Goal: Task Accomplishment & Management: Complete application form

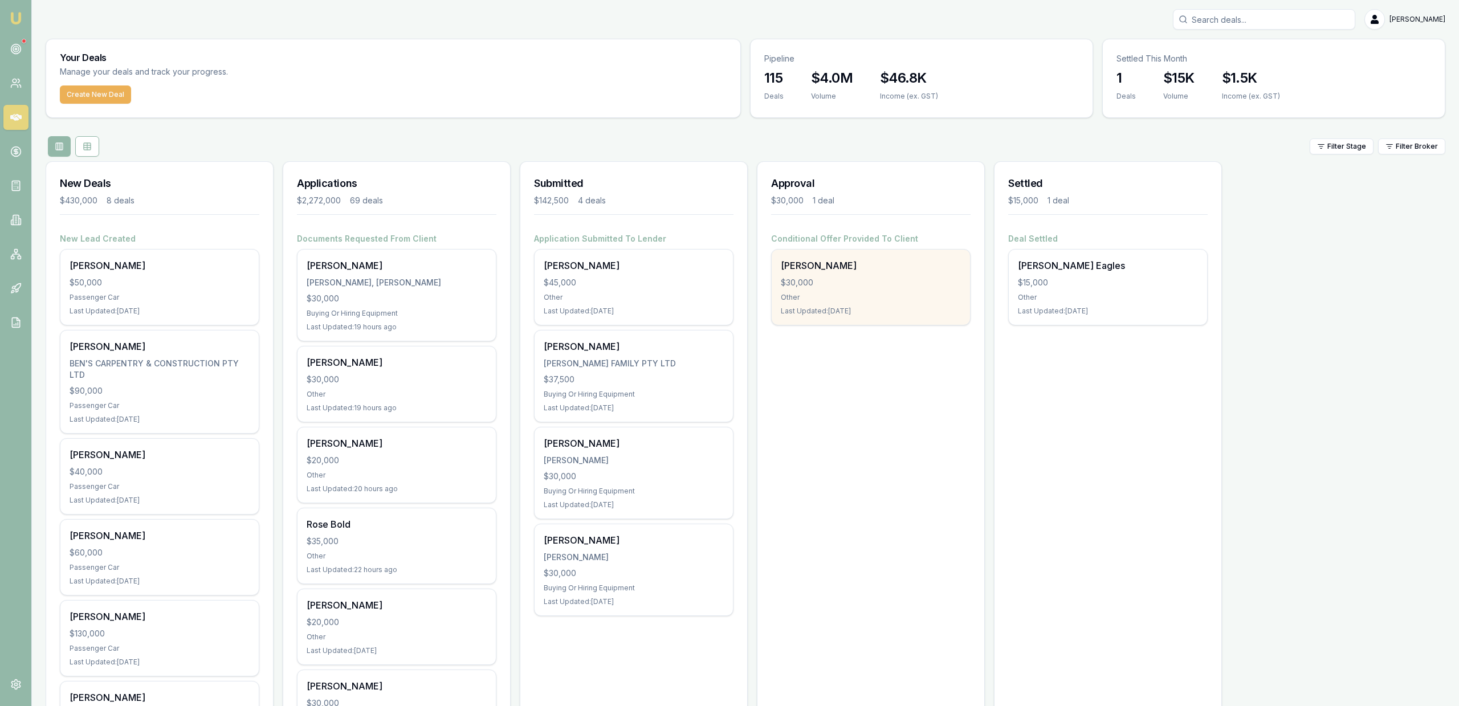
click at [814, 275] on div "Shaun Macaskill $30,000 Other Last Updated: 2 days ago" at bounding box center [870, 287] width 198 height 75
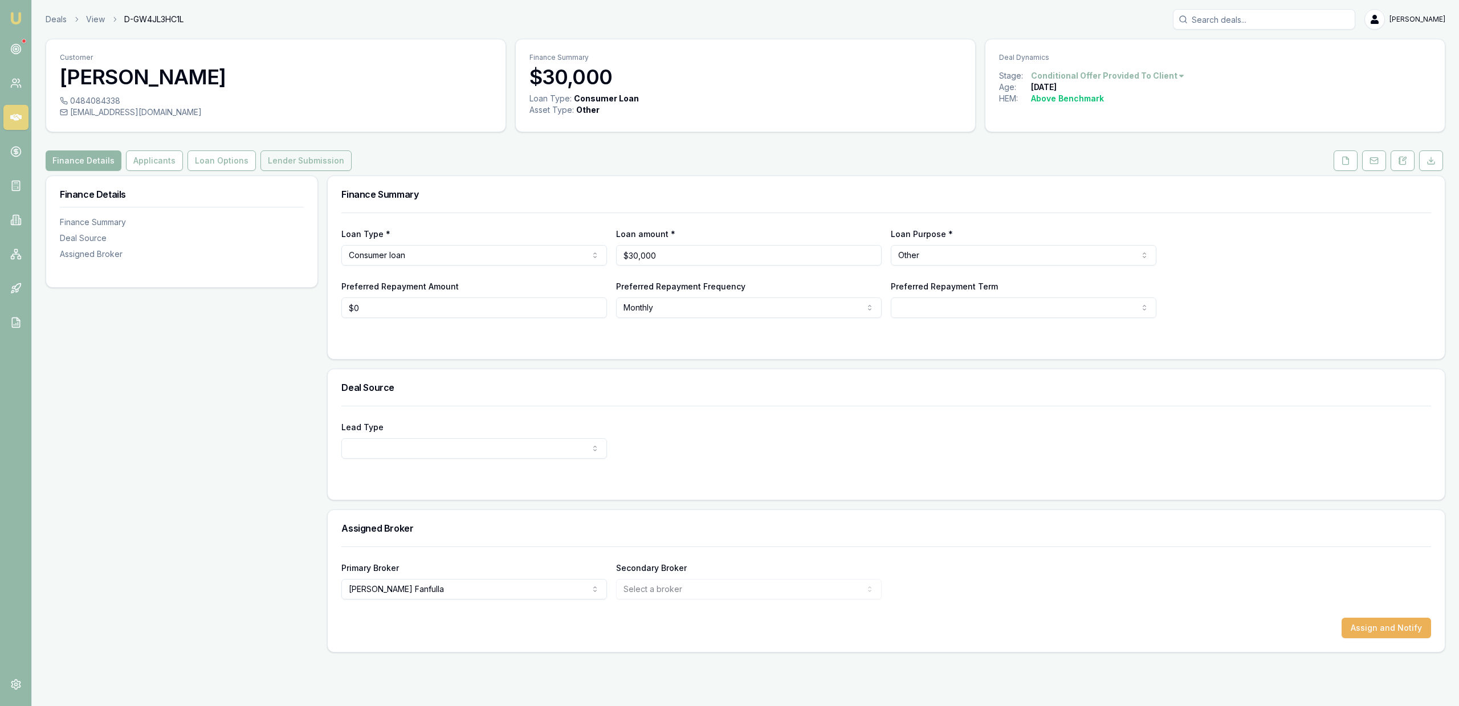
click at [264, 164] on button "Lender Submission" at bounding box center [305, 160] width 91 height 21
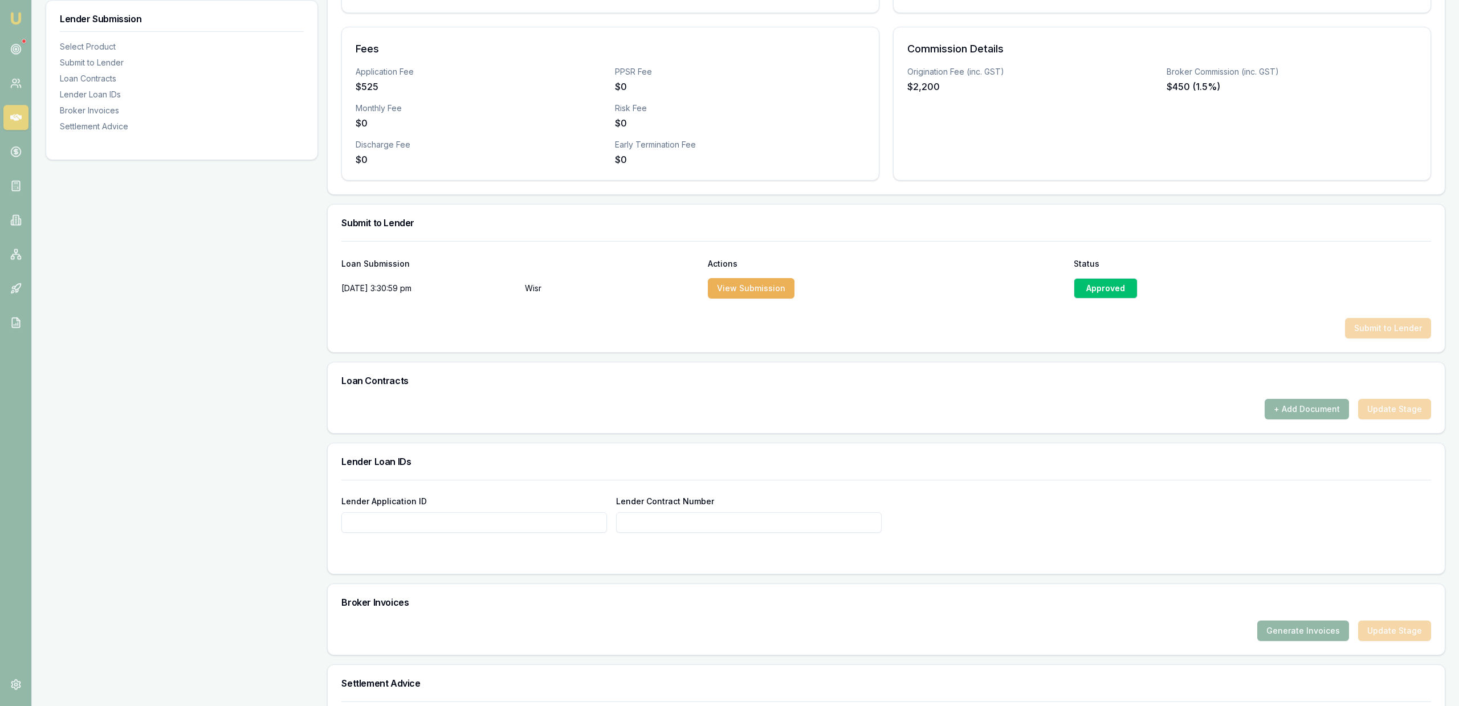
scroll to position [407, 0]
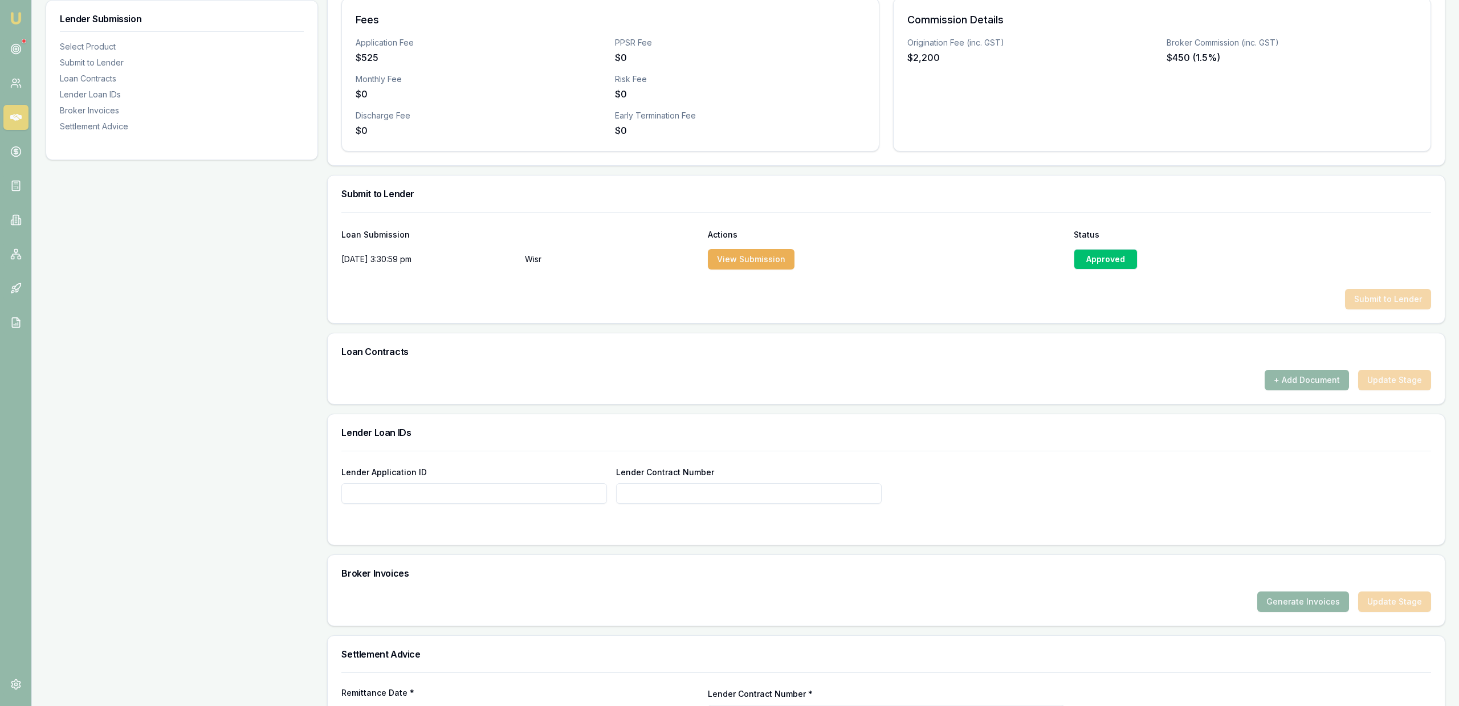
click at [525, 490] on input "Lender Application ID" at bounding box center [474, 493] width 266 height 21
paste input "947661"
type input "947661"
click at [642, 493] on input "Lender Contract Number" at bounding box center [749, 493] width 266 height 21
paste input "947661"
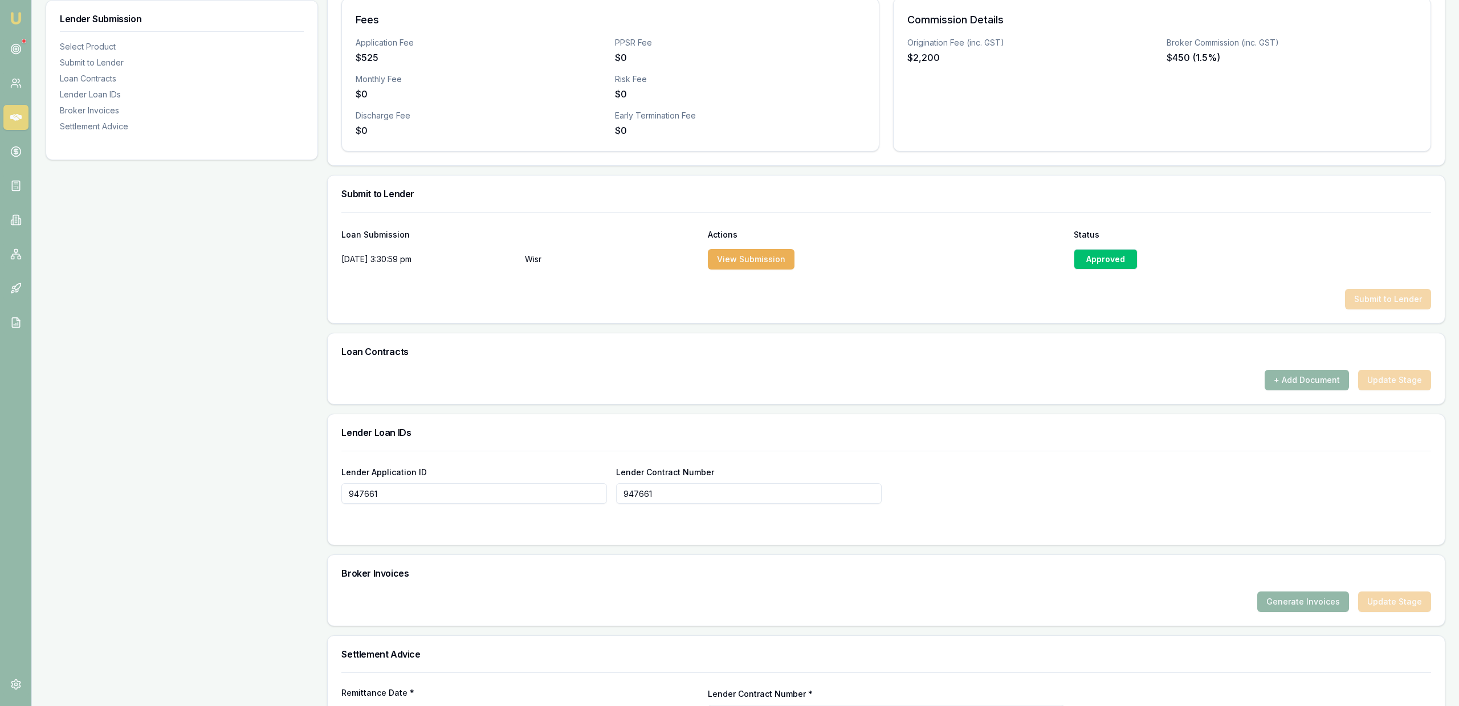
type input "947661"
click at [658, 531] on div "Lender Application ID 947661 Lender Contract Number 947661" at bounding box center [886, 498] width 1117 height 94
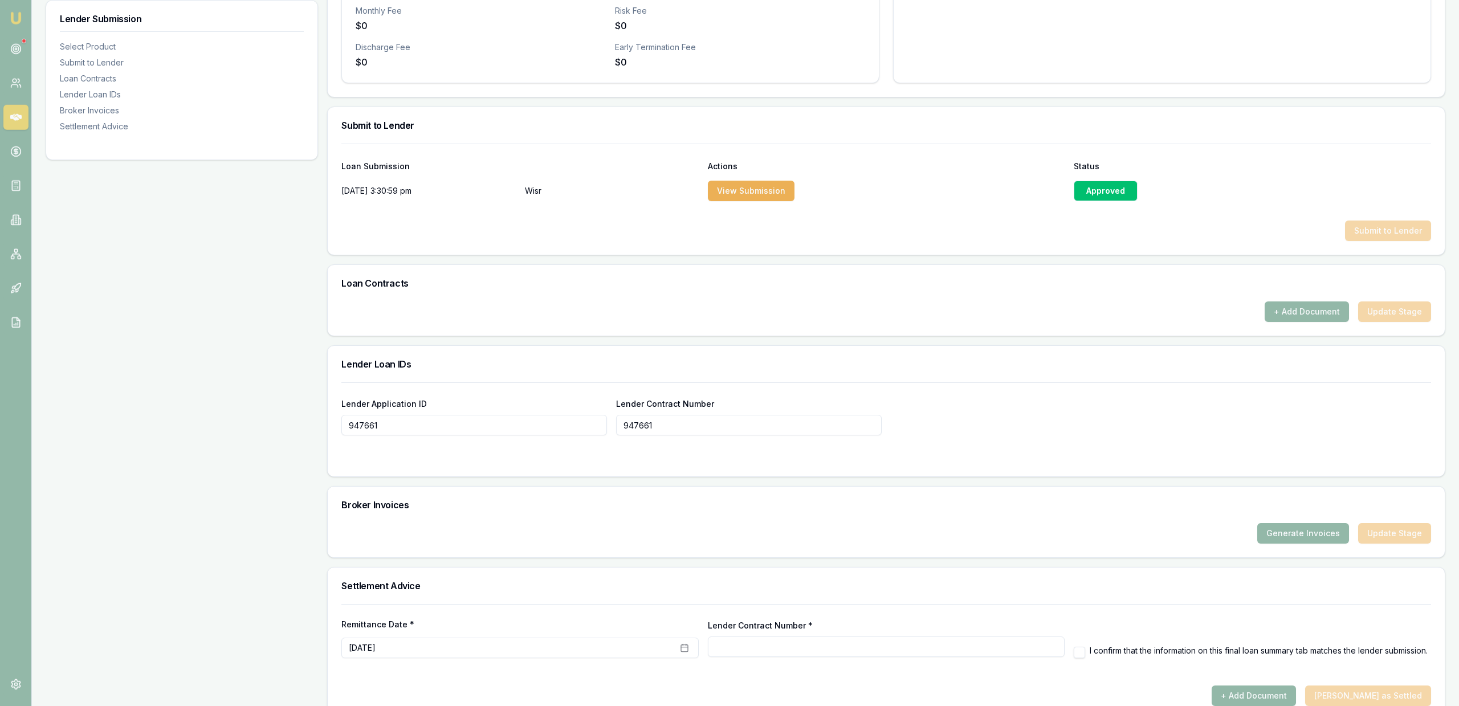
scroll to position [499, 0]
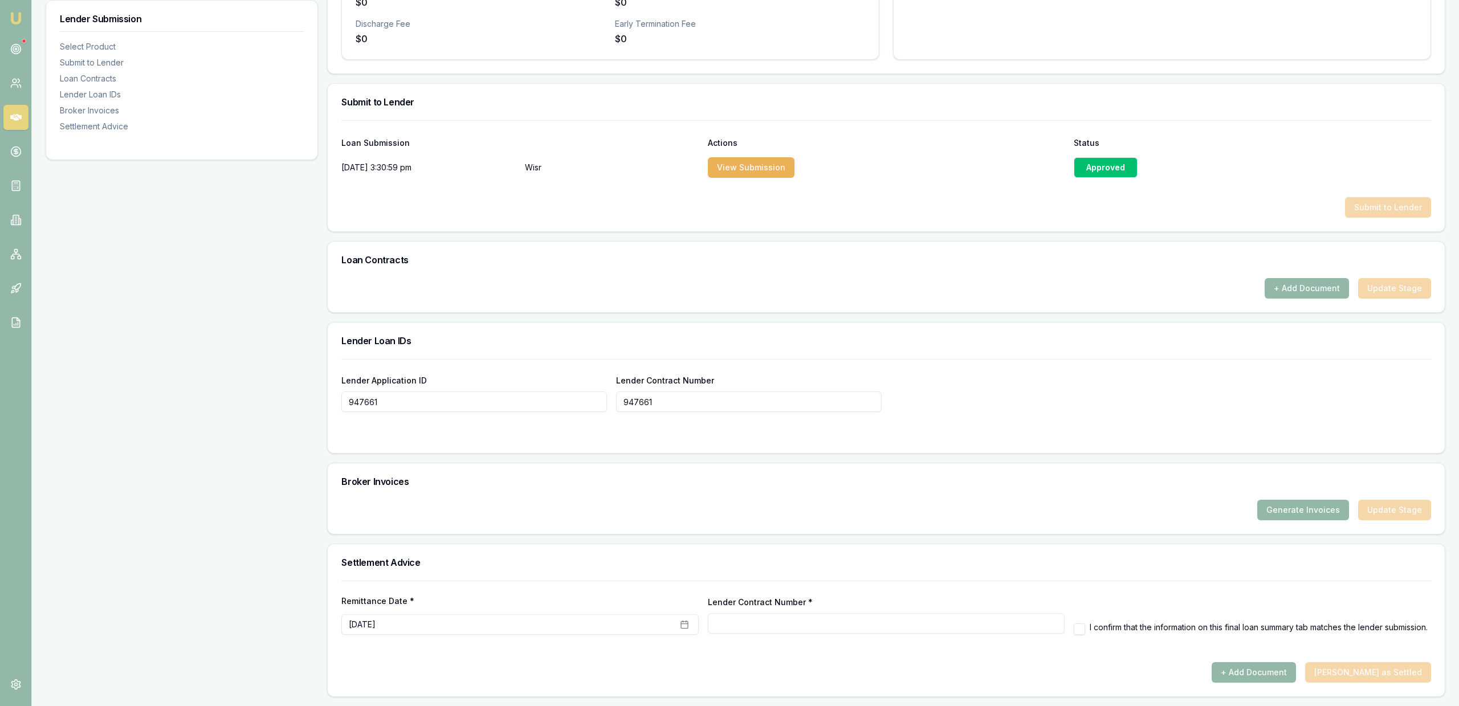
click at [816, 614] on input "Lender Contract Number *" at bounding box center [886, 623] width 357 height 21
type input "947661"
click at [861, 511] on div "Generate Invoices Update Stage" at bounding box center [885, 510] width 1089 height 21
click at [1332, 505] on button "Generate Invoices" at bounding box center [1303, 510] width 92 height 21
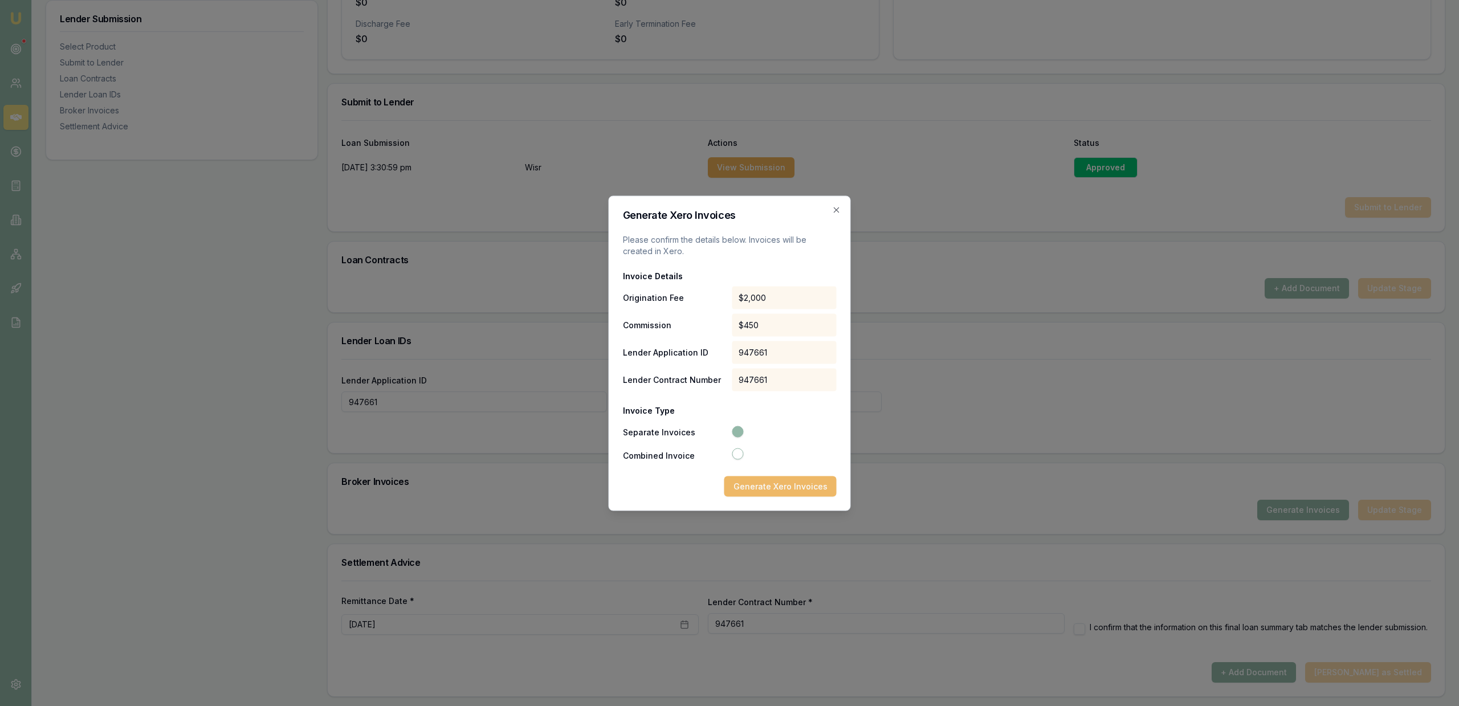
click at [767, 491] on button "Generate Xero Invoices" at bounding box center [780, 486] width 112 height 21
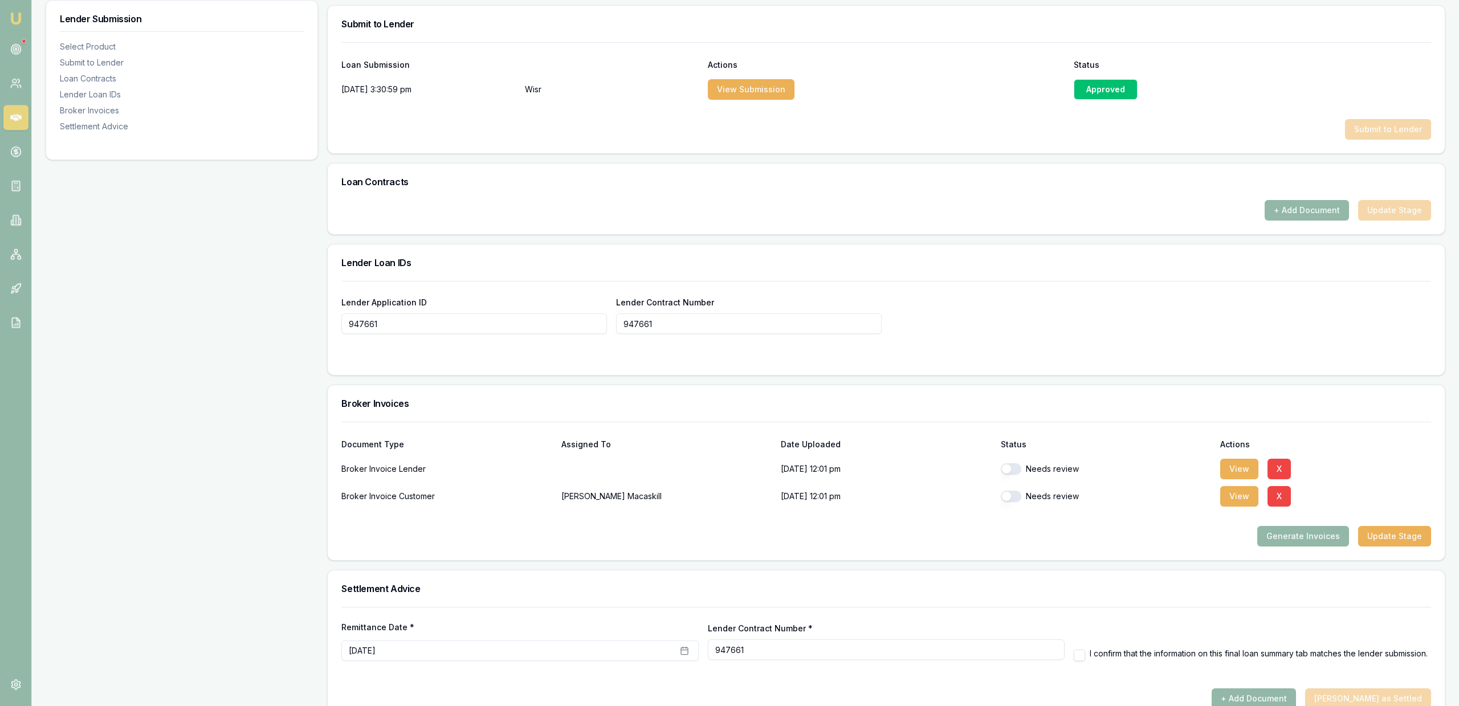
scroll to position [603, 0]
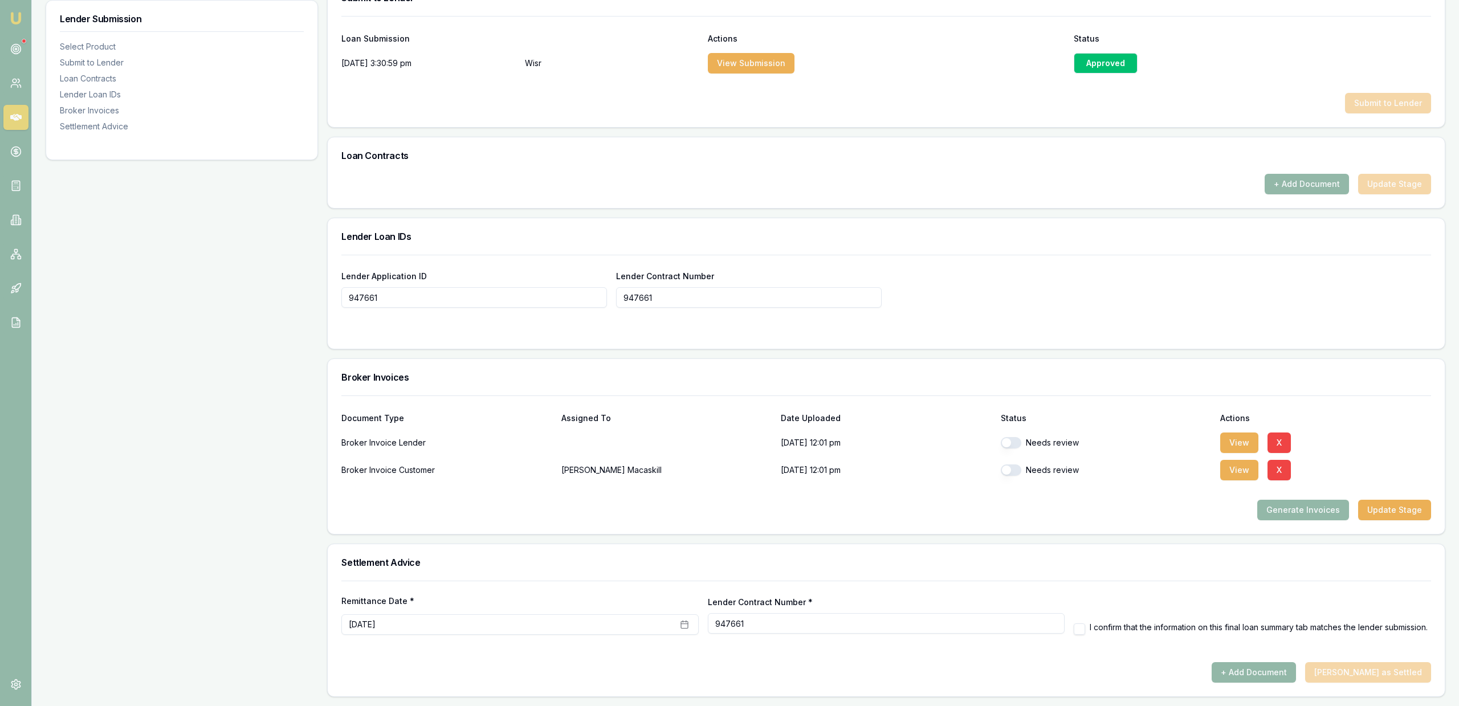
click at [1138, 622] on label "I confirm that the information on this final loan summary tab matches the lende…" at bounding box center [1258, 627] width 338 height 10
click at [1100, 624] on label "I confirm that the information on this final loan summary tab matches the lende…" at bounding box center [1258, 627] width 338 height 10
click at [1065, 630] on div "Remittance Date * October 6th, 2025 Lender Contract Number * 947661 I confirm t…" at bounding box center [885, 615] width 1089 height 40
drag, startPoint x: 1074, startPoint y: 628, endPoint x: 1081, endPoint y: 626, distance: 7.2
click at [1075, 628] on div "Remittance Date * October 6th, 2025 Lender Contract Number * 947661 I confirm t…" at bounding box center [885, 615] width 1089 height 40
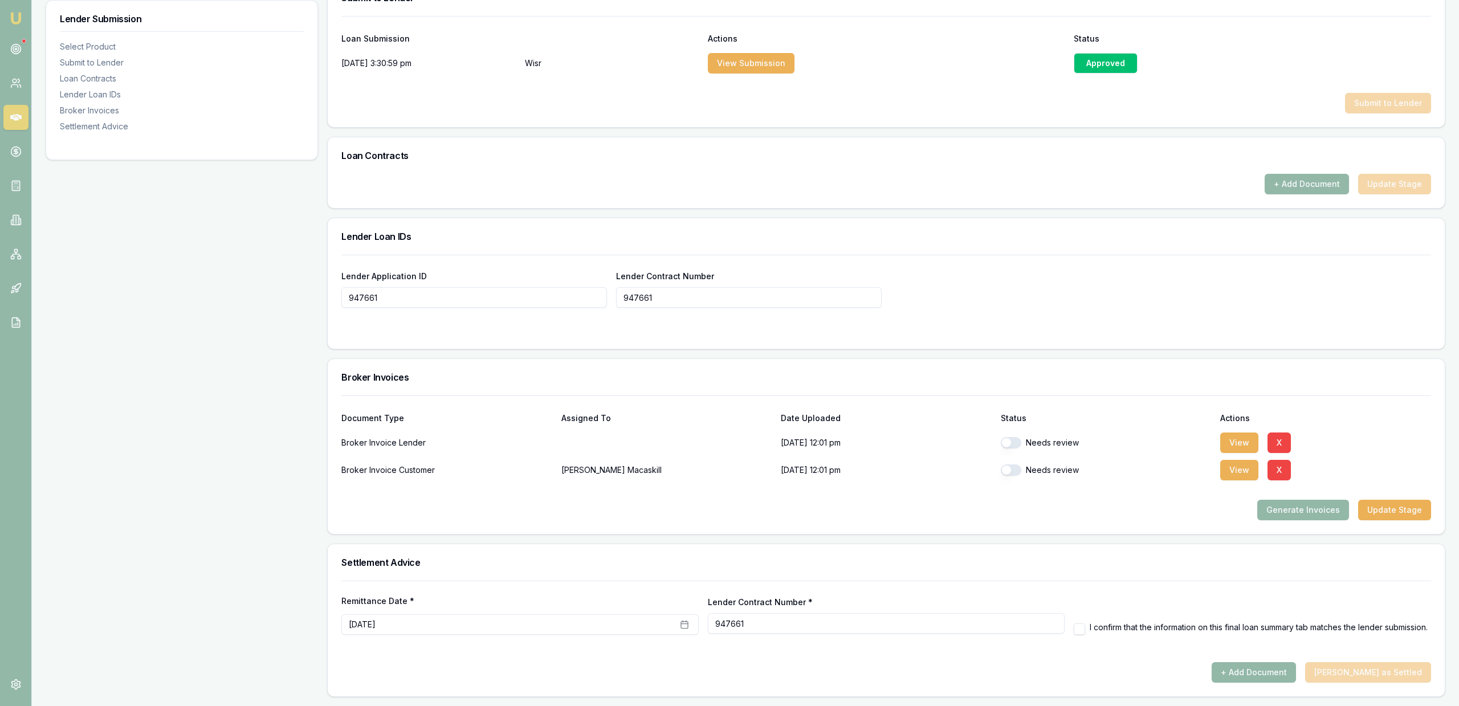
click at [1084, 624] on button "button" at bounding box center [1078, 628] width 11 height 11
checkbox input "true"
click at [1101, 576] on div "Settlement Advice" at bounding box center [886, 562] width 1117 height 36
click at [1007, 441] on button "button" at bounding box center [1011, 442] width 21 height 11
checkbox input "true"
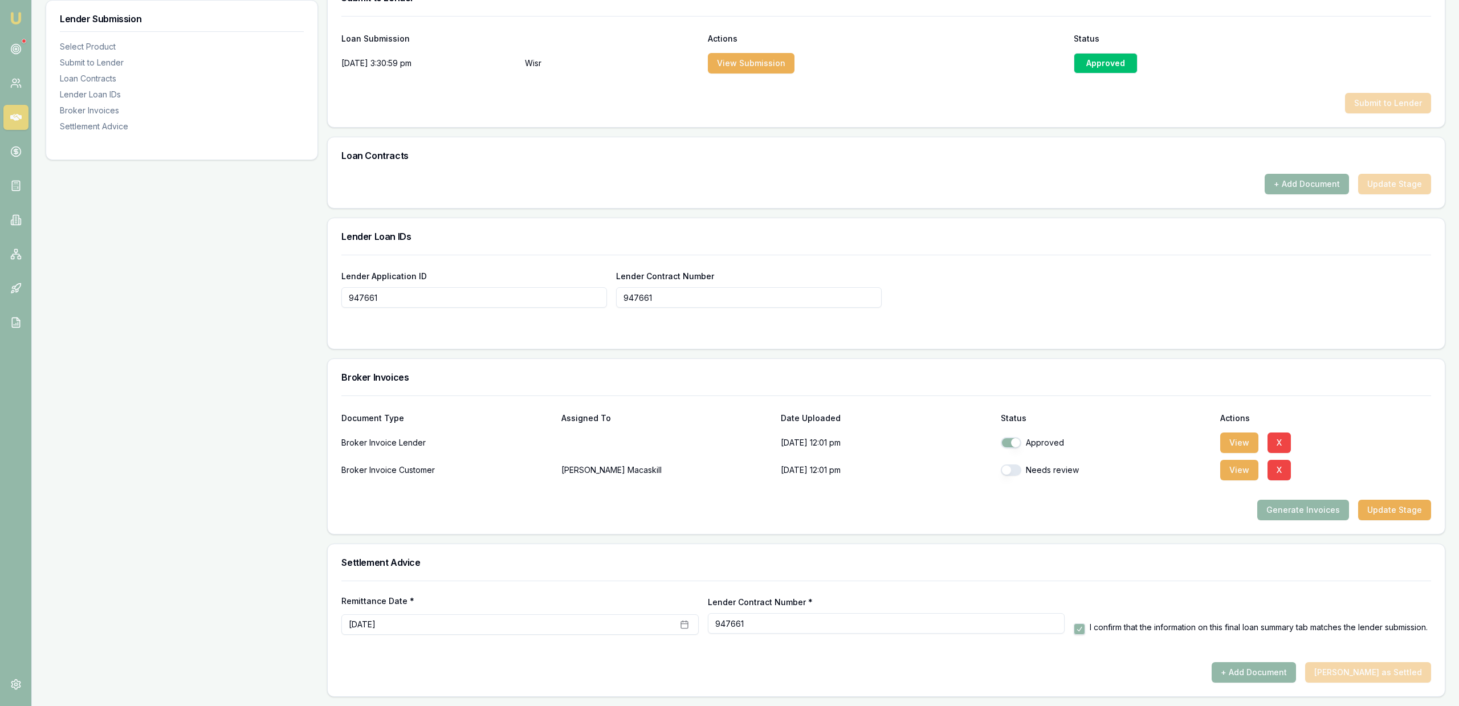
click at [1019, 472] on button "button" at bounding box center [1011, 469] width 21 height 11
checkbox input "true"
click at [1112, 502] on div "Generate Invoices Update Stage" at bounding box center [885, 510] width 1089 height 21
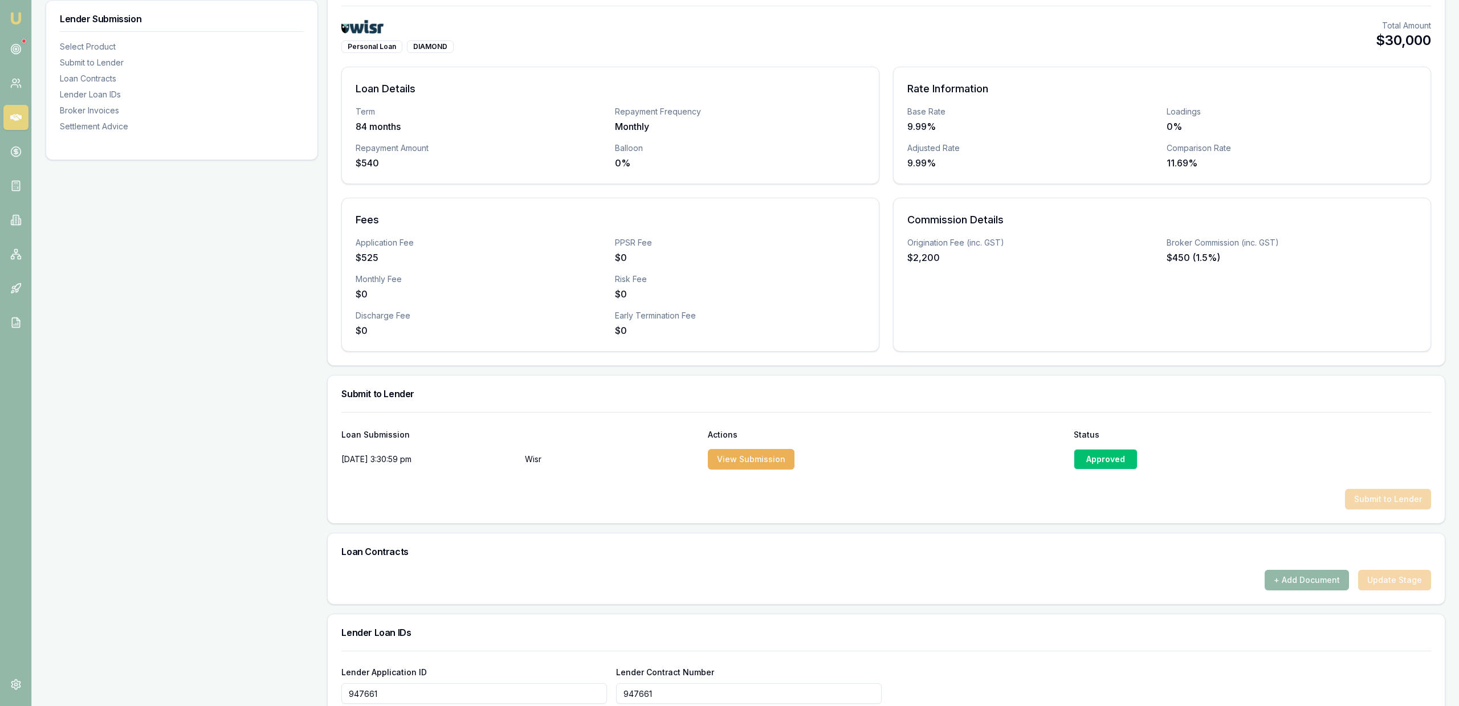
scroll to position [0, 0]
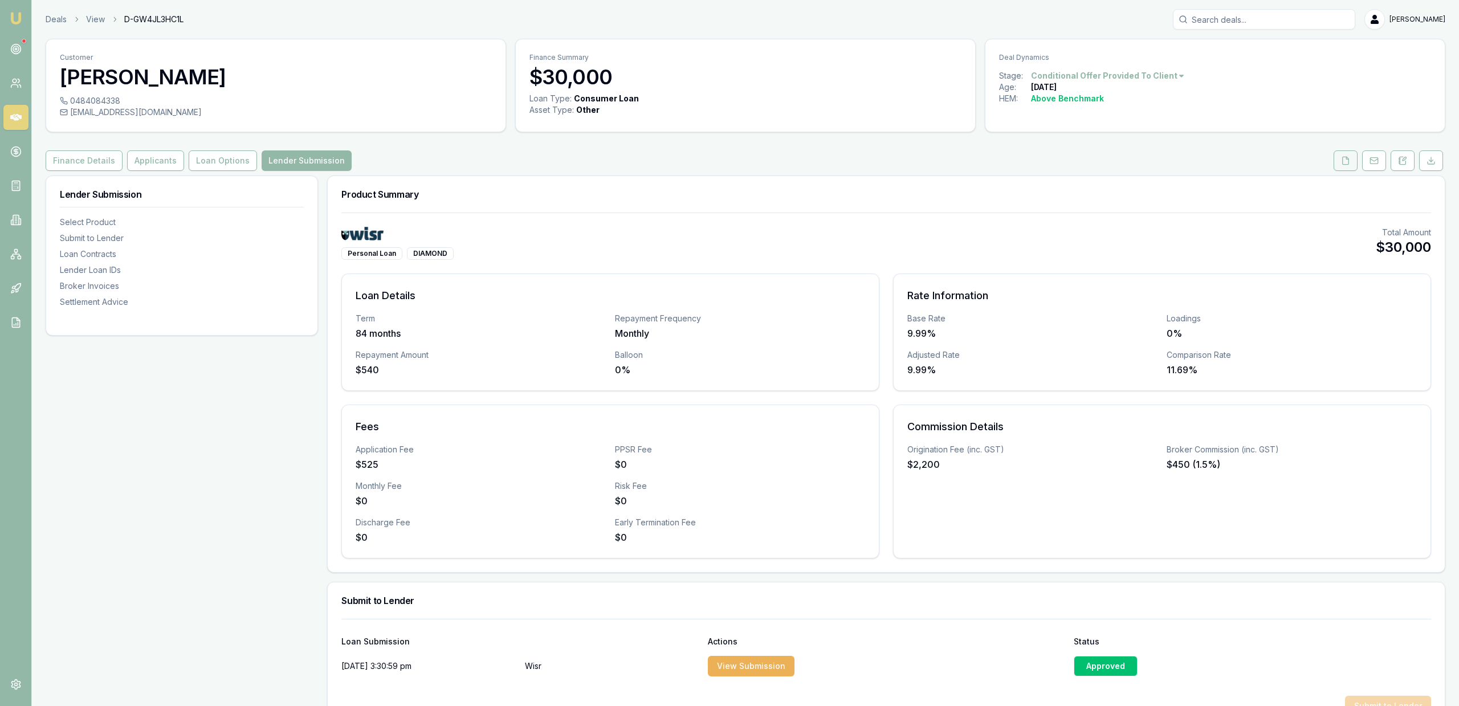
click at [1349, 156] on button at bounding box center [1345, 160] width 24 height 21
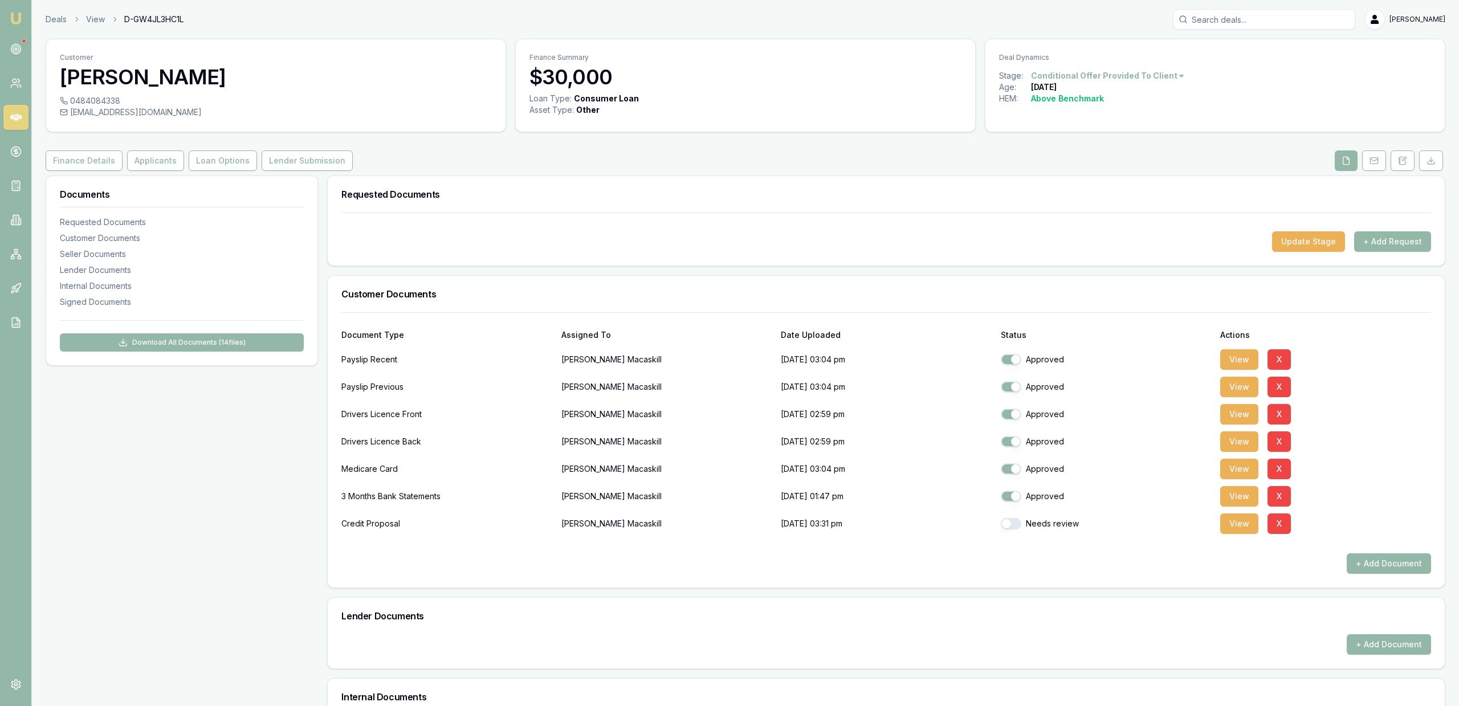
scroll to position [349, 0]
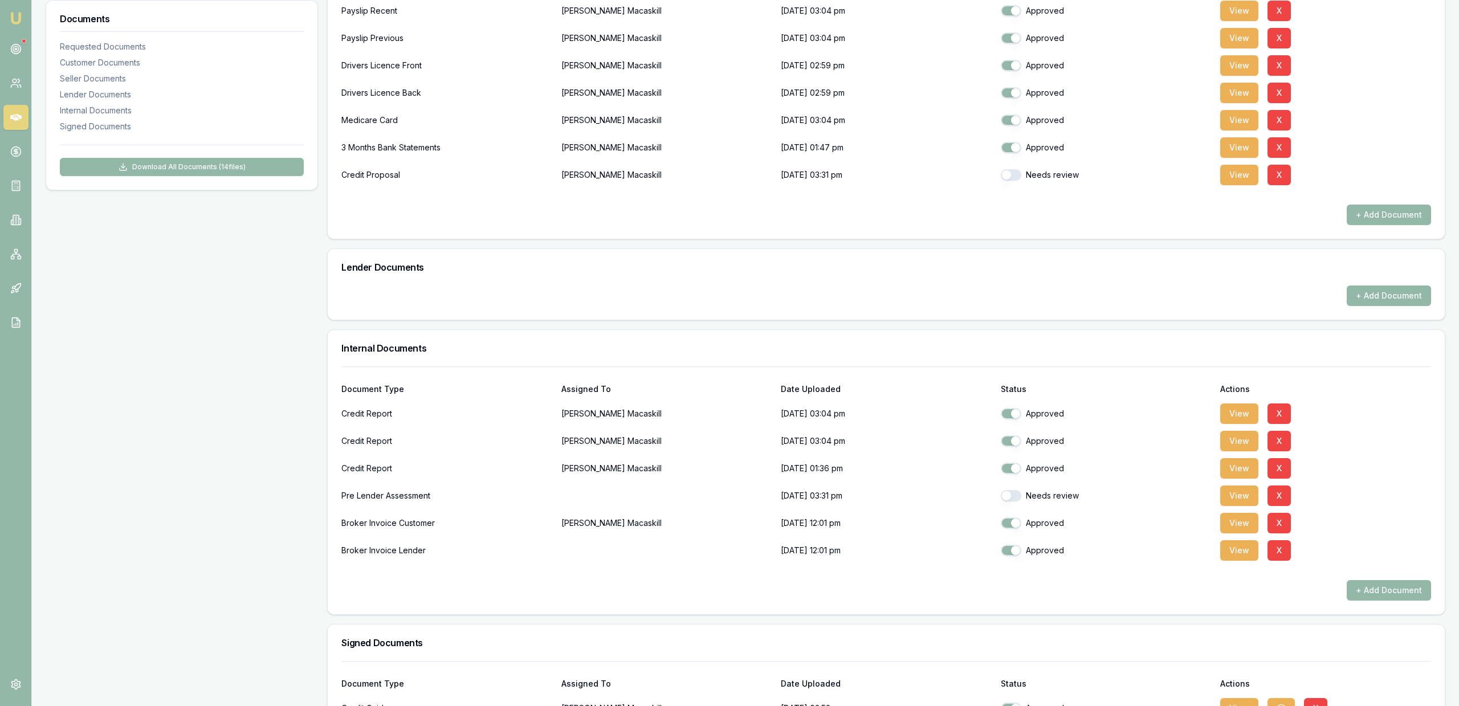
click at [1009, 180] on button "button" at bounding box center [1011, 174] width 21 height 11
checkbox input "true"
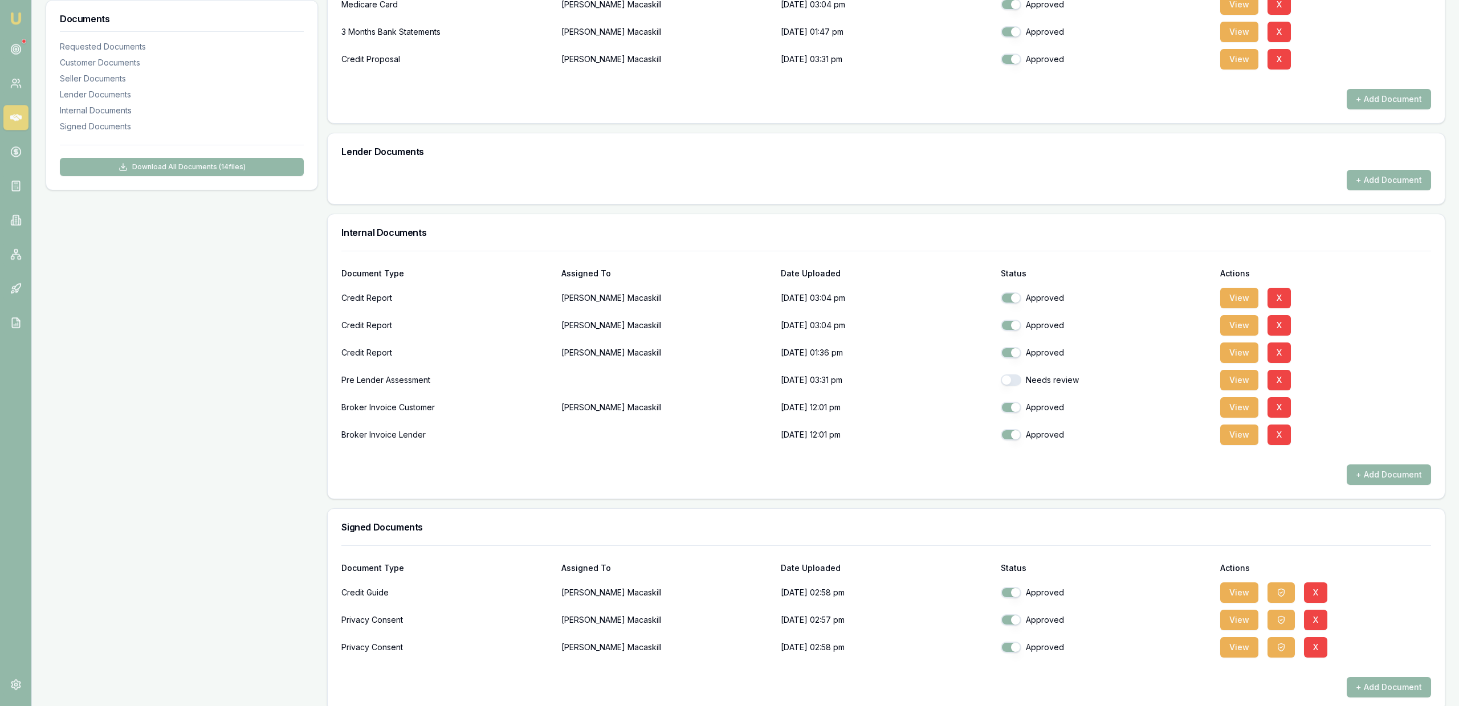
scroll to position [479, 0]
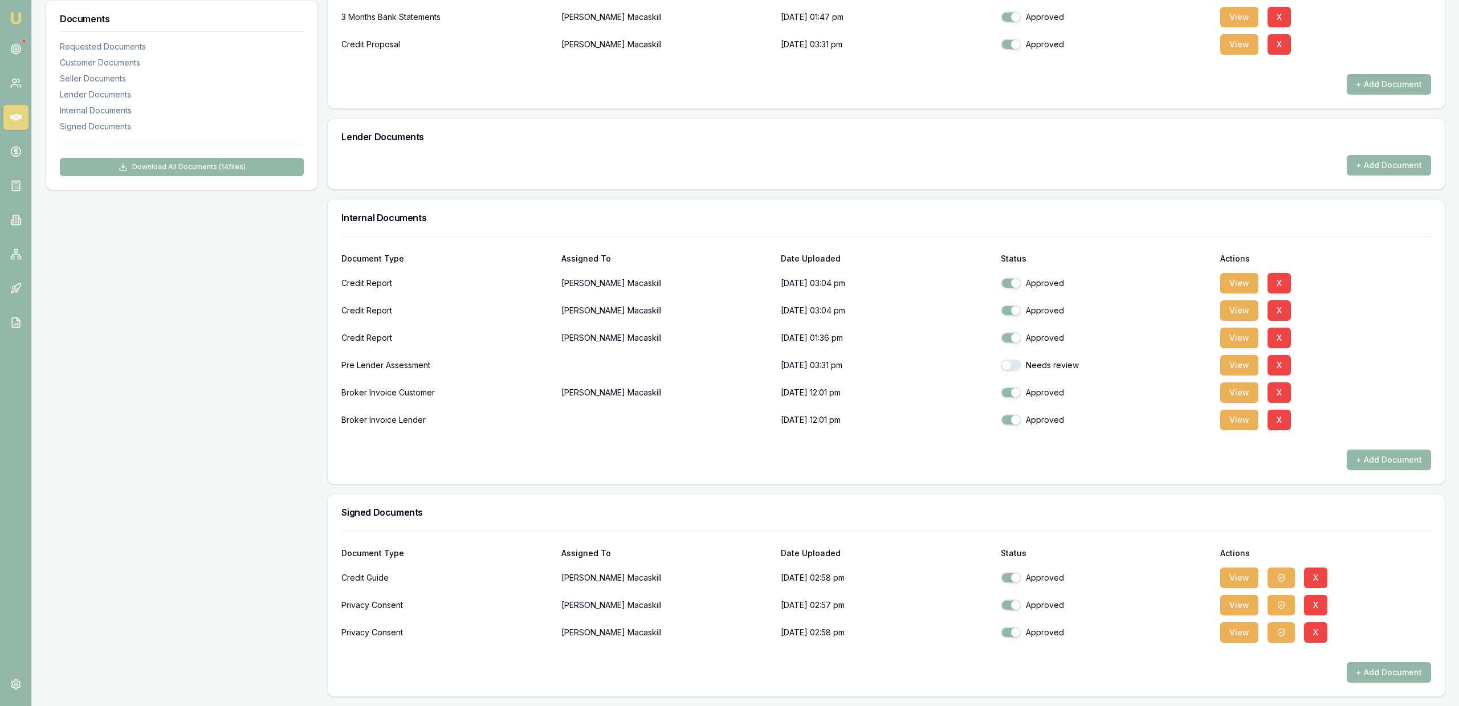
click at [1013, 369] on button "button" at bounding box center [1011, 365] width 21 height 11
checkbox input "true"
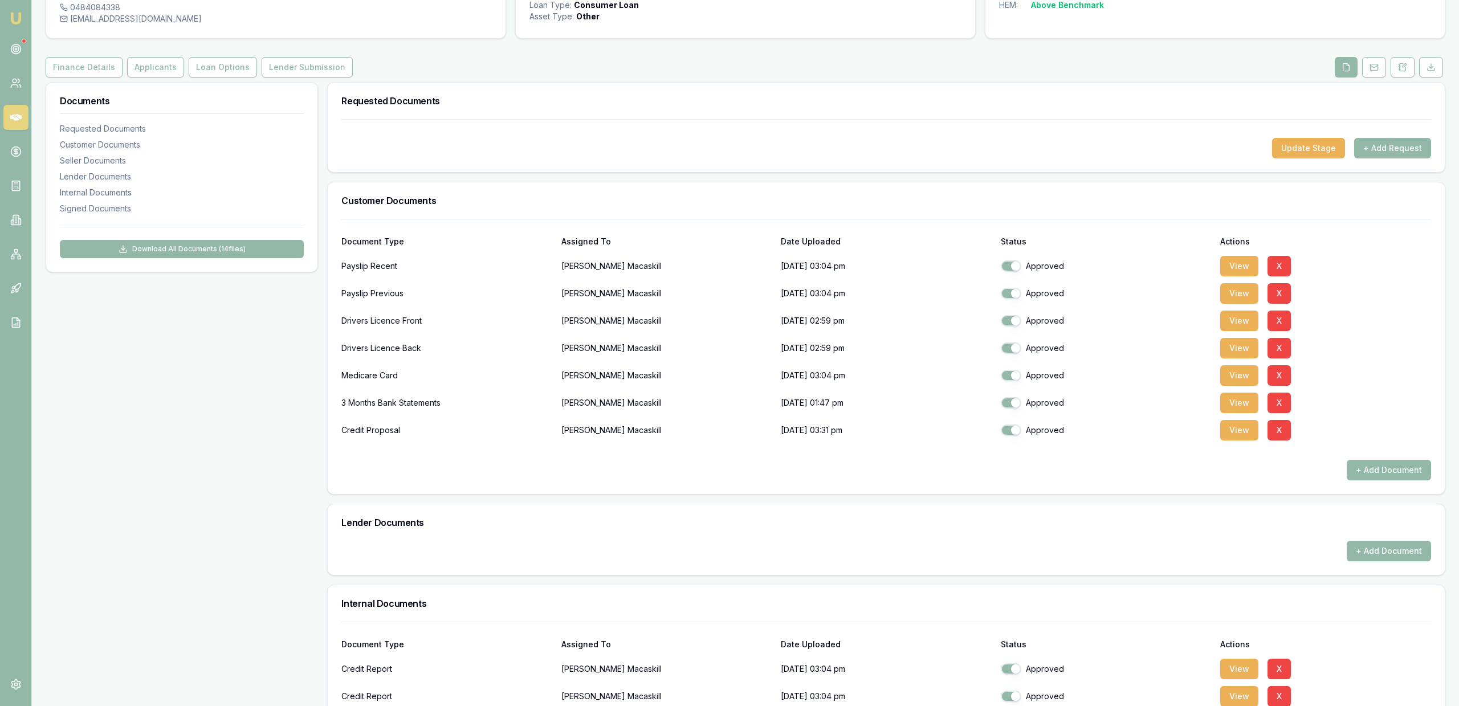
scroll to position [0, 0]
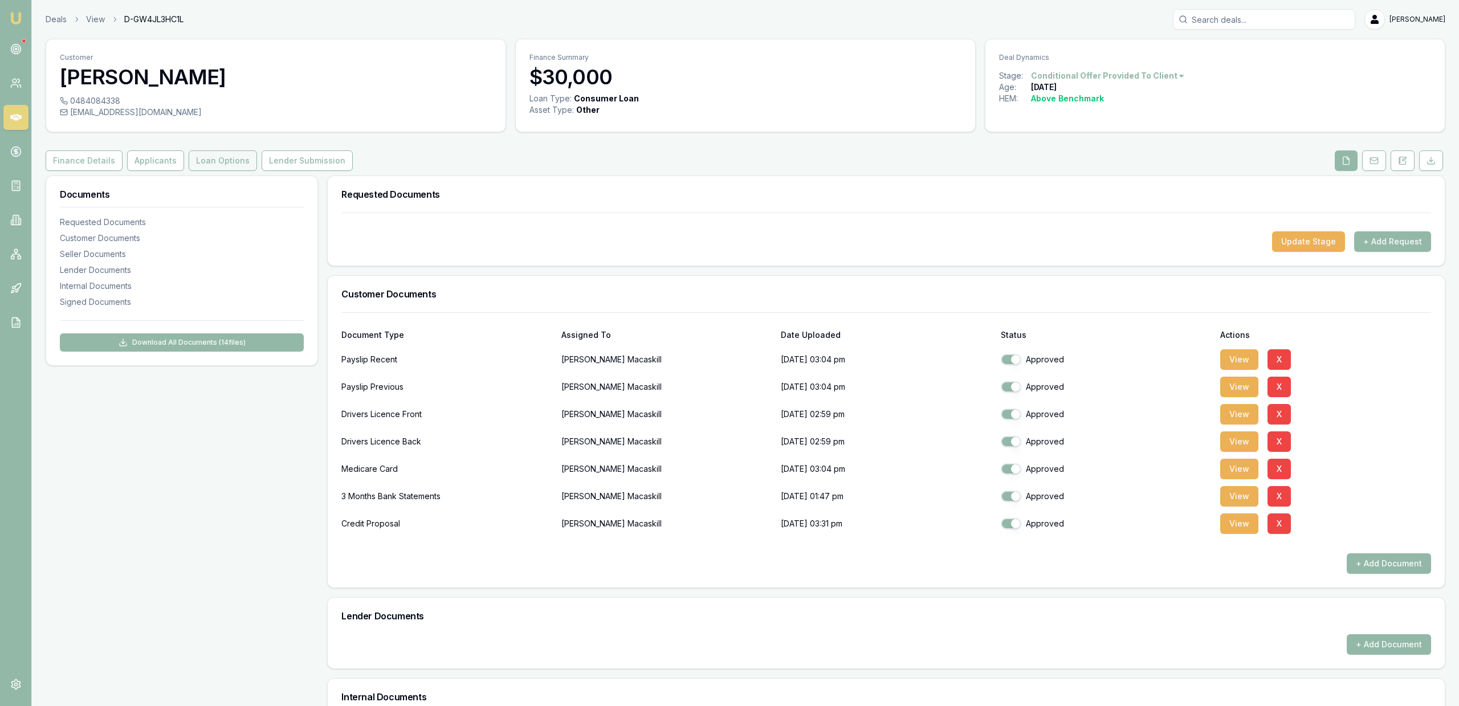
click at [237, 157] on button "Loan Options" at bounding box center [223, 160] width 68 height 21
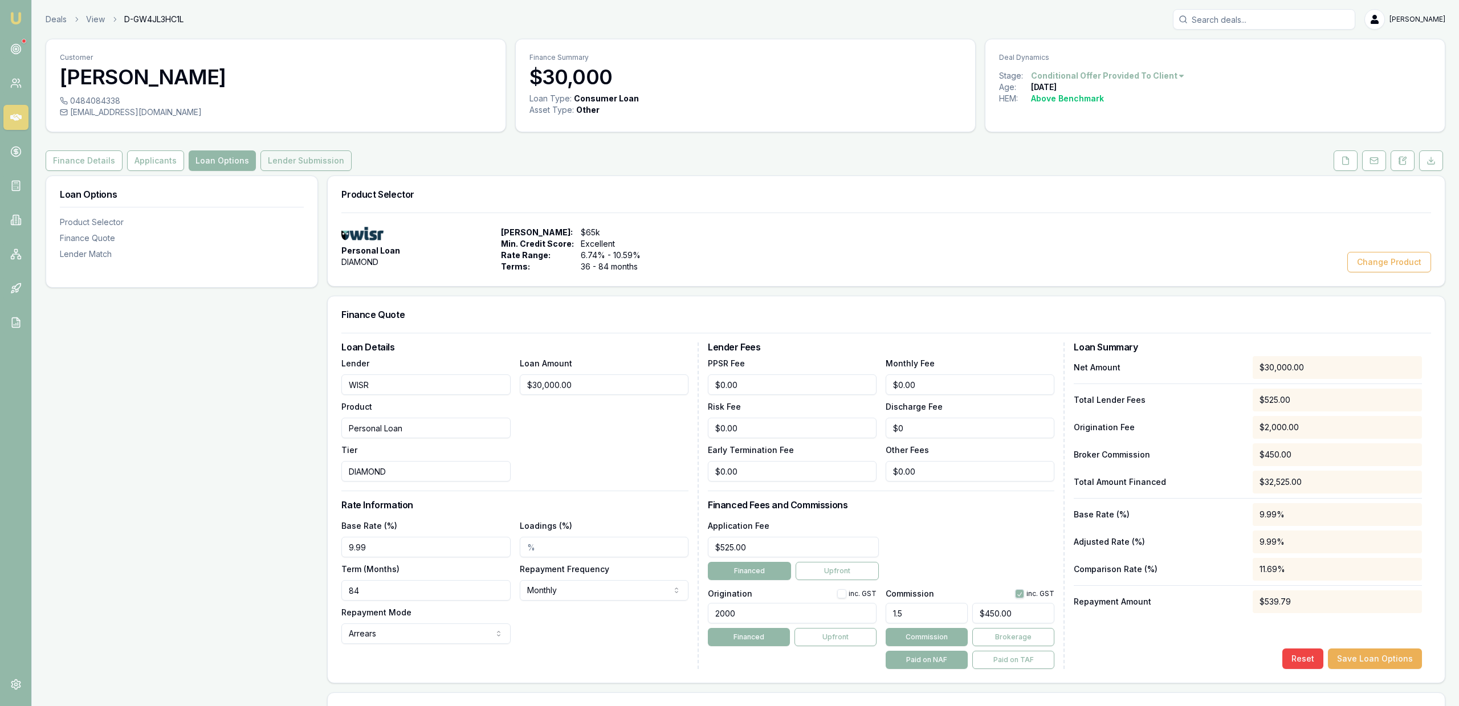
click at [263, 158] on button "Lender Submission" at bounding box center [305, 160] width 91 height 21
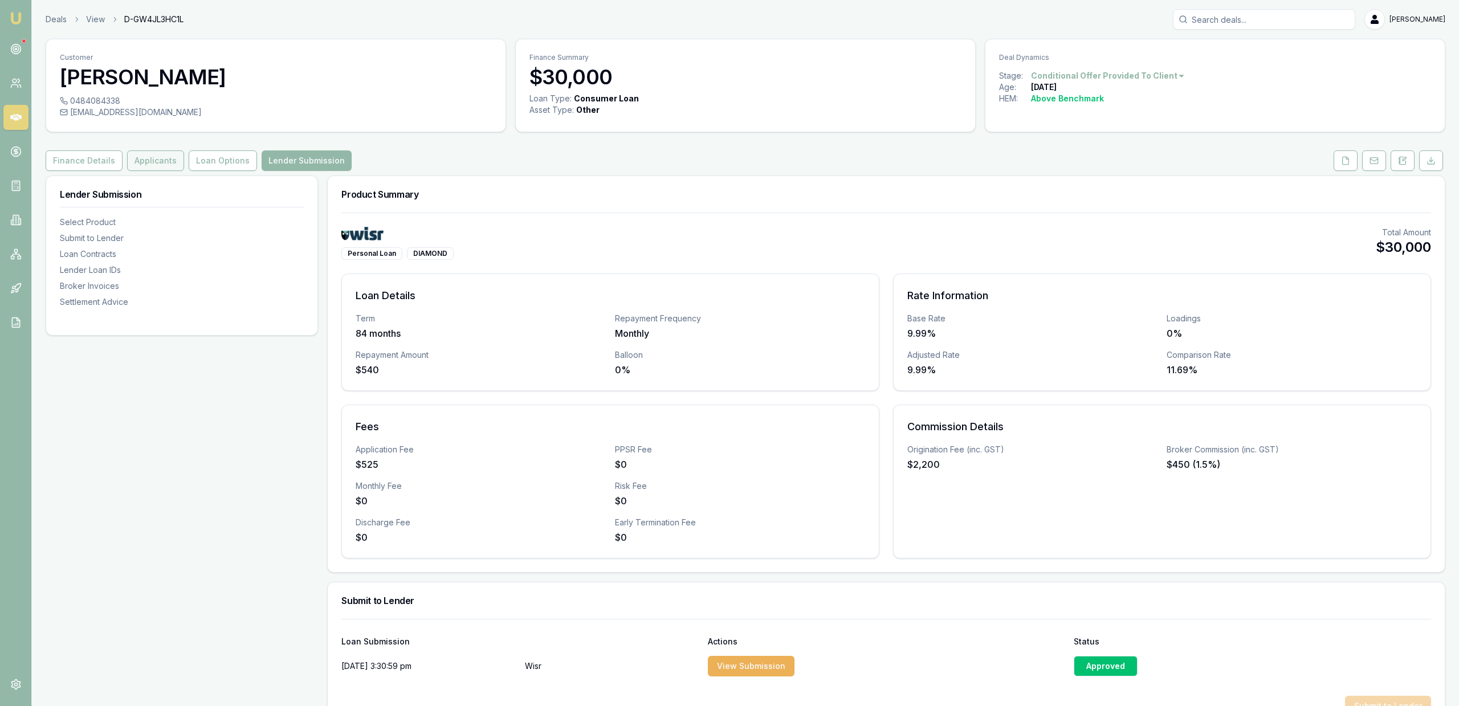
click at [169, 159] on button "Applicants" at bounding box center [155, 160] width 57 height 21
click at [76, 162] on button "Finance Details" at bounding box center [84, 160] width 77 height 21
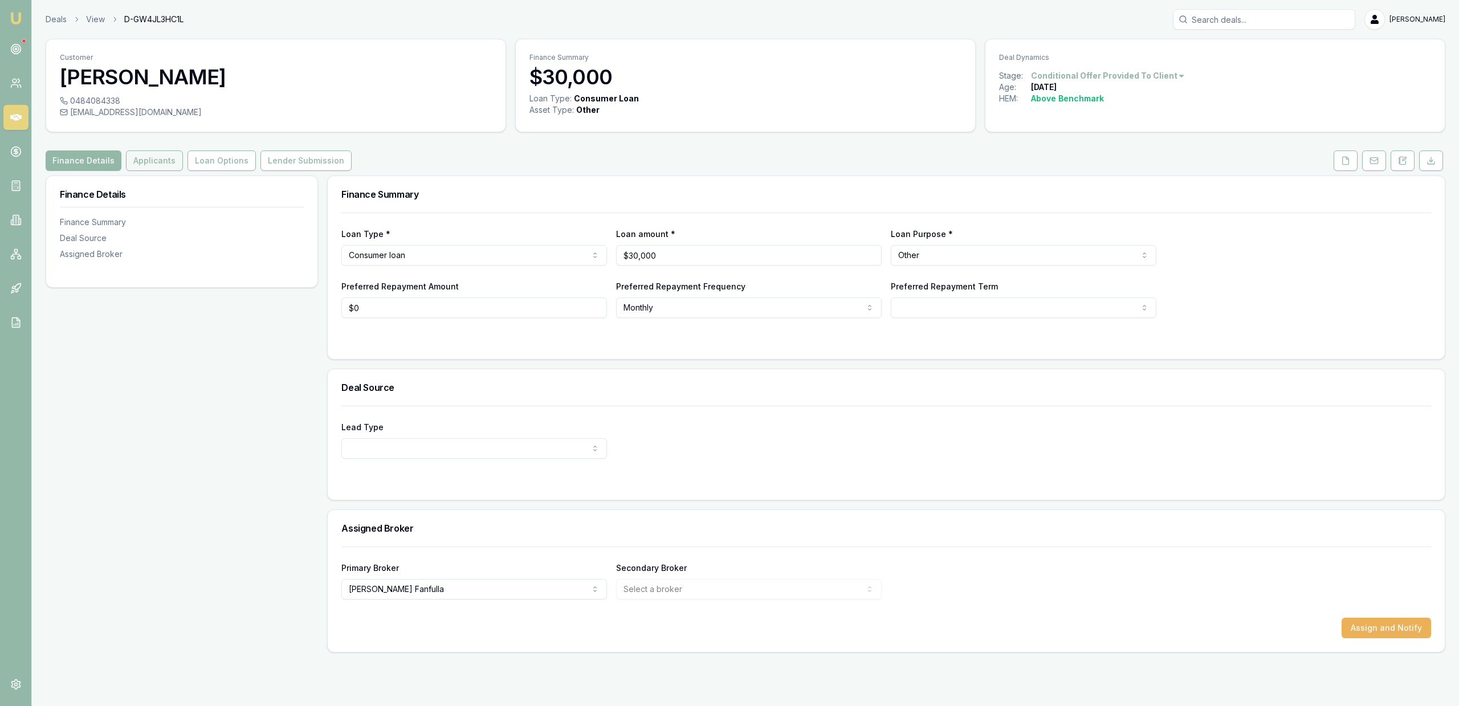
click at [128, 165] on button "Applicants" at bounding box center [154, 160] width 57 height 21
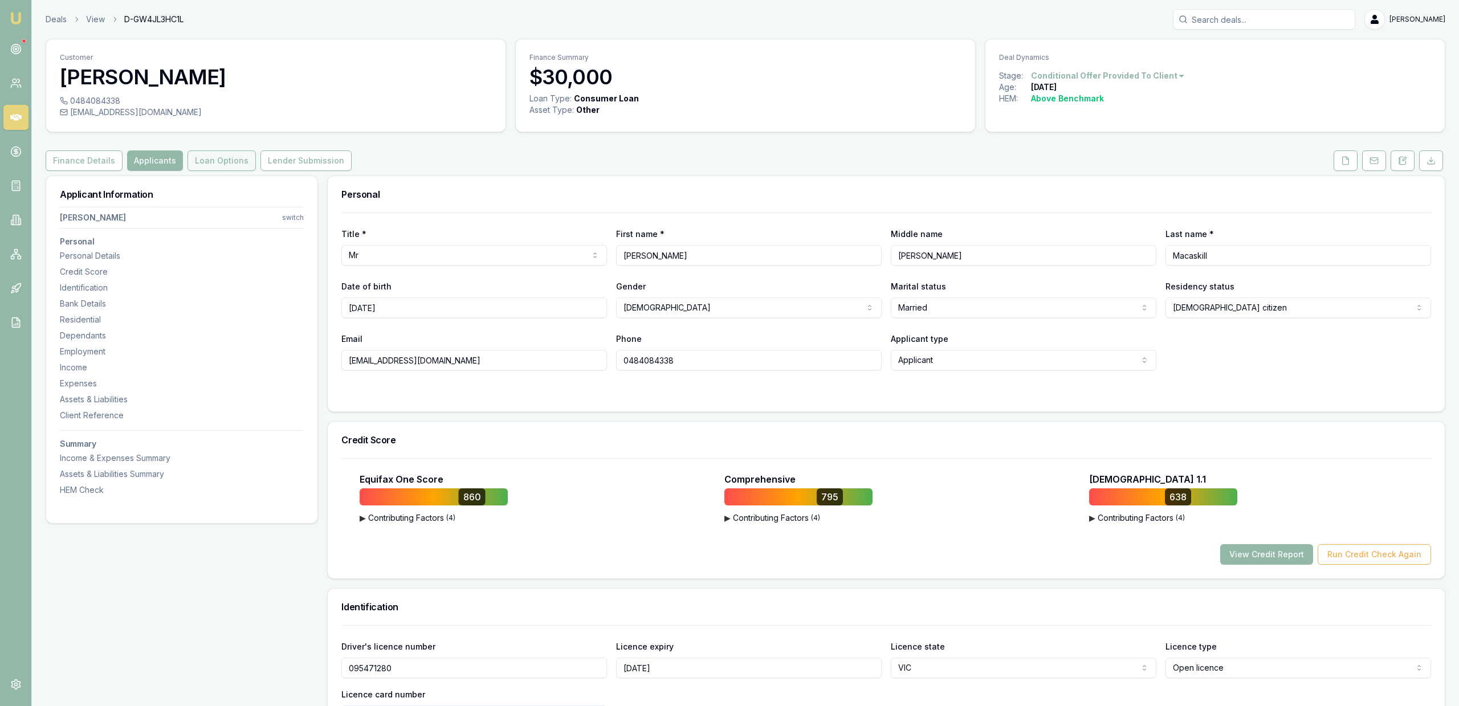
click at [209, 168] on button "Loan Options" at bounding box center [221, 160] width 68 height 21
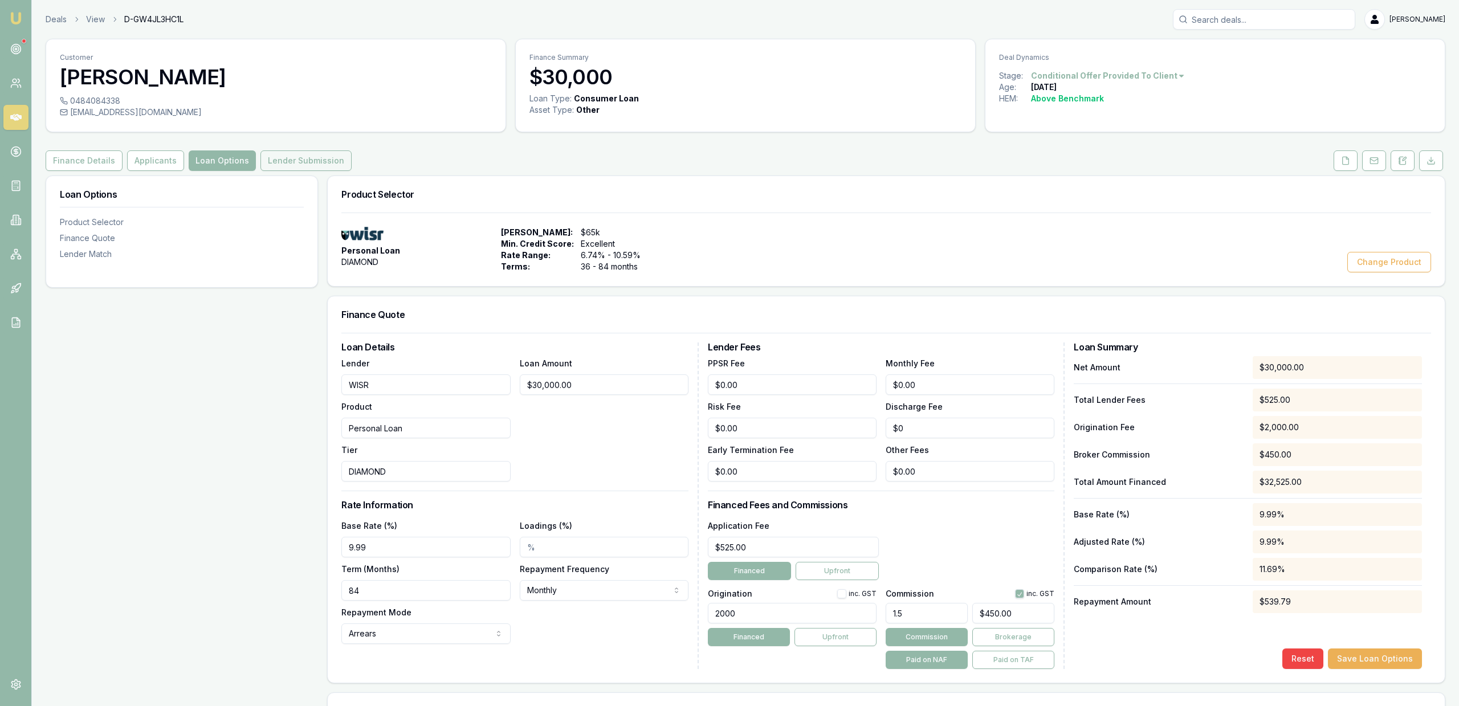
click at [324, 153] on button "Lender Submission" at bounding box center [305, 160] width 91 height 21
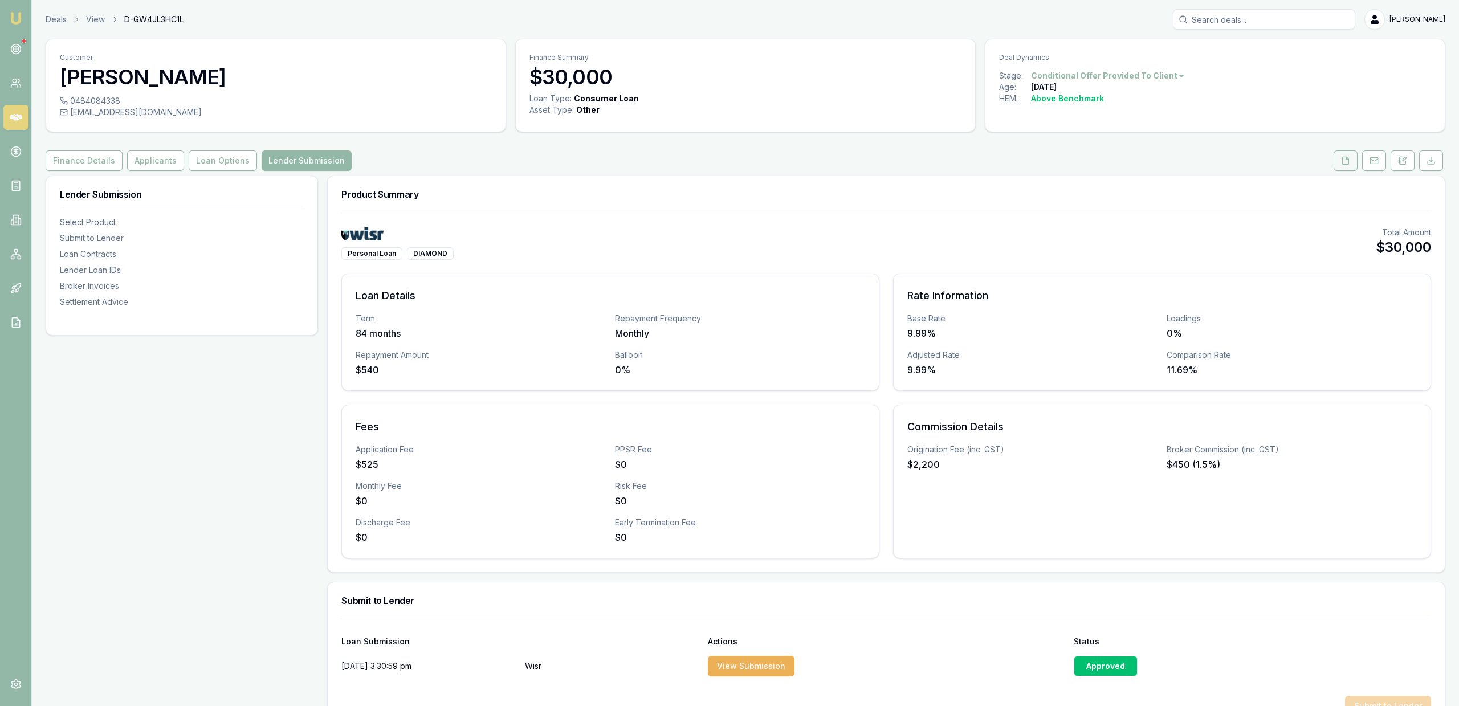
click at [1345, 157] on icon at bounding box center [1345, 160] width 6 height 7
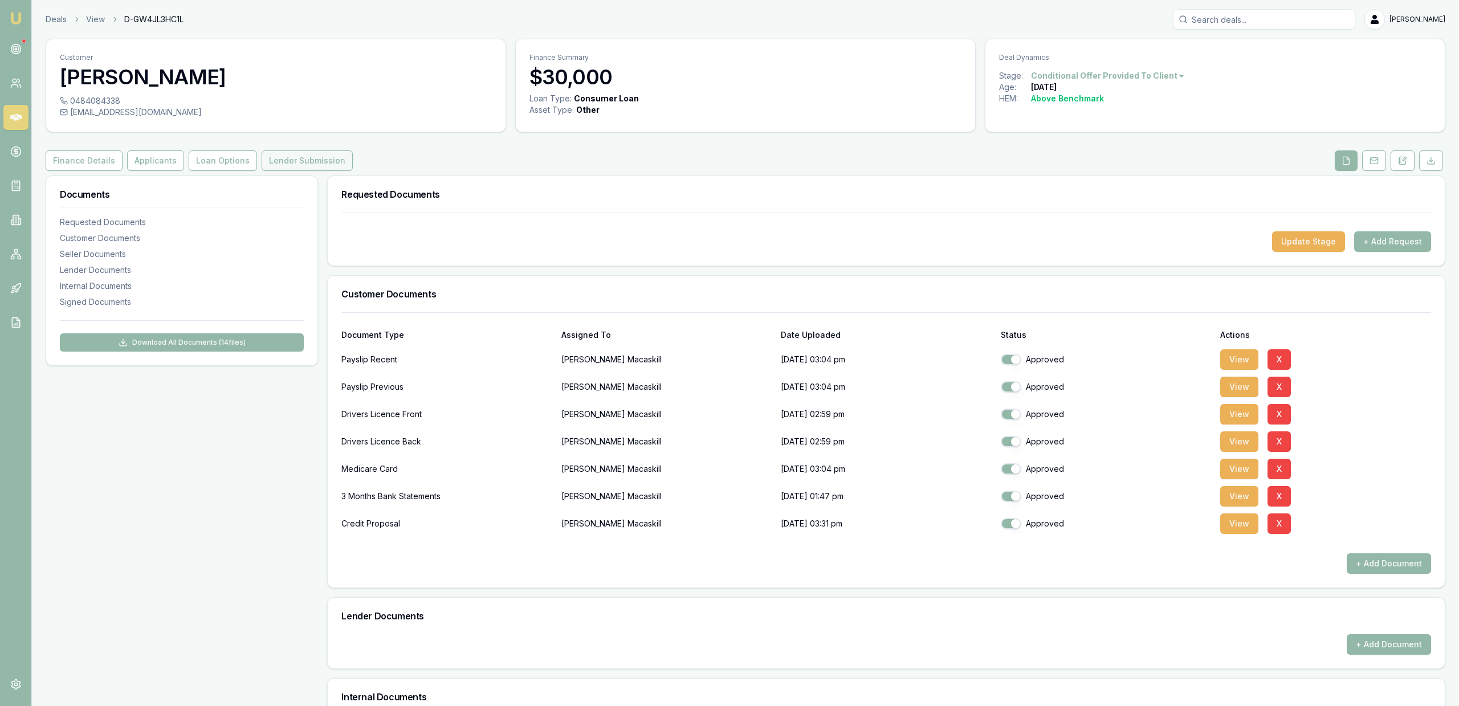
click at [311, 160] on button "Lender Submission" at bounding box center [307, 160] width 91 height 21
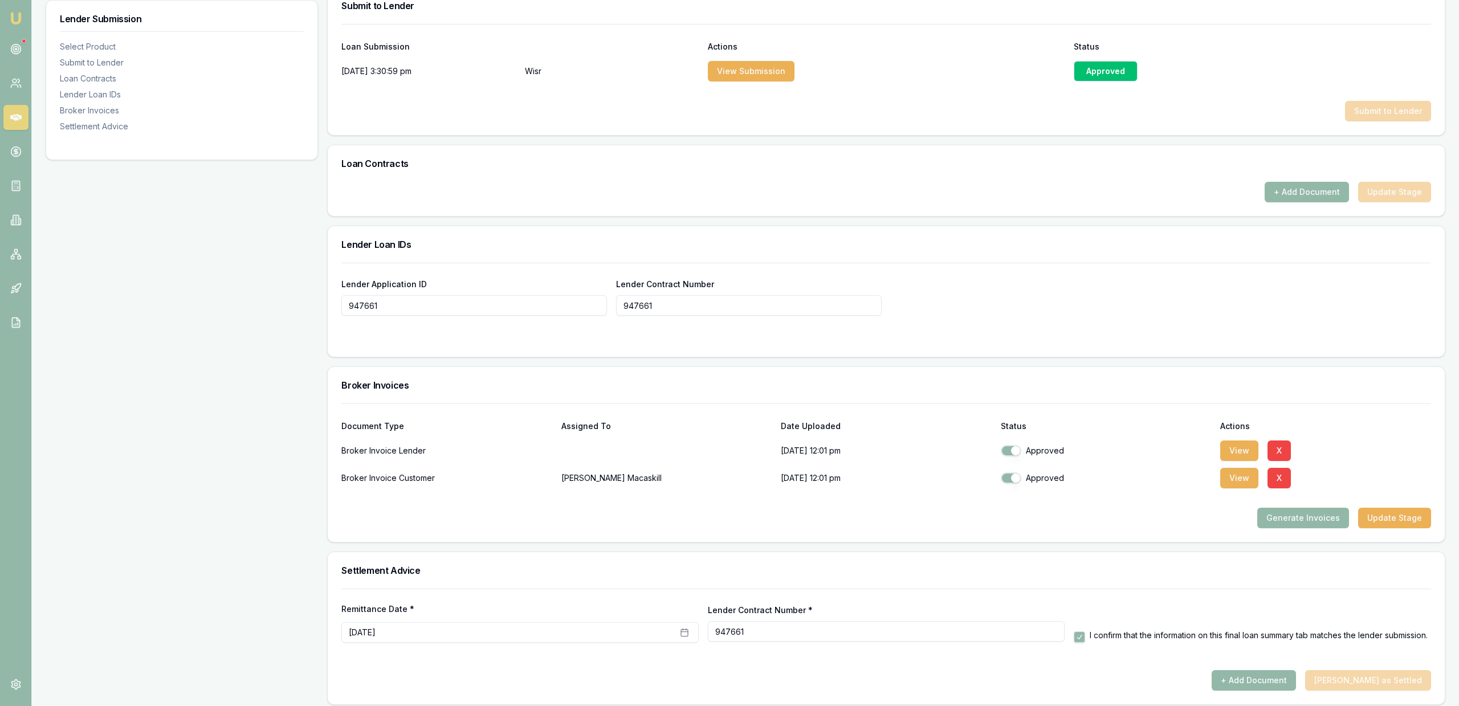
scroll to position [603, 0]
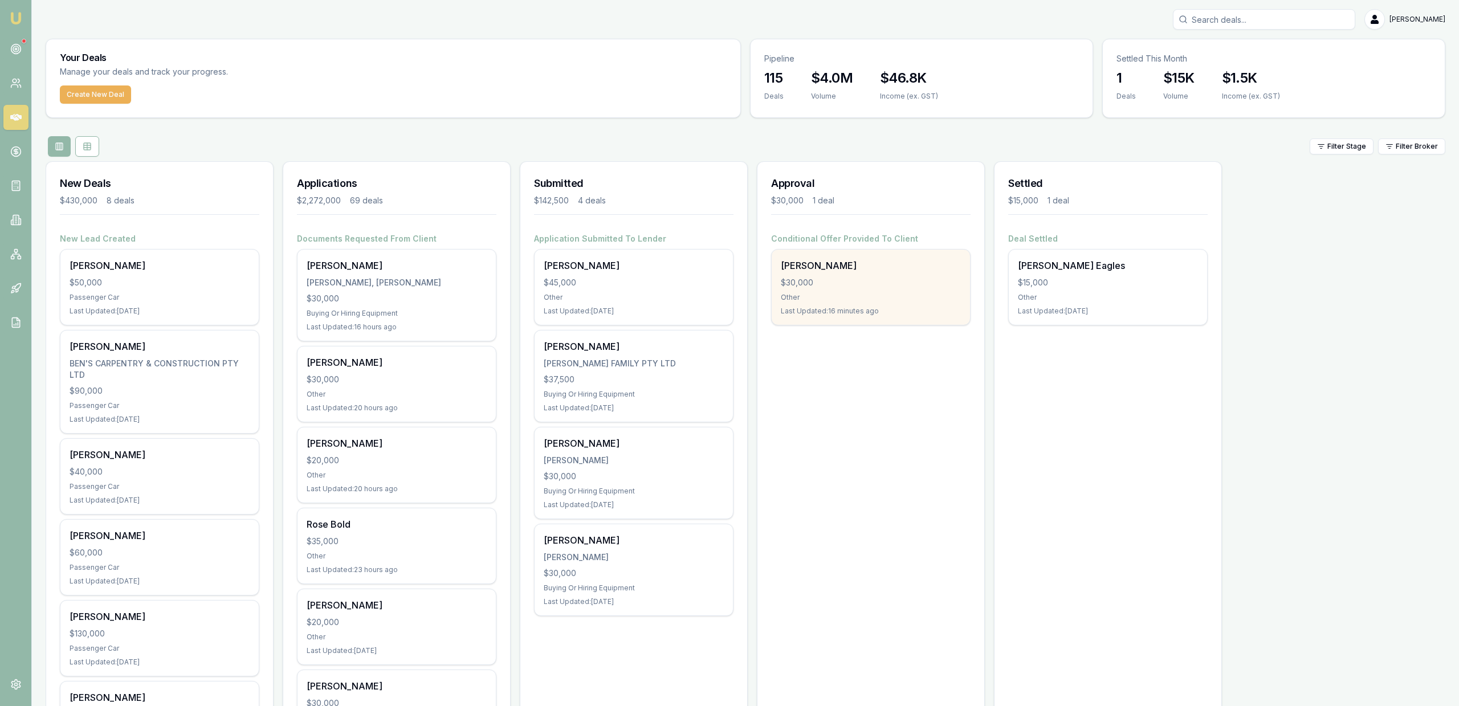
click at [888, 284] on div "$30,000" at bounding box center [871, 282] width 180 height 11
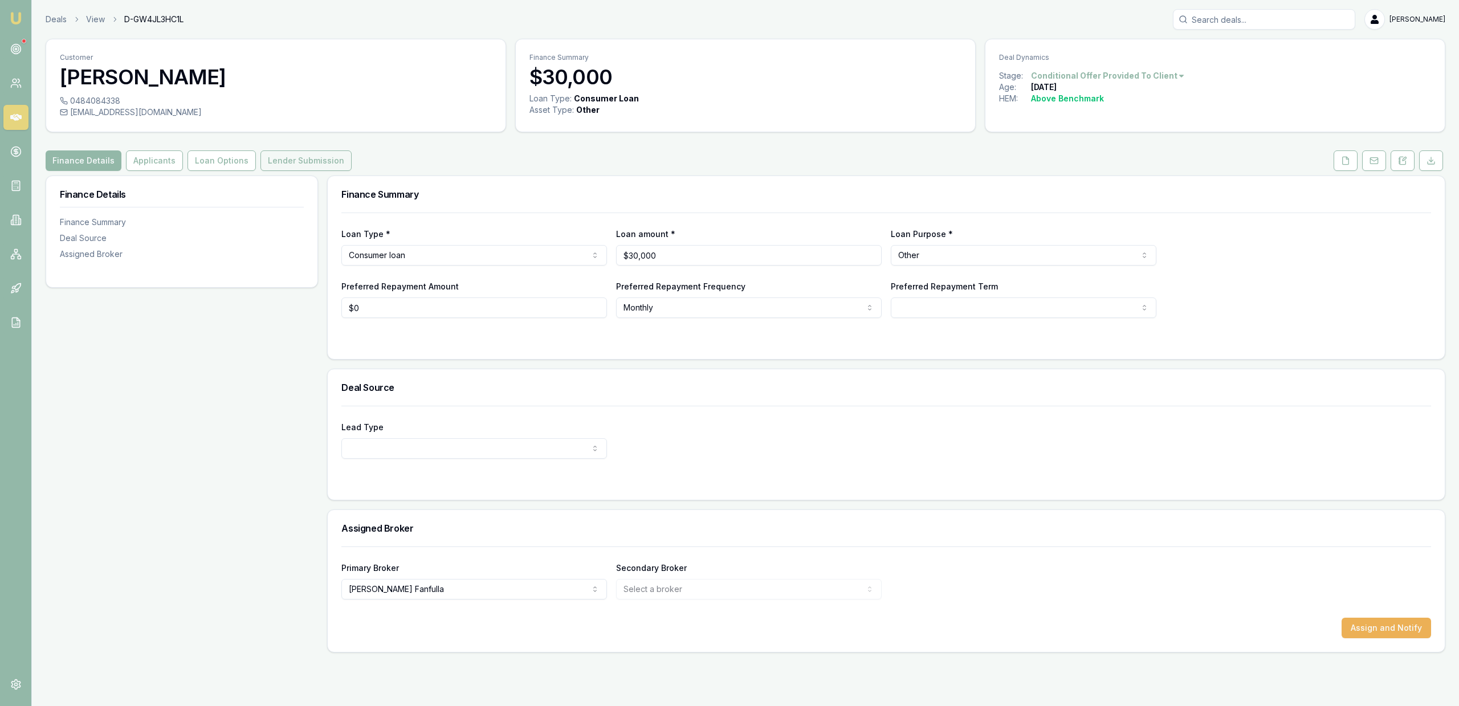
click at [277, 163] on button "Lender Submission" at bounding box center [305, 160] width 91 height 21
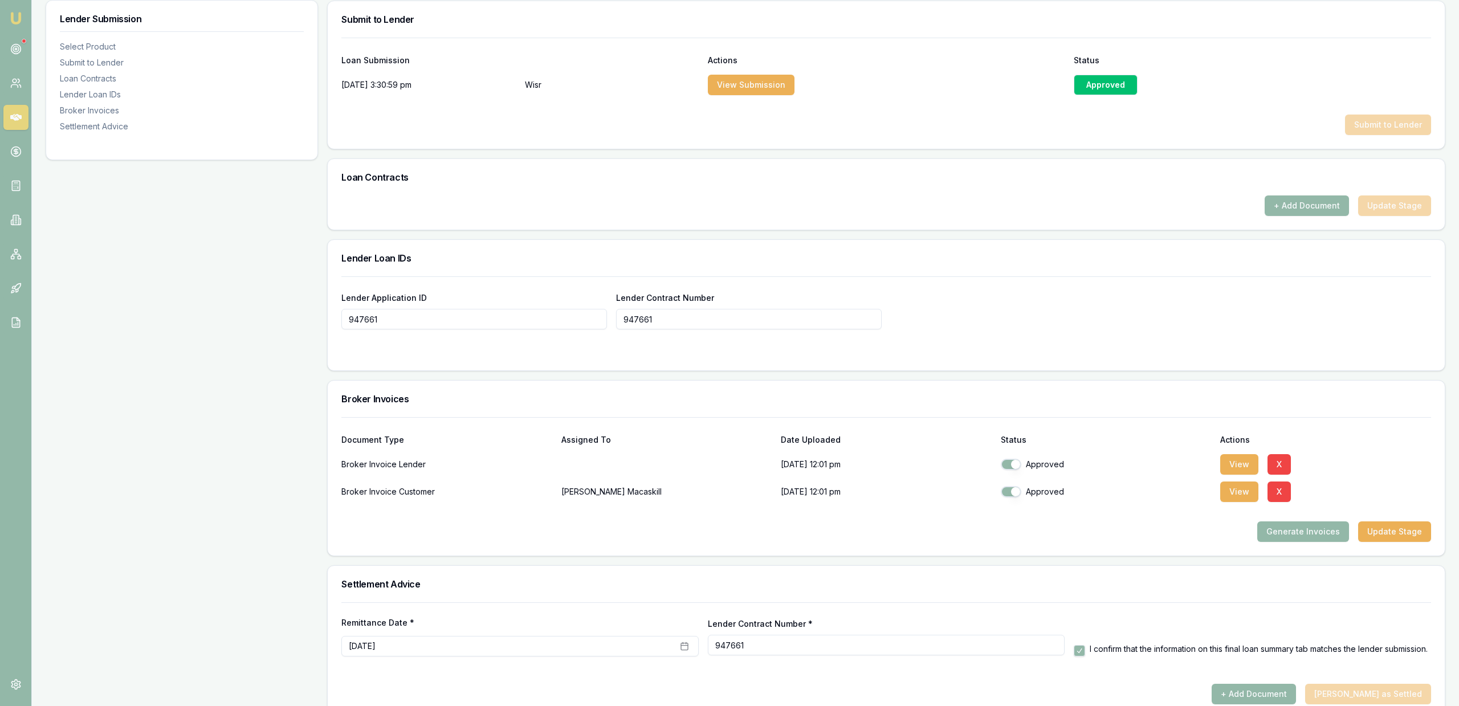
scroll to position [603, 0]
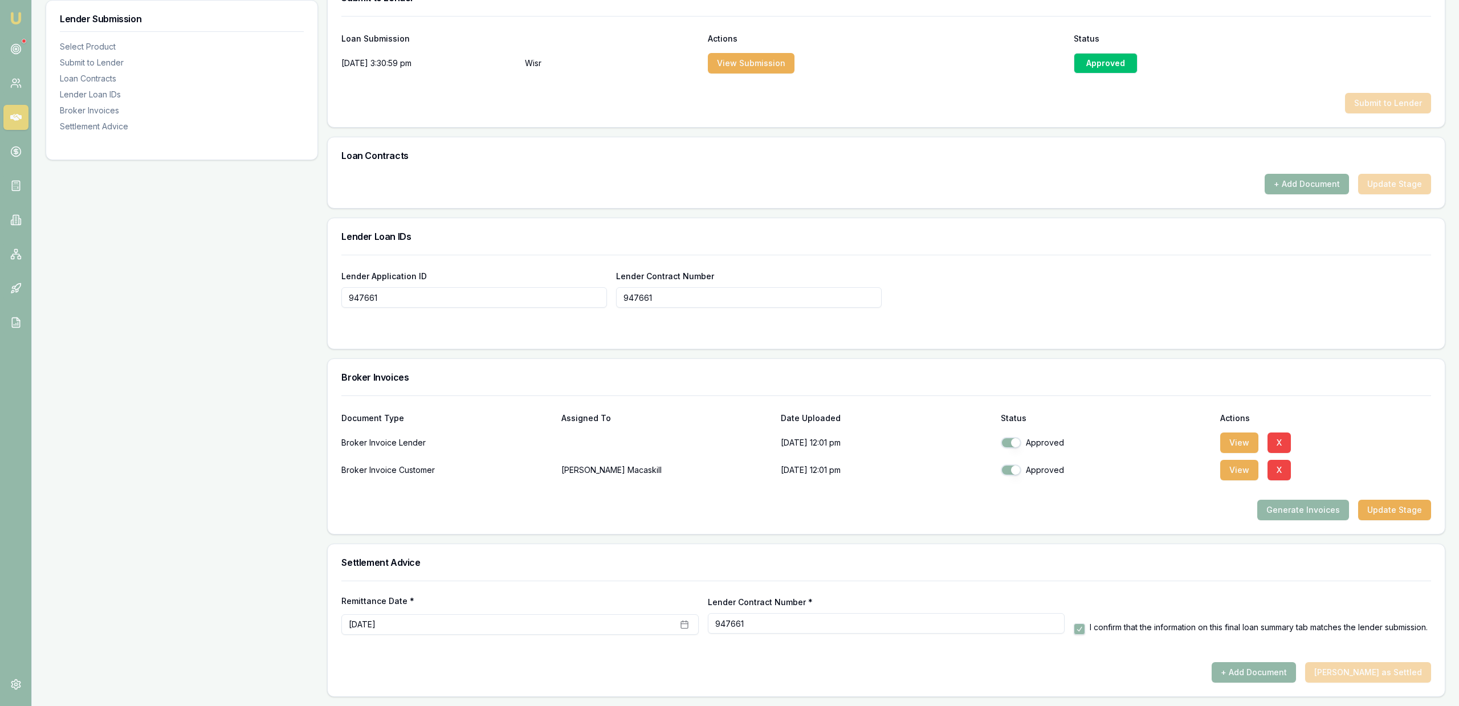
click at [1299, 178] on button "+ Add Document" at bounding box center [1306, 184] width 84 height 21
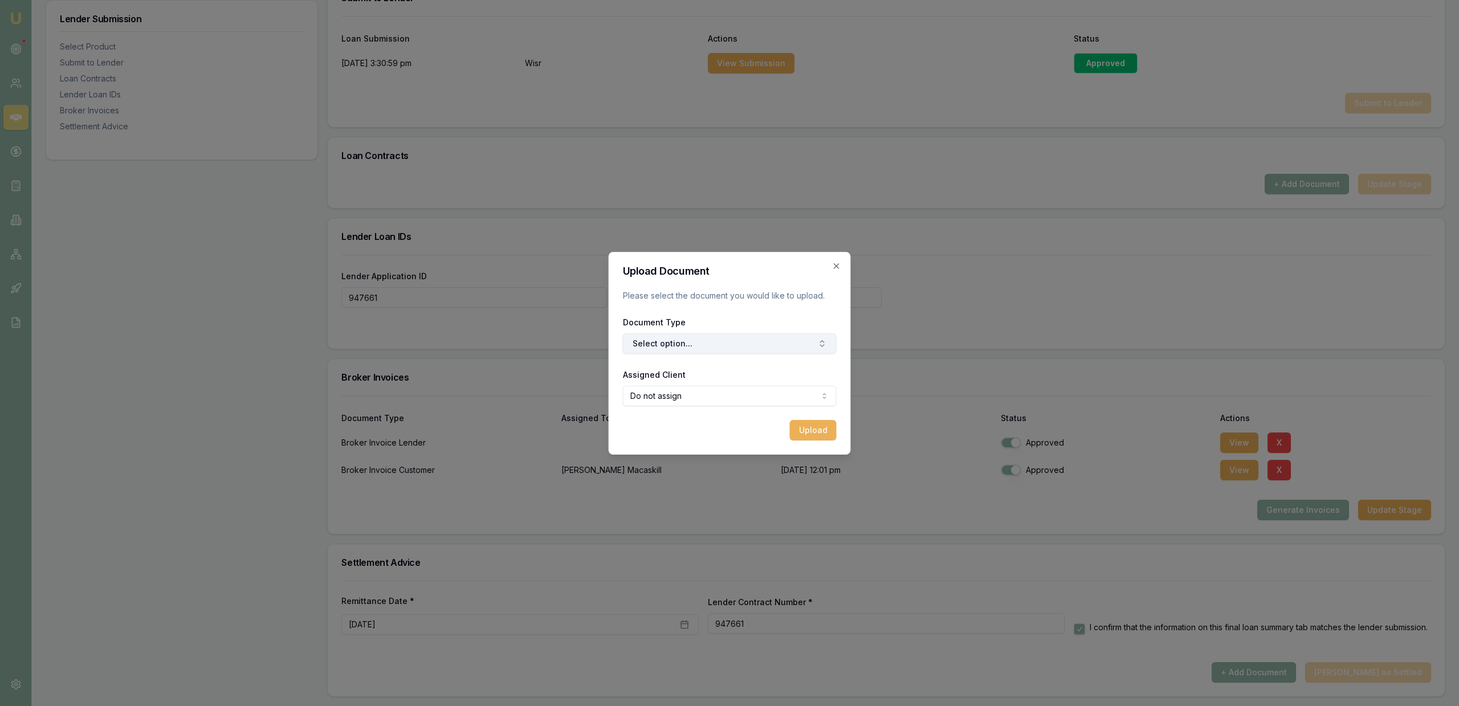
click at [756, 349] on button "Select option..." at bounding box center [730, 343] width 214 height 21
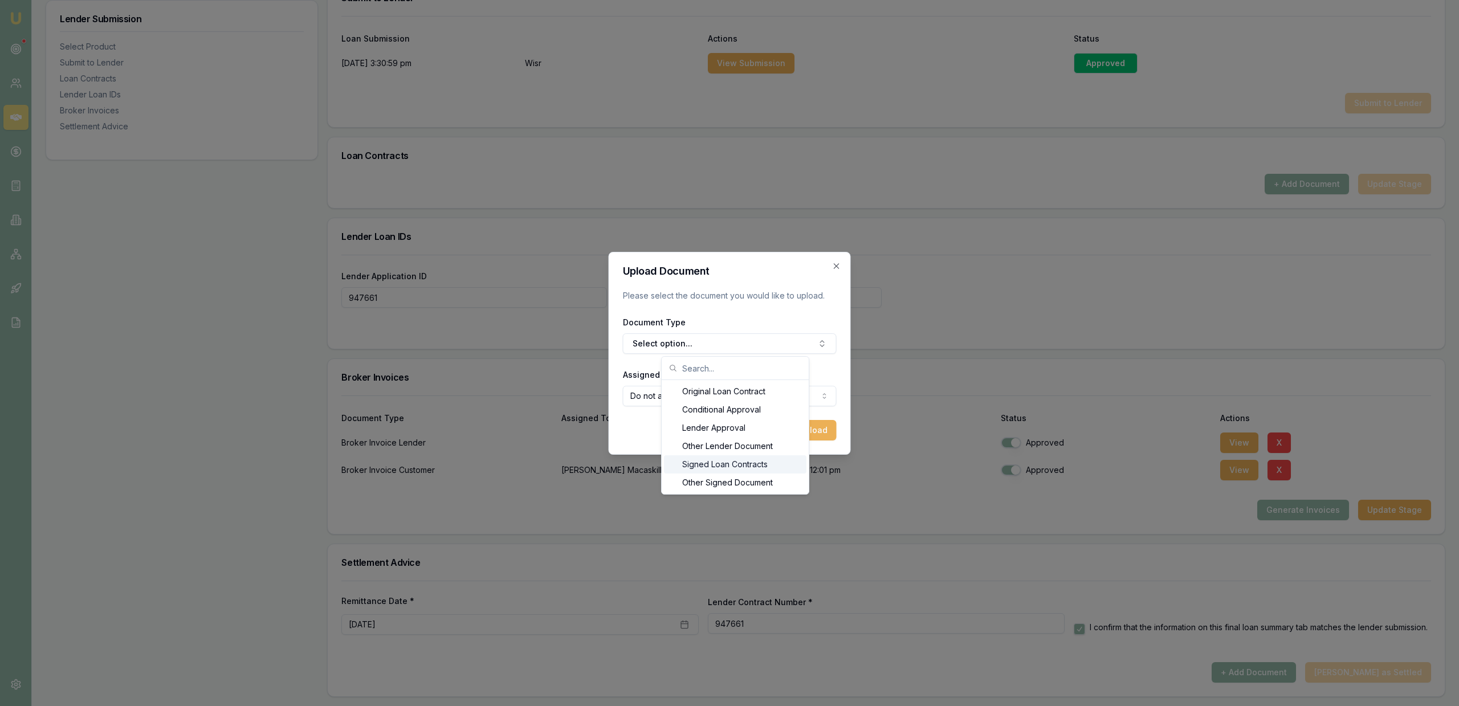
click at [764, 463] on div "Signed Loan Contracts" at bounding box center [735, 464] width 142 height 18
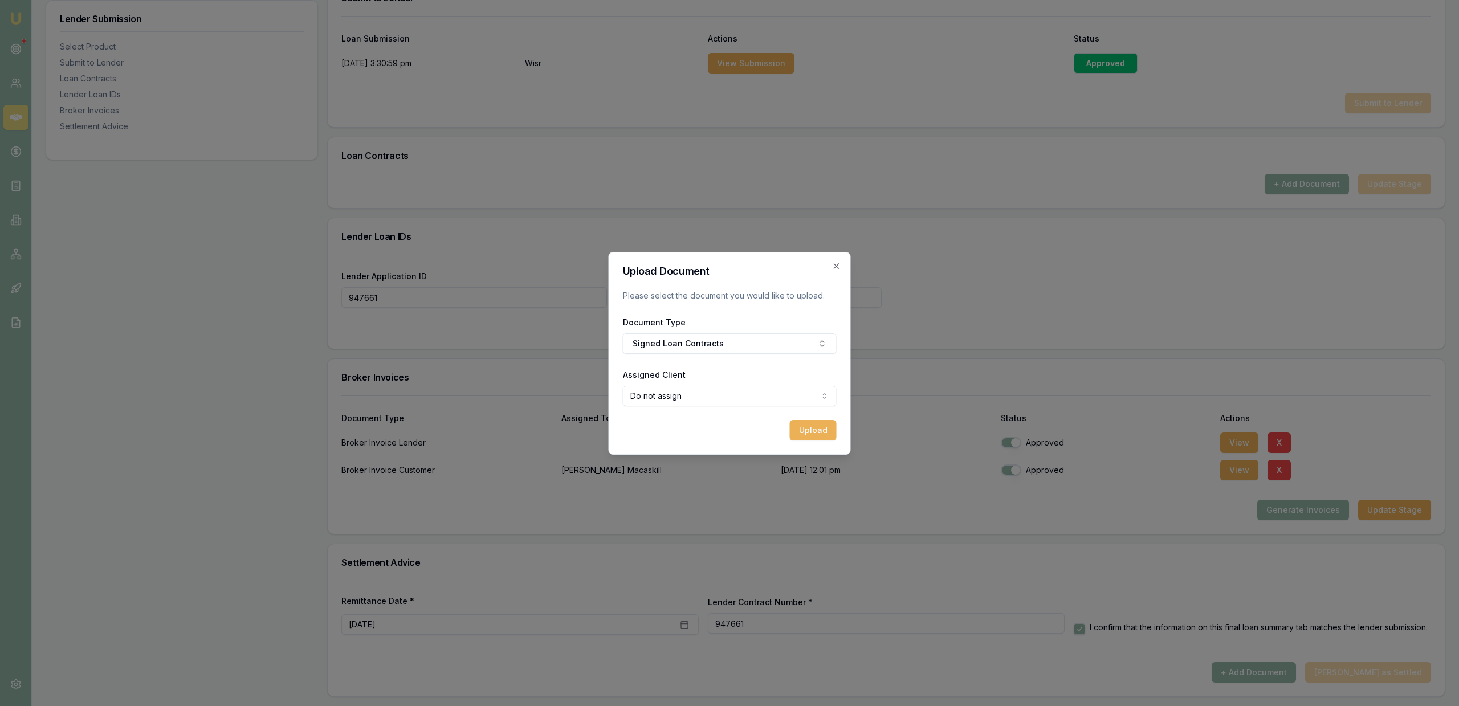
select select "U-KXQBC5UM65"
click at [799, 426] on button "Upload" at bounding box center [813, 430] width 47 height 21
click at [791, 424] on div "Uploading..." at bounding box center [730, 430] width 214 height 21
click at [832, 268] on icon "button" at bounding box center [836, 266] width 9 height 9
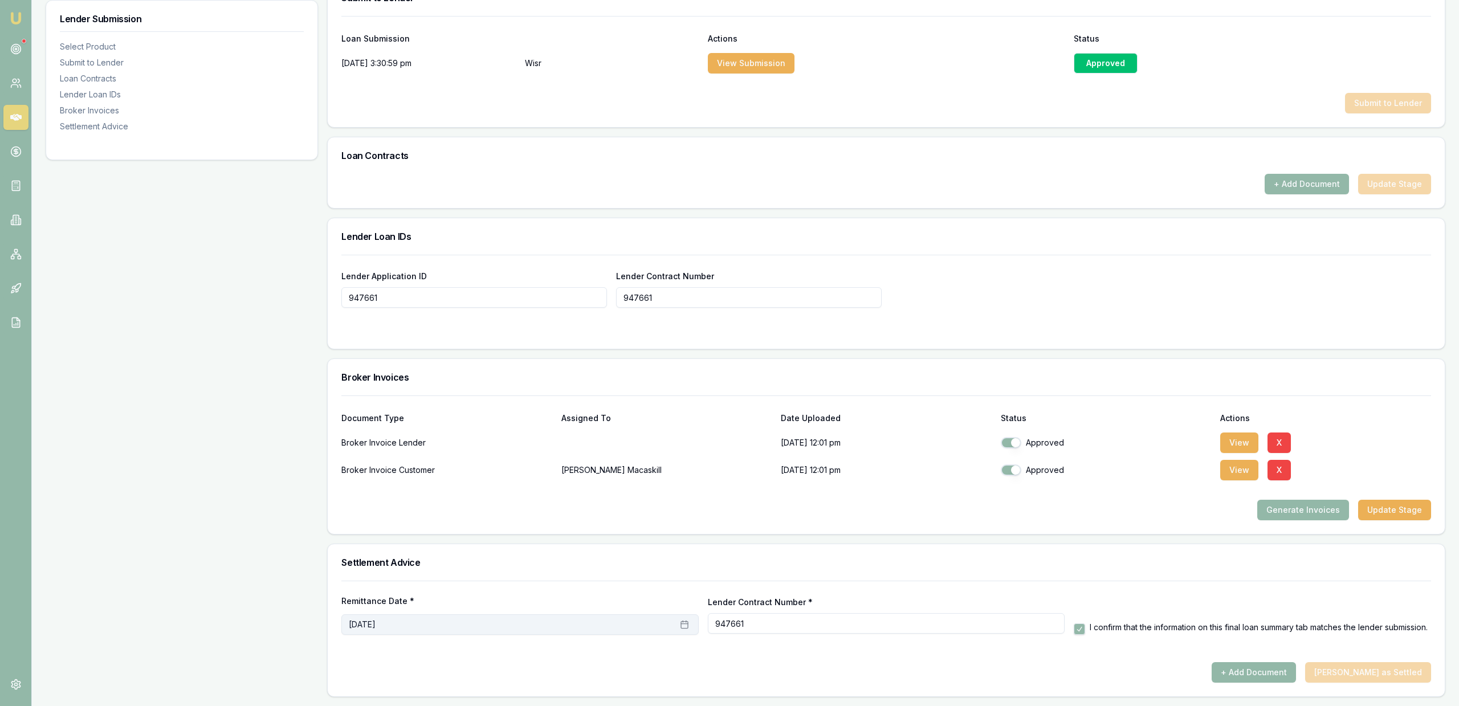
click at [471, 632] on button "[DATE]" at bounding box center [519, 624] width 357 height 21
click at [451, 525] on button "10" at bounding box center [449, 527] width 18 height 18
click at [620, 591] on div "Remittance Date * [DATE] Lender Contract Number * 947661 I confirm that the inf…" at bounding box center [885, 608] width 1089 height 54
drag, startPoint x: 1274, startPoint y: 670, endPoint x: 1236, endPoint y: 591, distance: 87.7
click at [1236, 591] on div "Remittance Date * [DATE] Lender Contract Number * 947661 I confirm that the inf…" at bounding box center [885, 632] width 1089 height 102
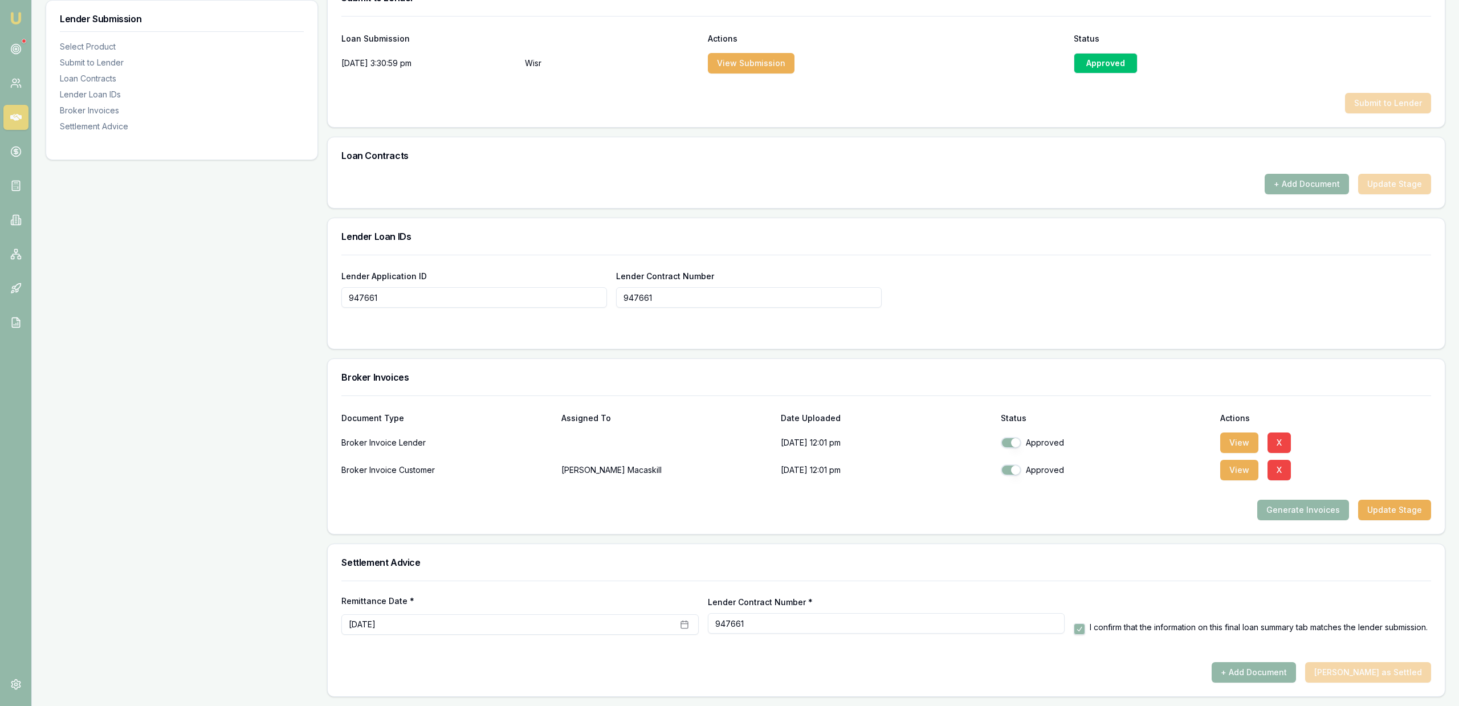
click at [1109, 313] on form "Lender Application ID 947661 Lender Contract Number 947661" at bounding box center [885, 295] width 1089 height 80
click at [1322, 185] on button "+ Add Document" at bounding box center [1306, 184] width 84 height 21
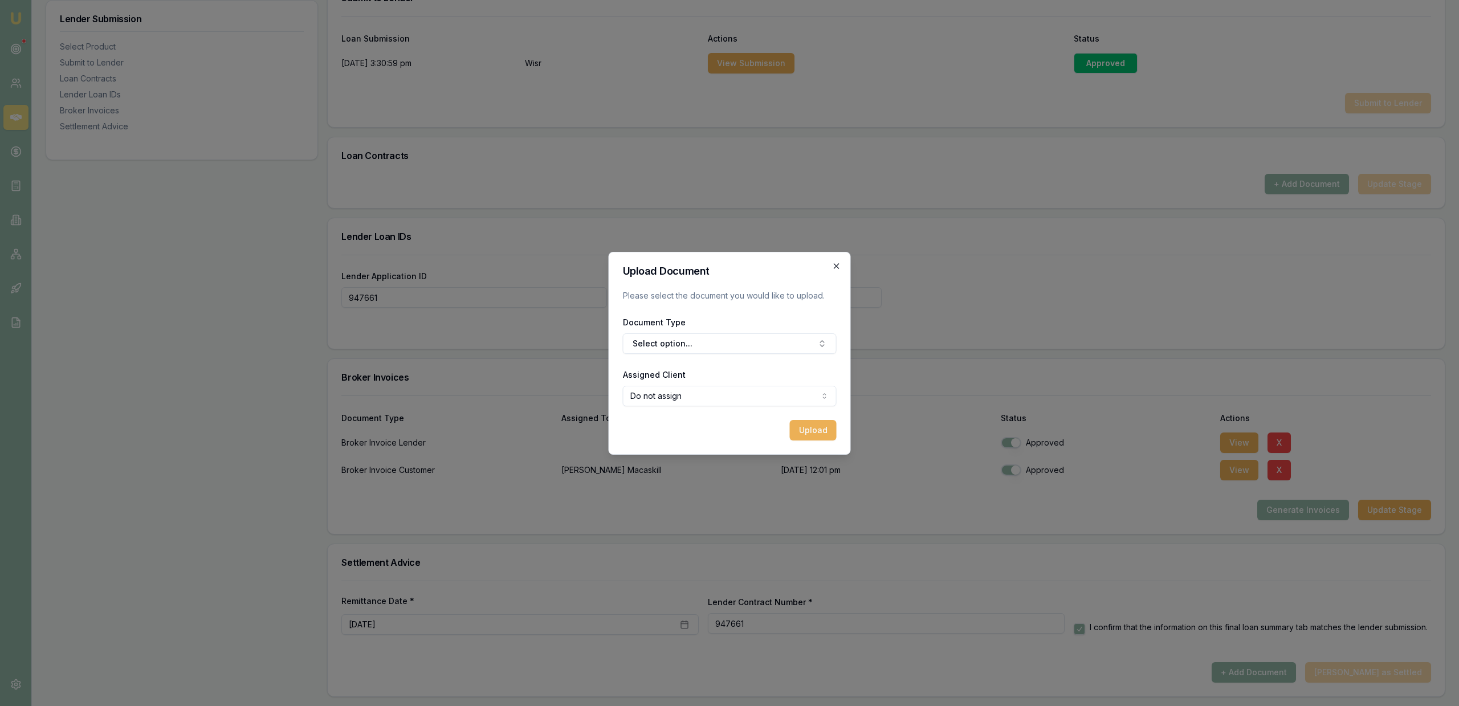
click at [840, 267] on div "Upload Document Please select the document you would like to upload. Document T…" at bounding box center [730, 353] width 242 height 203
click at [832, 273] on h2 "Upload Document" at bounding box center [730, 271] width 214 height 10
click at [836, 265] on icon "button" at bounding box center [836, 266] width 9 height 9
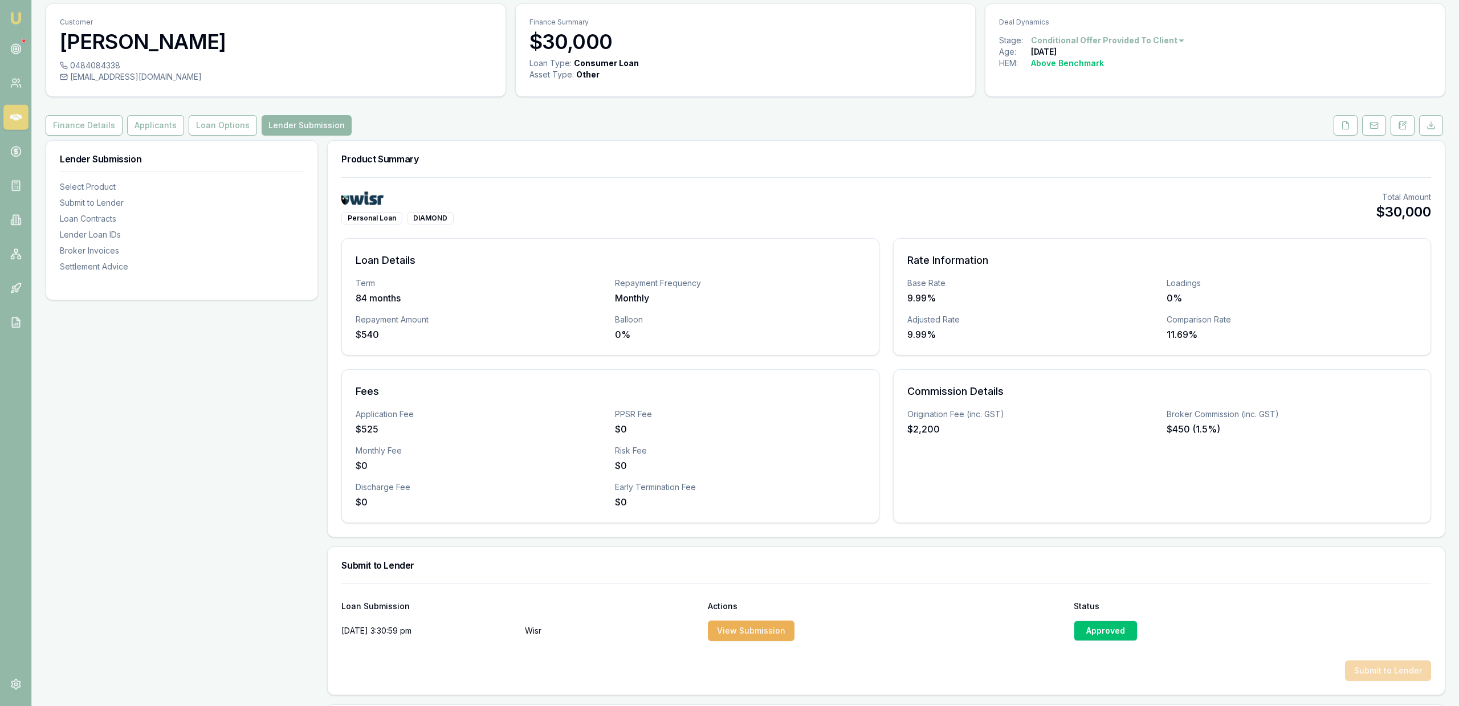
scroll to position [0, 0]
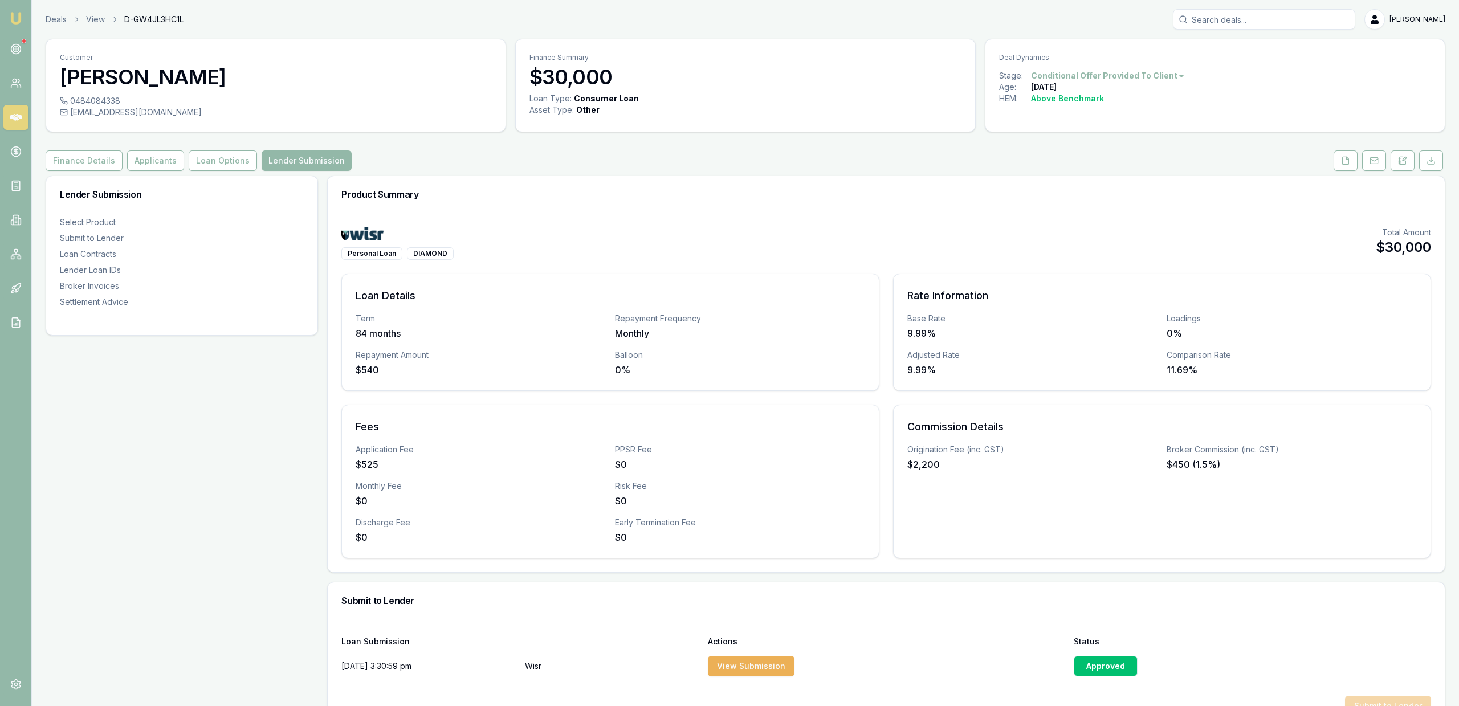
click at [48, 27] on div "Deals View D-GW4JL3HC1L Jackson Fanfulla" at bounding box center [745, 19] width 1399 height 21
click at [65, 21] on link "Deals" at bounding box center [56, 19] width 21 height 11
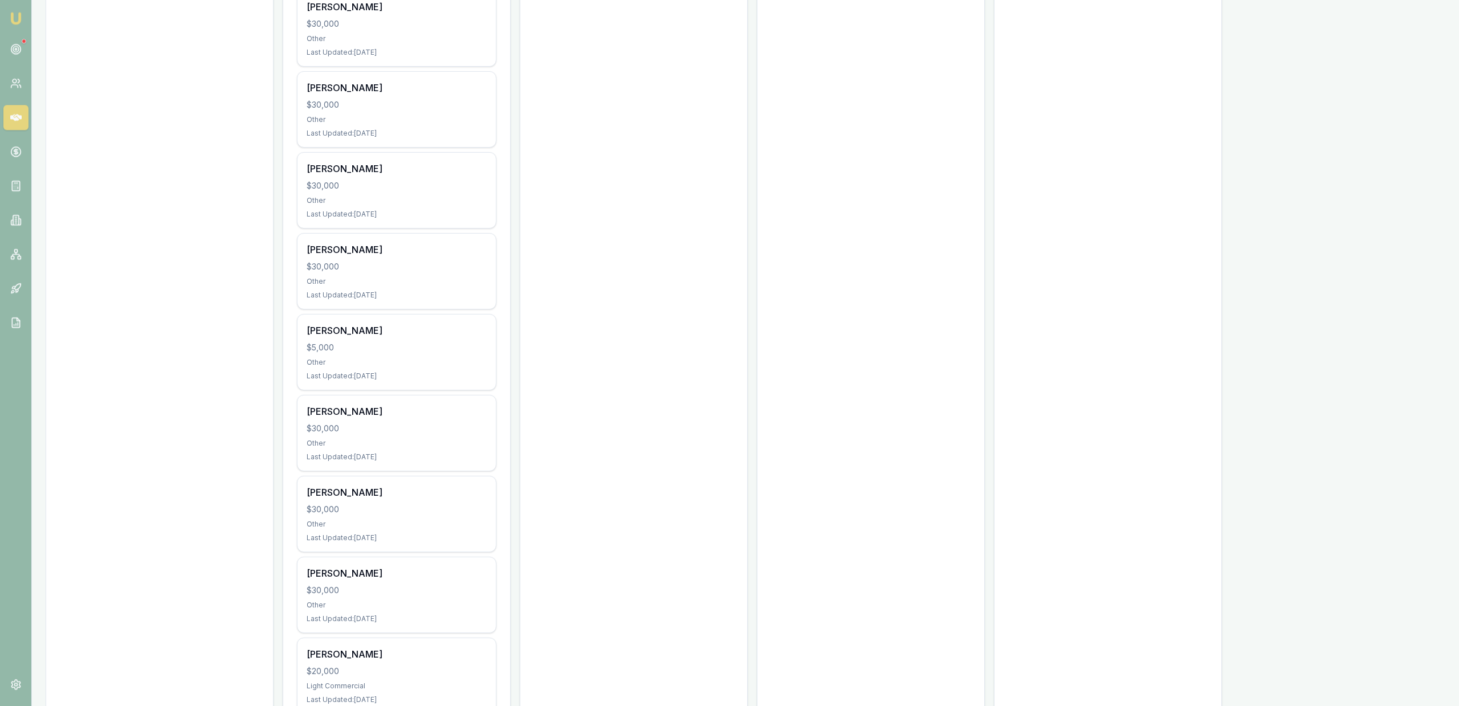
scroll to position [734, 0]
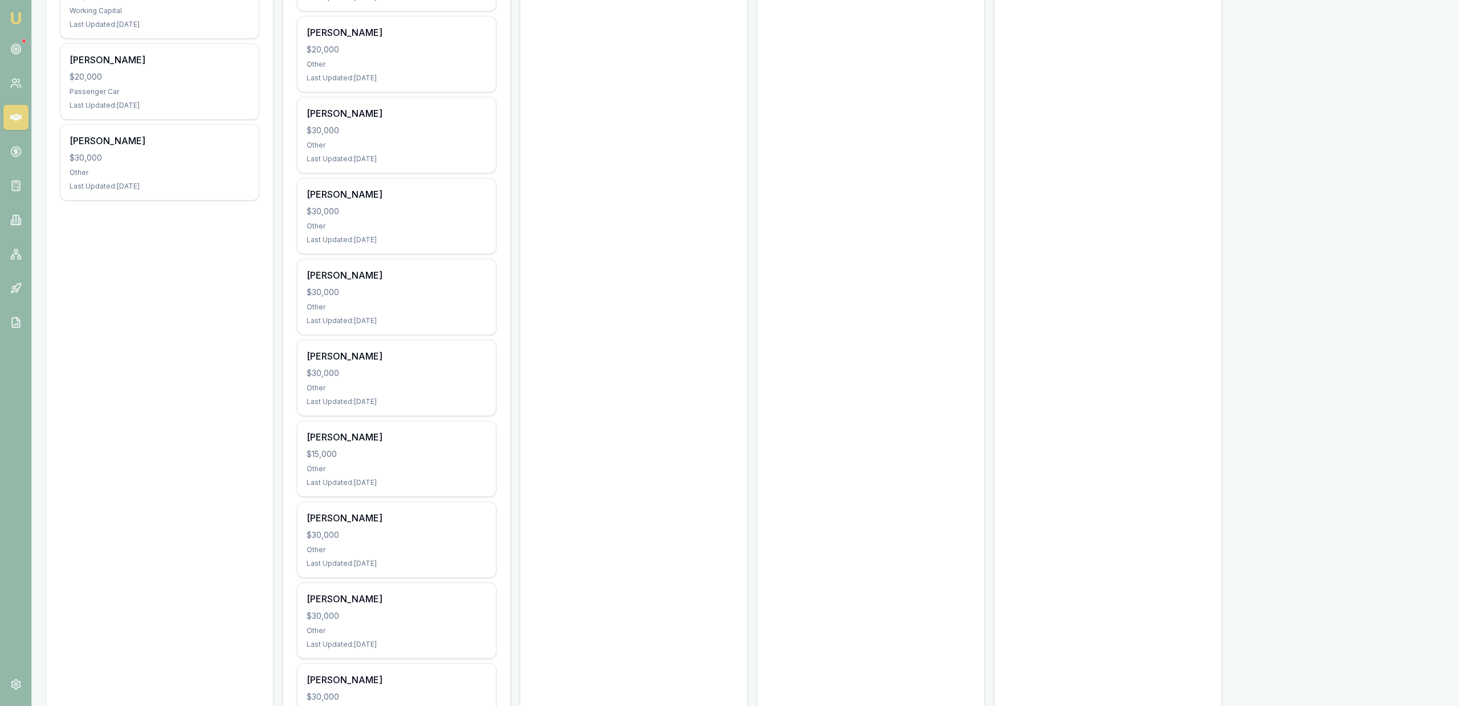
drag, startPoint x: 641, startPoint y: 428, endPoint x: 692, endPoint y: -25, distance: 455.9
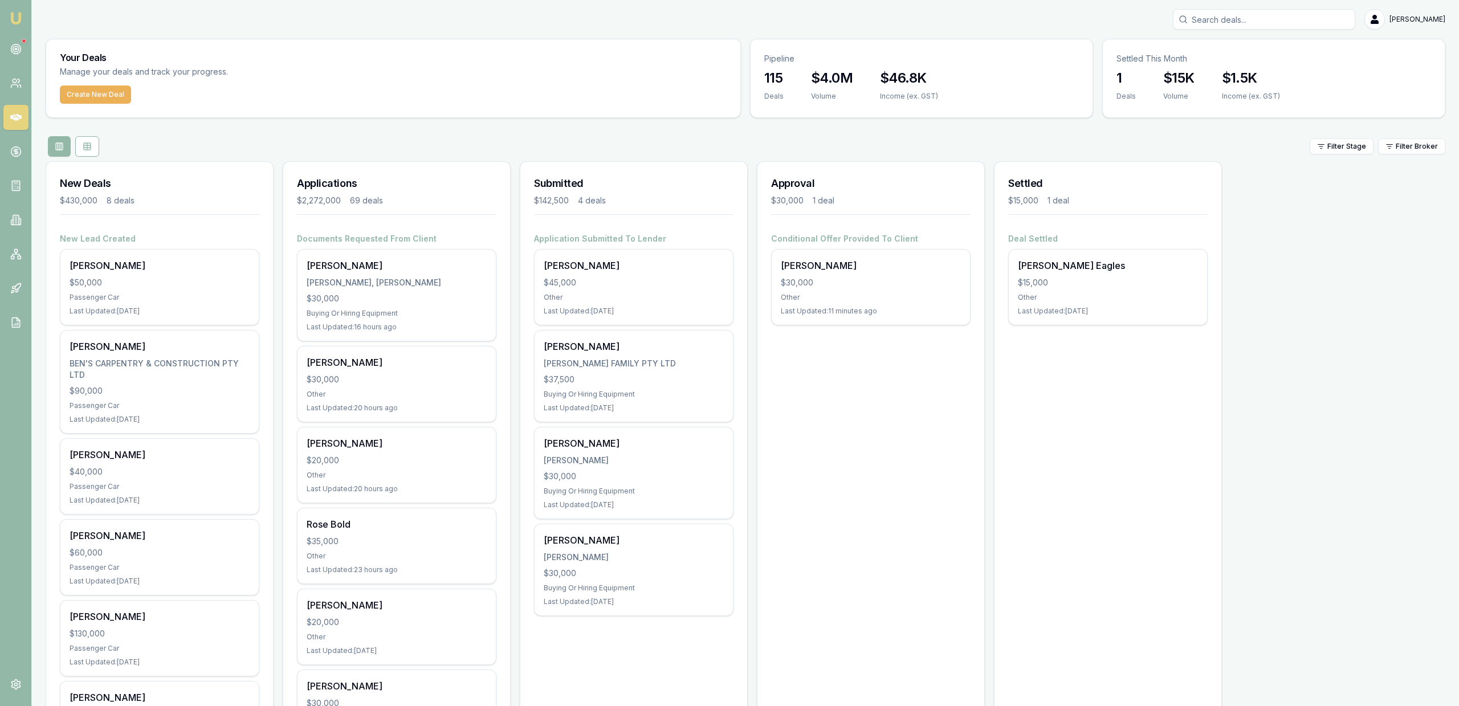
click at [1199, 24] on input "Search deals" at bounding box center [1264, 19] width 182 height 21
type input "ibrar"
click at [867, 280] on div "$30,000" at bounding box center [871, 282] width 180 height 11
click at [87, 80] on div "Your Deals Manage your deals and track your progress." at bounding box center [393, 62] width 694 height 46
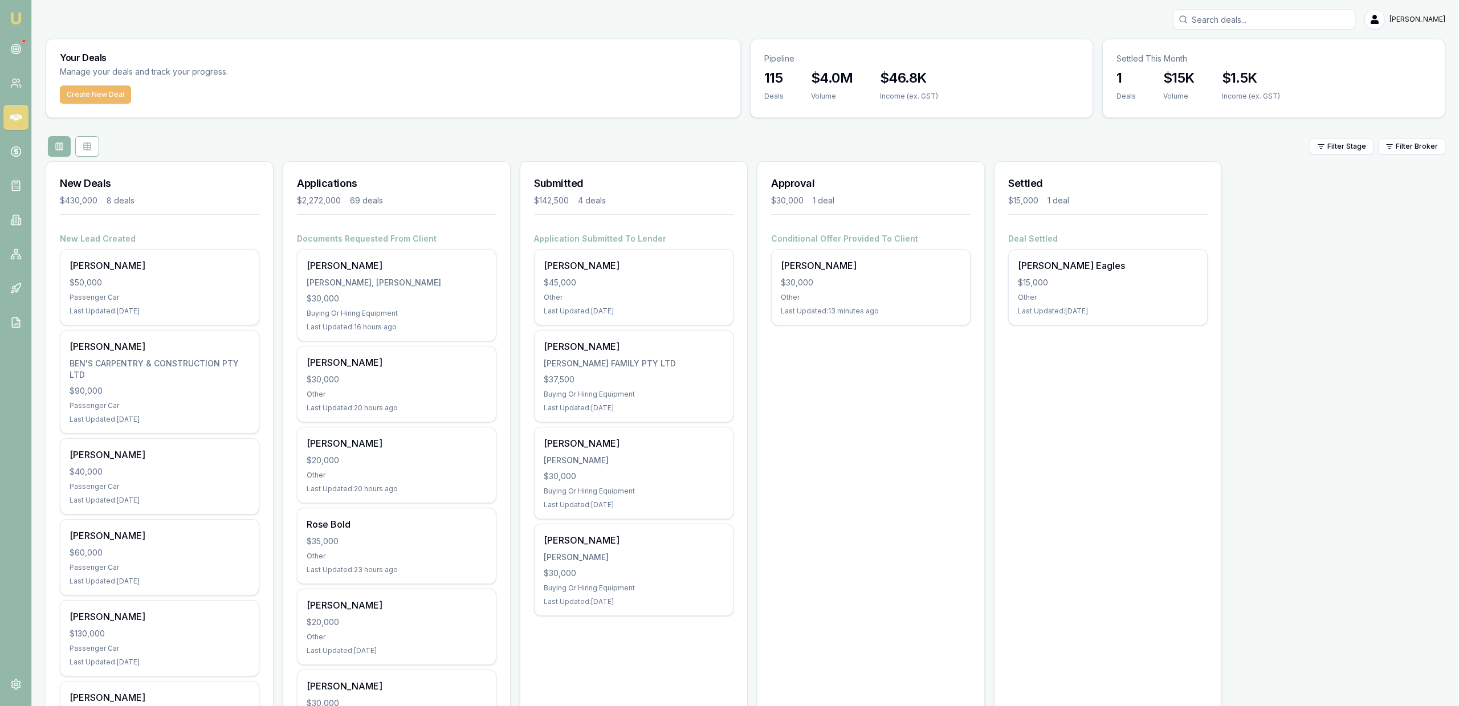
click at [89, 87] on button "Create New Deal" at bounding box center [95, 94] width 71 height 18
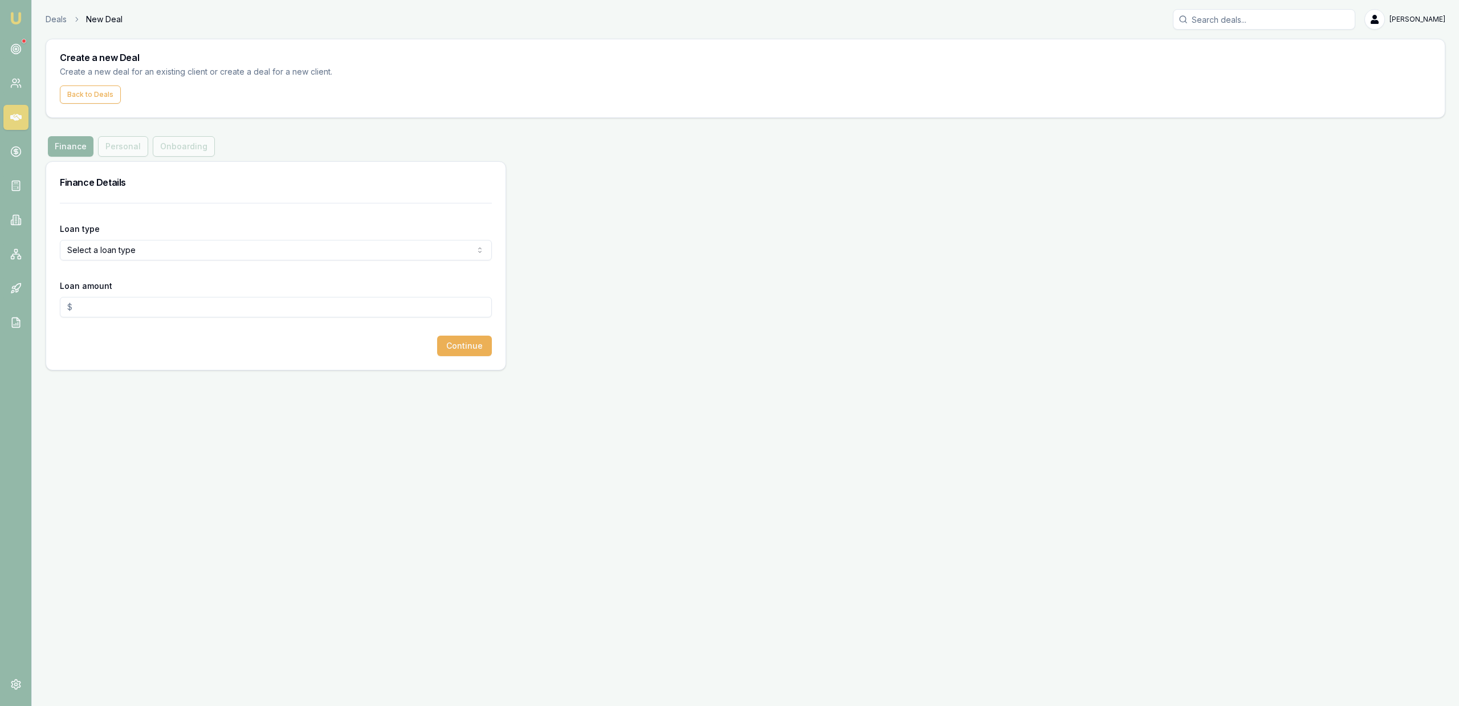
click at [266, 266] on form "Loan type Select a loan type Consumer Loan Consumer Asset Commercial Loan Comme…" at bounding box center [276, 279] width 432 height 153
click at [267, 250] on html "Emu Broker Deals New Deal Jackson Fanfulla Toggle Menu Create a new Deal Create…" at bounding box center [729, 353] width 1459 height 706
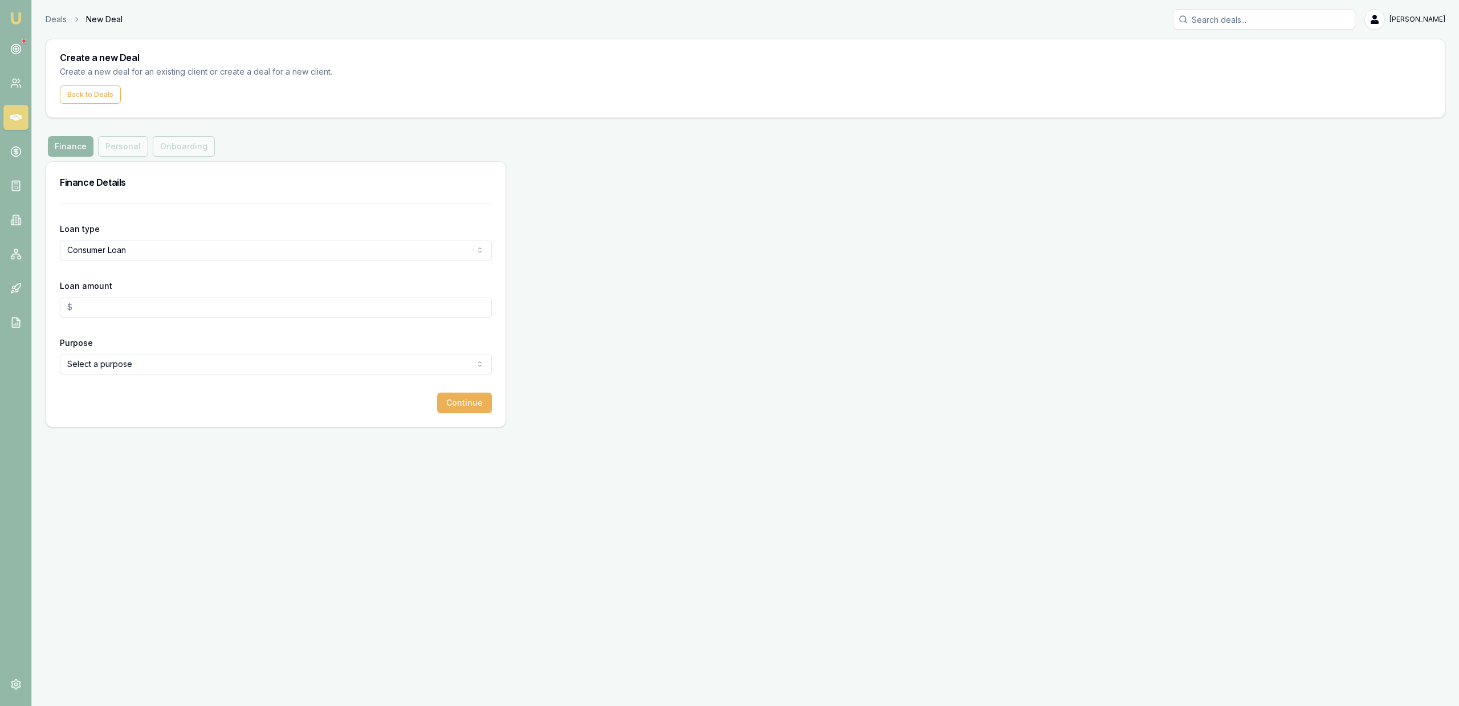
drag, startPoint x: 215, startPoint y: 292, endPoint x: 213, endPoint y: 302, distance: 10.0
click at [215, 293] on div "Loan amount" at bounding box center [276, 298] width 432 height 39
click at [212, 307] on input "Loan amount" at bounding box center [276, 307] width 432 height 21
type input "$30,000.00"
click at [135, 385] on form "Loan type Consumer Loan Consumer Loan Consumer Asset Commercial Loan Commercial…" at bounding box center [276, 308] width 432 height 210
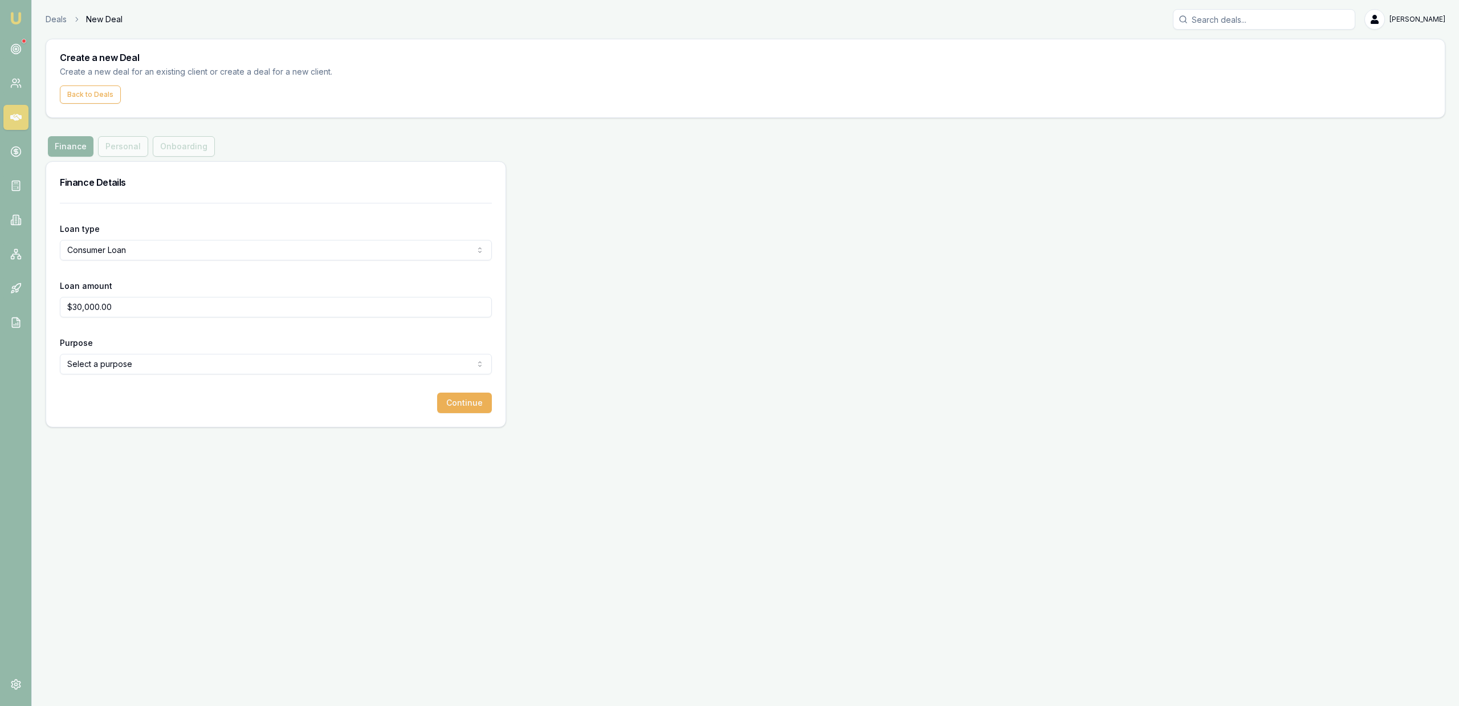
click at [144, 368] on html "Emu Broker Deals New Deal Jackson Fanfulla Toggle Menu Create a new Deal Create…" at bounding box center [729, 353] width 1459 height 706
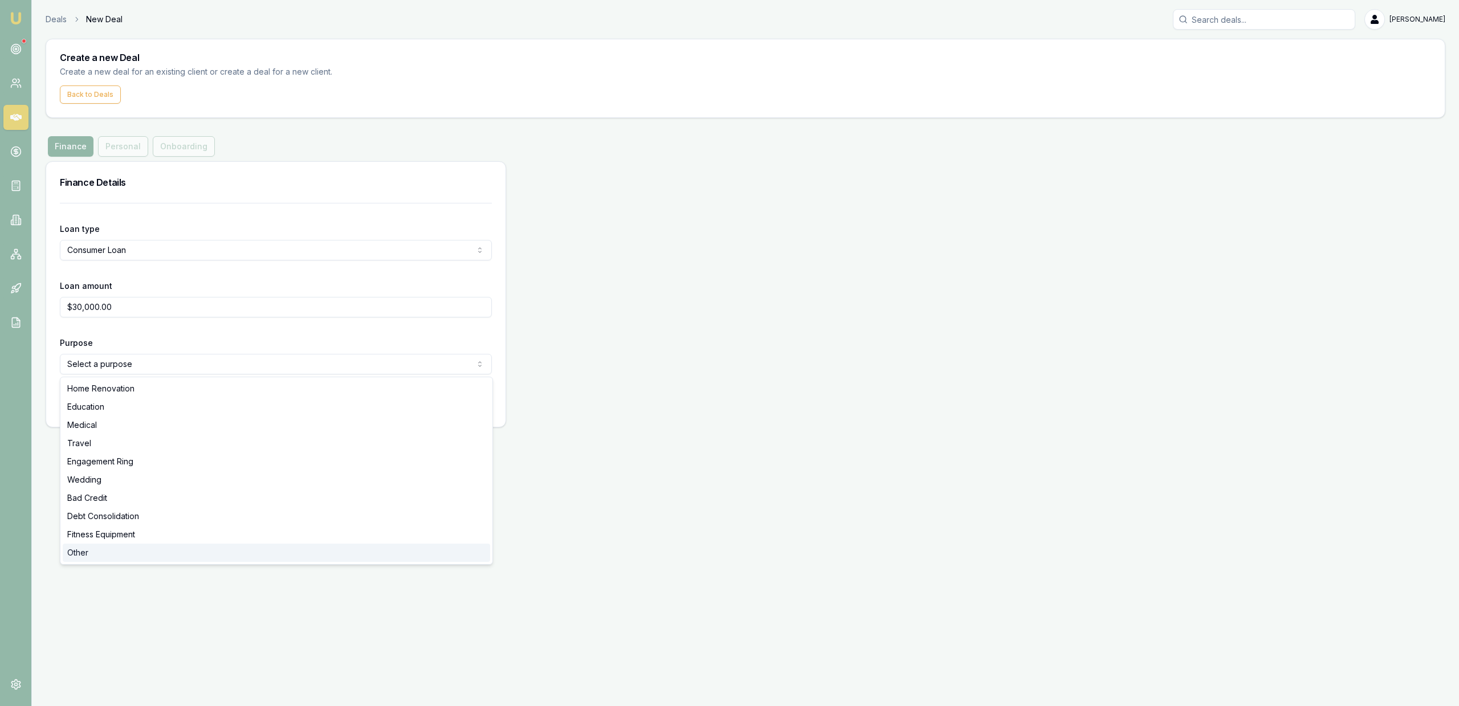
select select "OTHER"
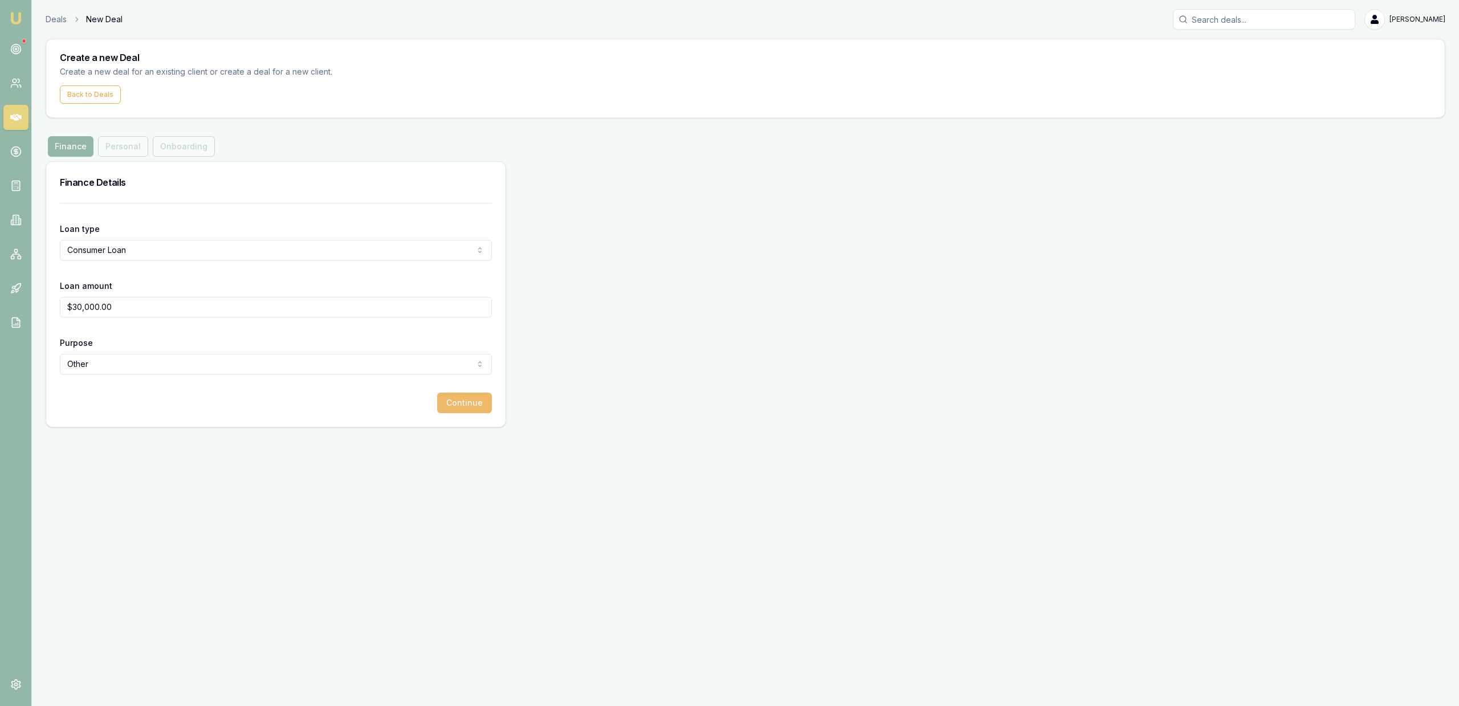
click at [477, 408] on button "Continue" at bounding box center [464, 403] width 55 height 21
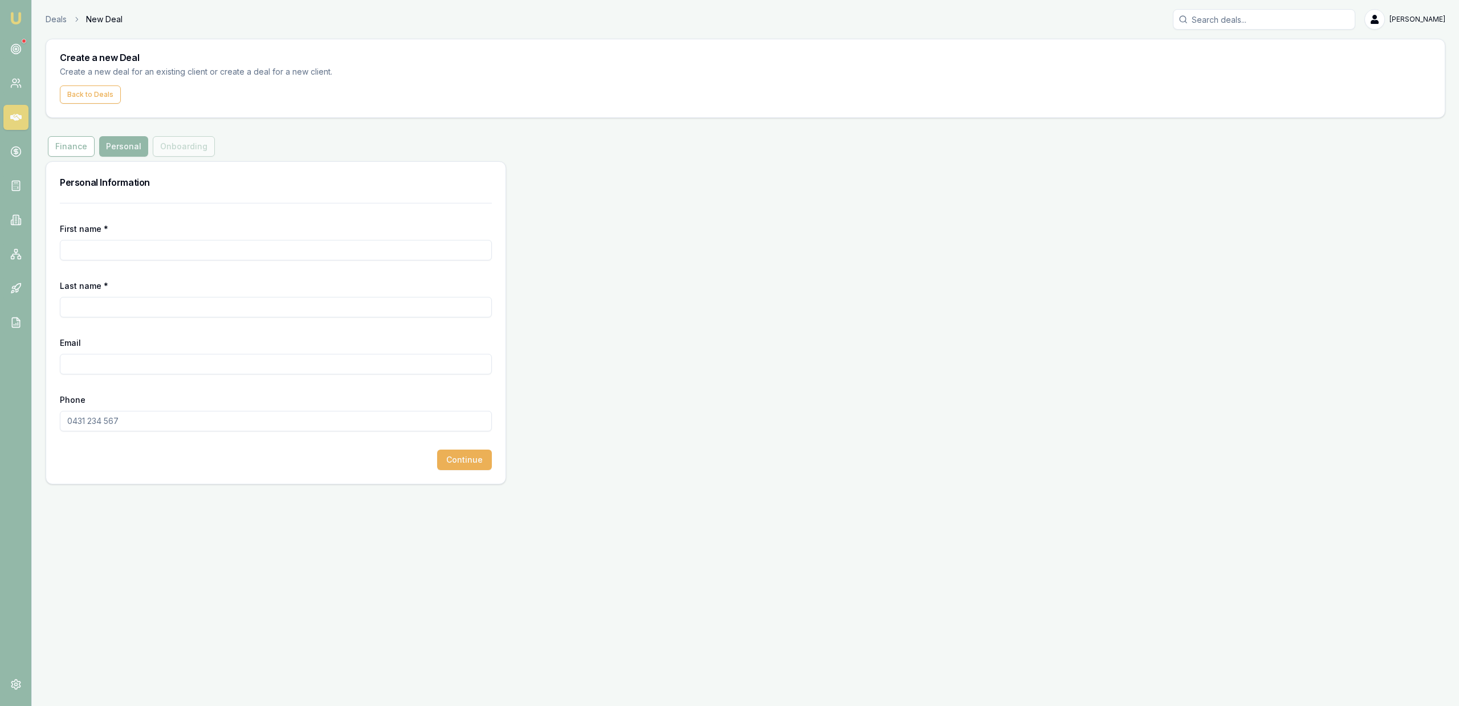
click at [271, 243] on input "First name *" at bounding box center [276, 250] width 432 height 21
paste input "Ibrar"
type input "Ibrar"
paste input "Zahoor External"
drag, startPoint x: 137, startPoint y: 308, endPoint x: 99, endPoint y: 309, distance: 38.7
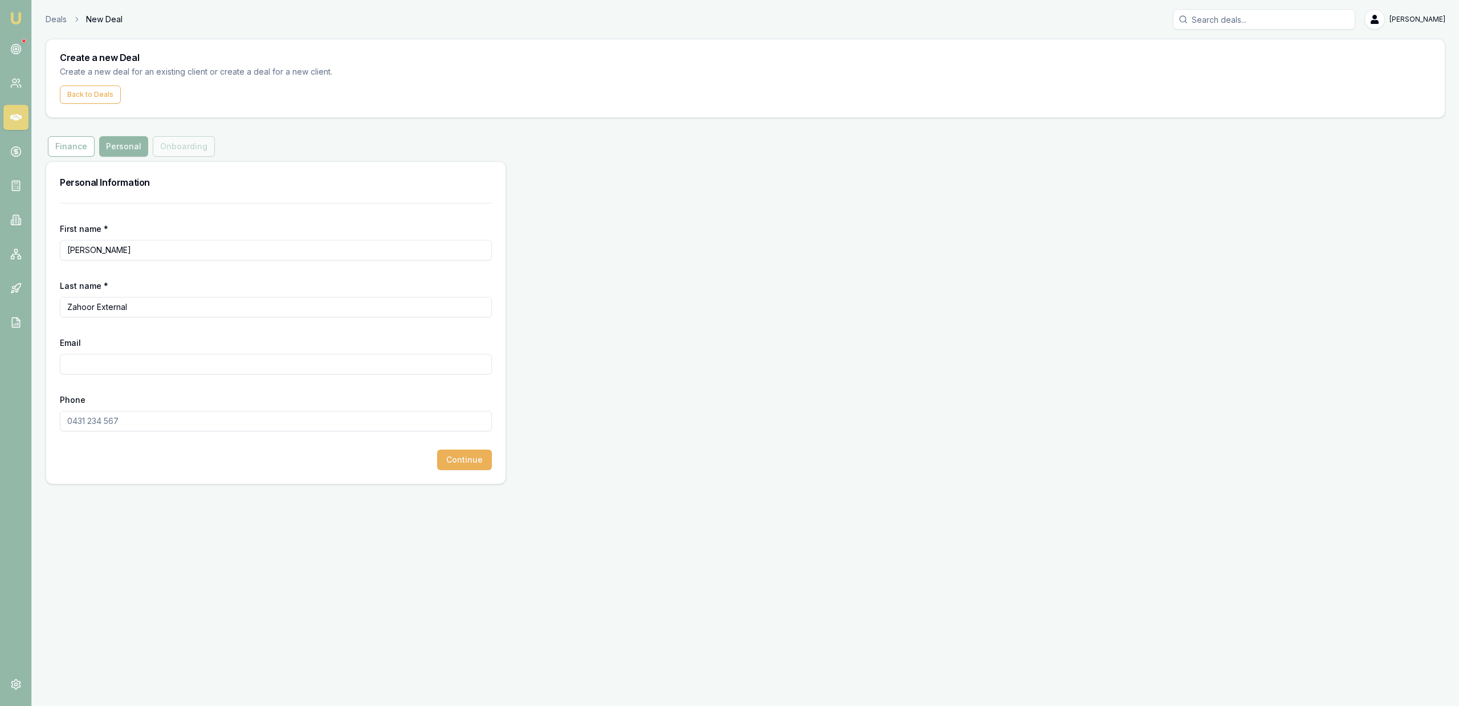
click at [99, 309] on input "Zahoor External" at bounding box center [276, 307] width 432 height 21
type input "Zahoor"
paste input "ibrarzahoor987@gmail.com"
type input "ibrarzahoor987@gmail.com"
click at [215, 426] on input "Phone" at bounding box center [276, 421] width 432 height 21
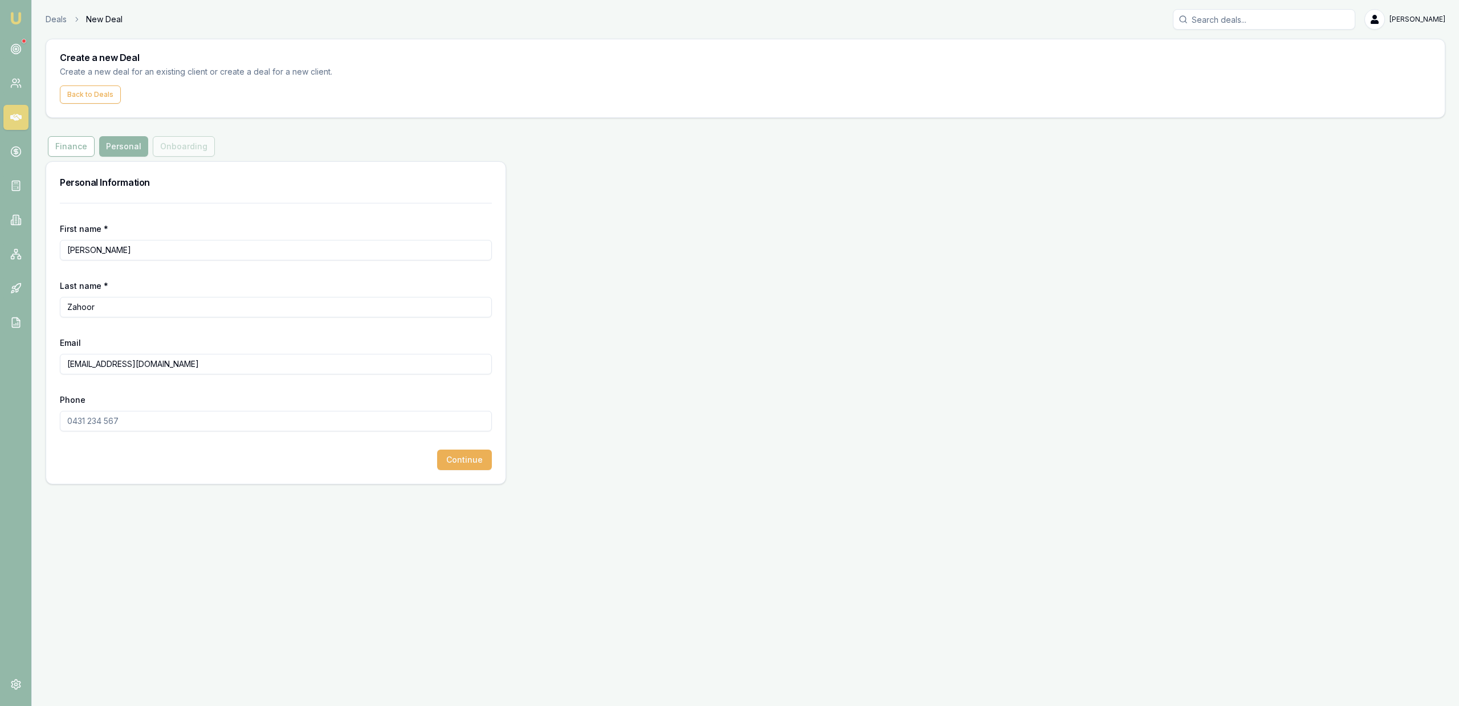
paste input "0430 841 903"
type input "0430 841 903"
click at [458, 455] on button "Continue" at bounding box center [464, 460] width 55 height 21
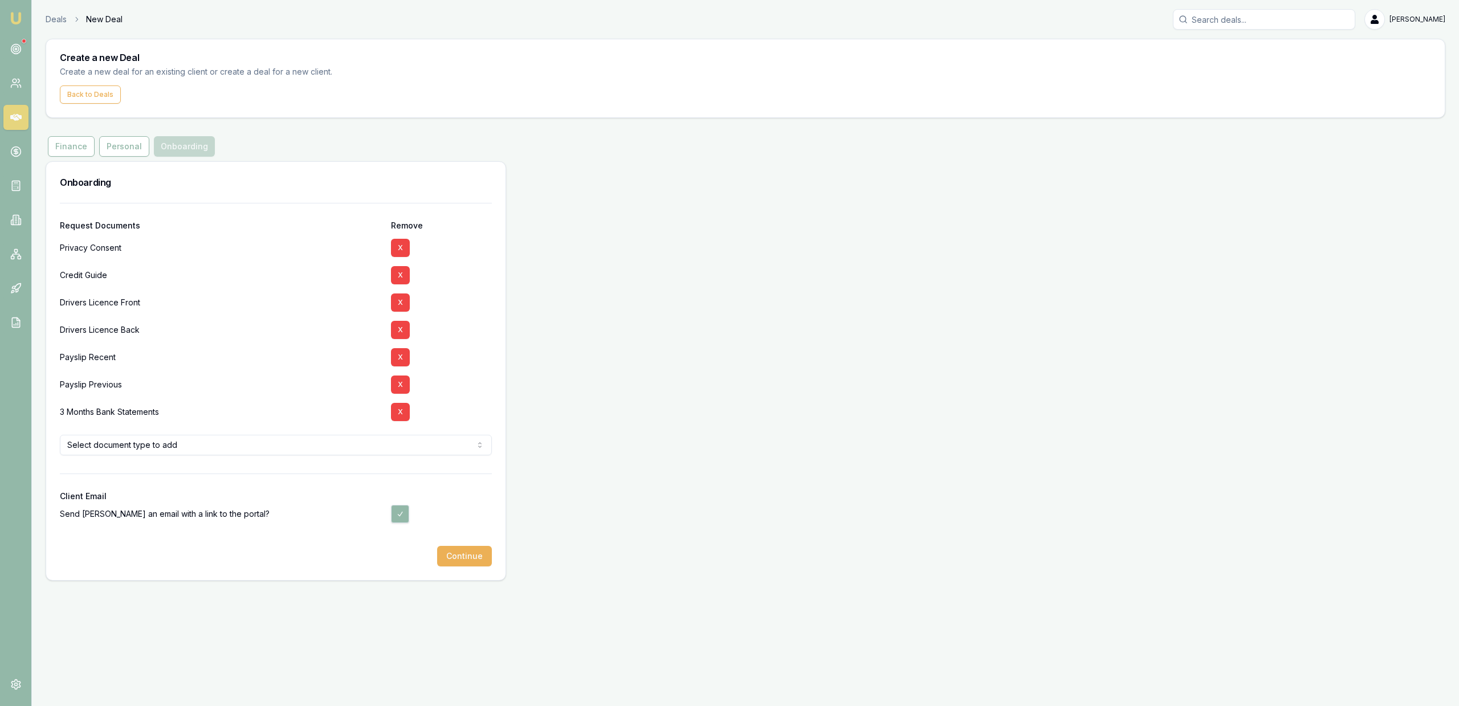
drag, startPoint x: 350, startPoint y: 430, endPoint x: 345, endPoint y: 443, distance: 14.4
click at [348, 437] on form "Request Documents Remove Privacy Consent X Credit Guide X Drivers Licence Front…" at bounding box center [276, 385] width 432 height 364
click at [345, 446] on html "Emu Broker Deals New Deal Jackson Fanfulla Toggle Menu Create a new Deal Create…" at bounding box center [729, 353] width 1459 height 706
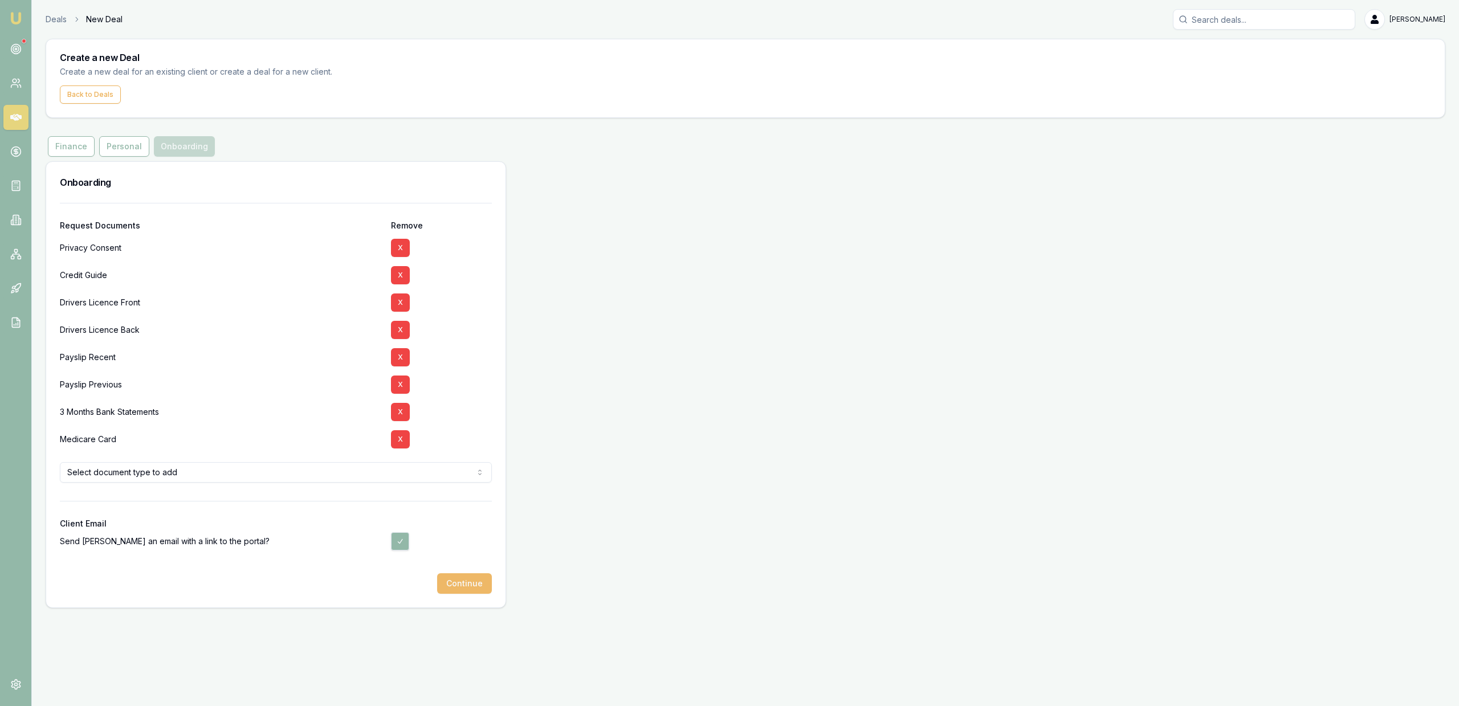
click at [463, 589] on button "Continue" at bounding box center [464, 583] width 55 height 21
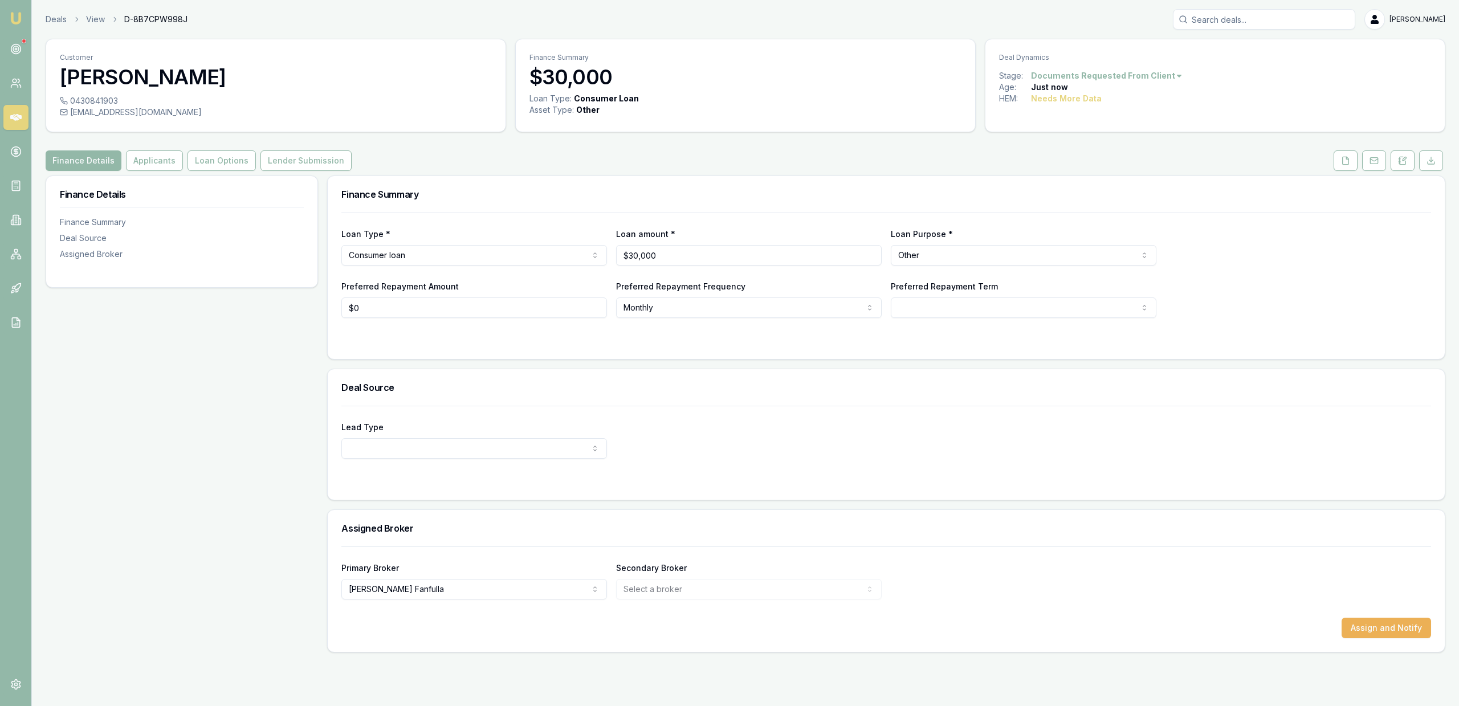
click at [1387, 159] on div at bounding box center [1388, 160] width 114 height 21
click at [1383, 161] on button at bounding box center [1374, 160] width 24 height 21
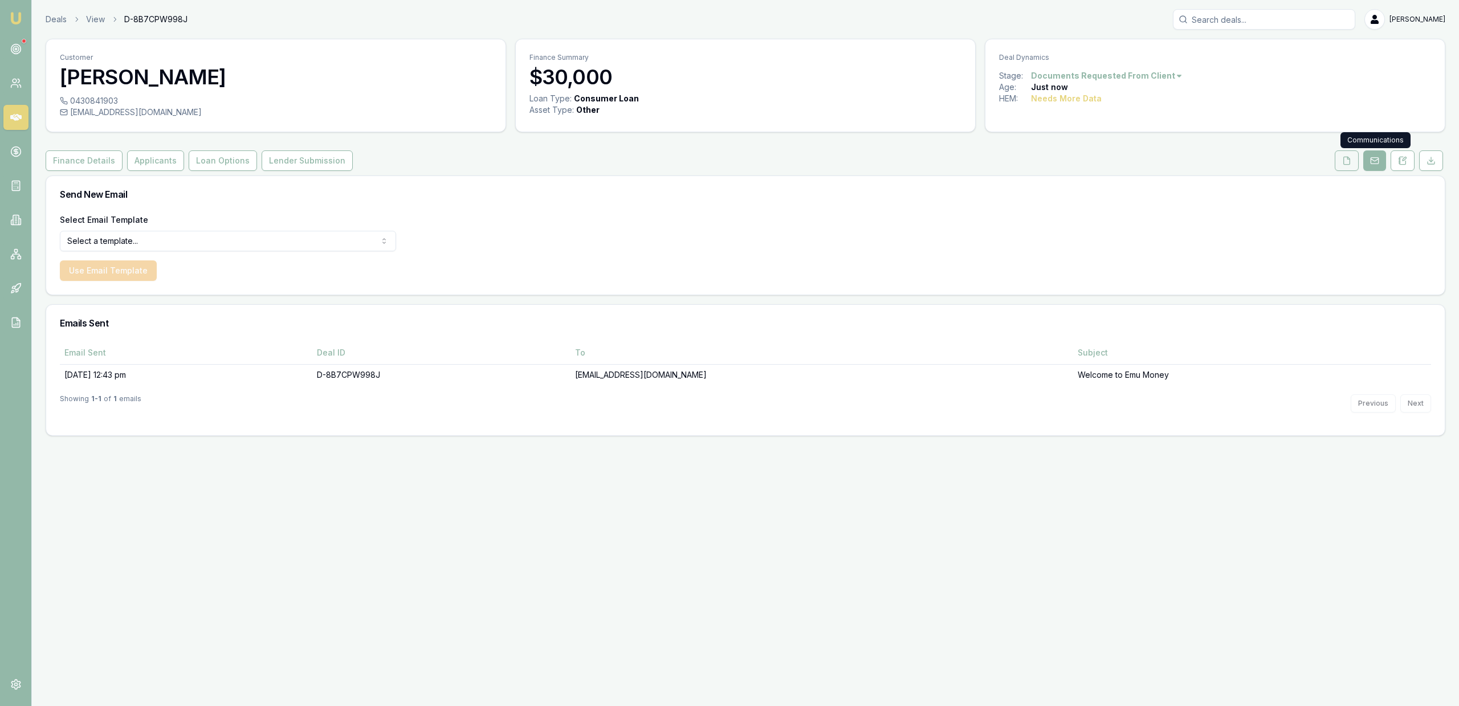
click at [1342, 158] on icon at bounding box center [1346, 160] width 9 height 9
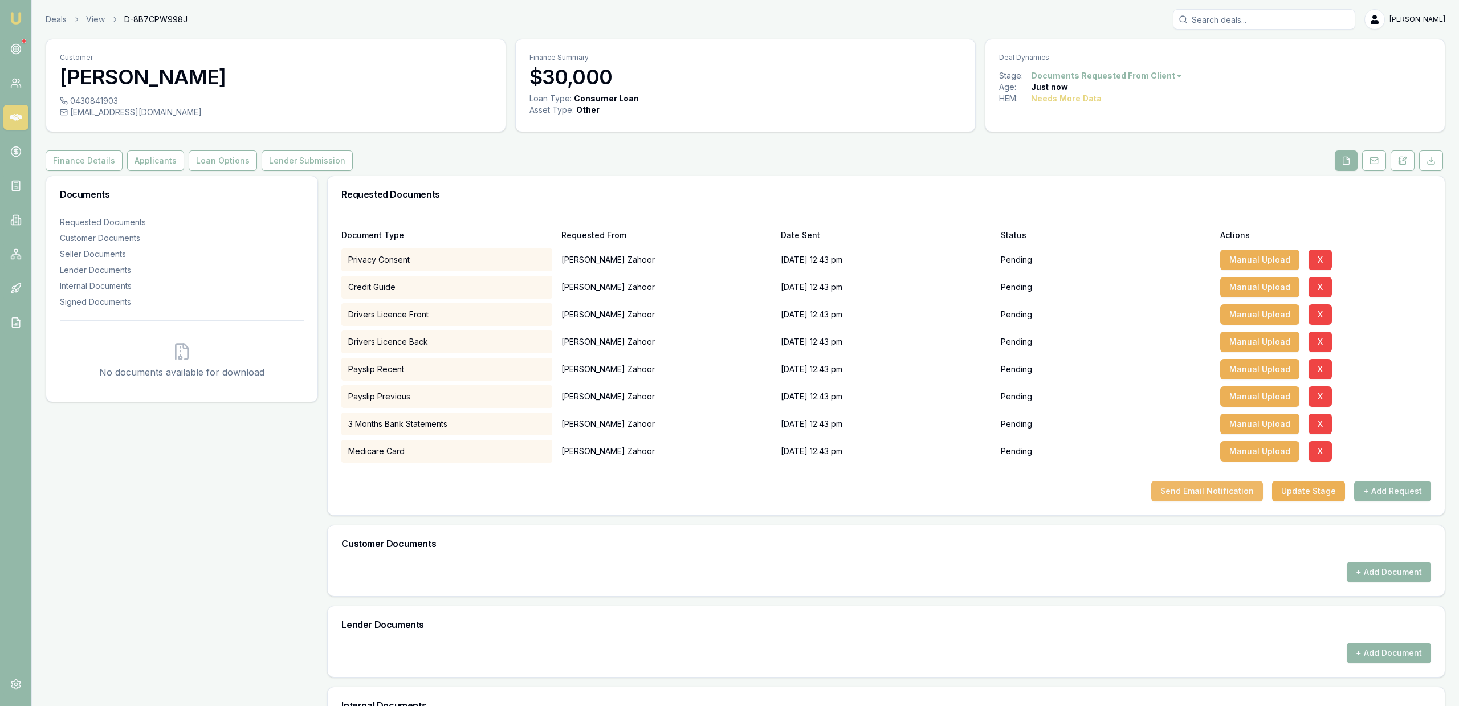
click at [1218, 495] on button "Send Email Notification" at bounding box center [1207, 491] width 112 height 21
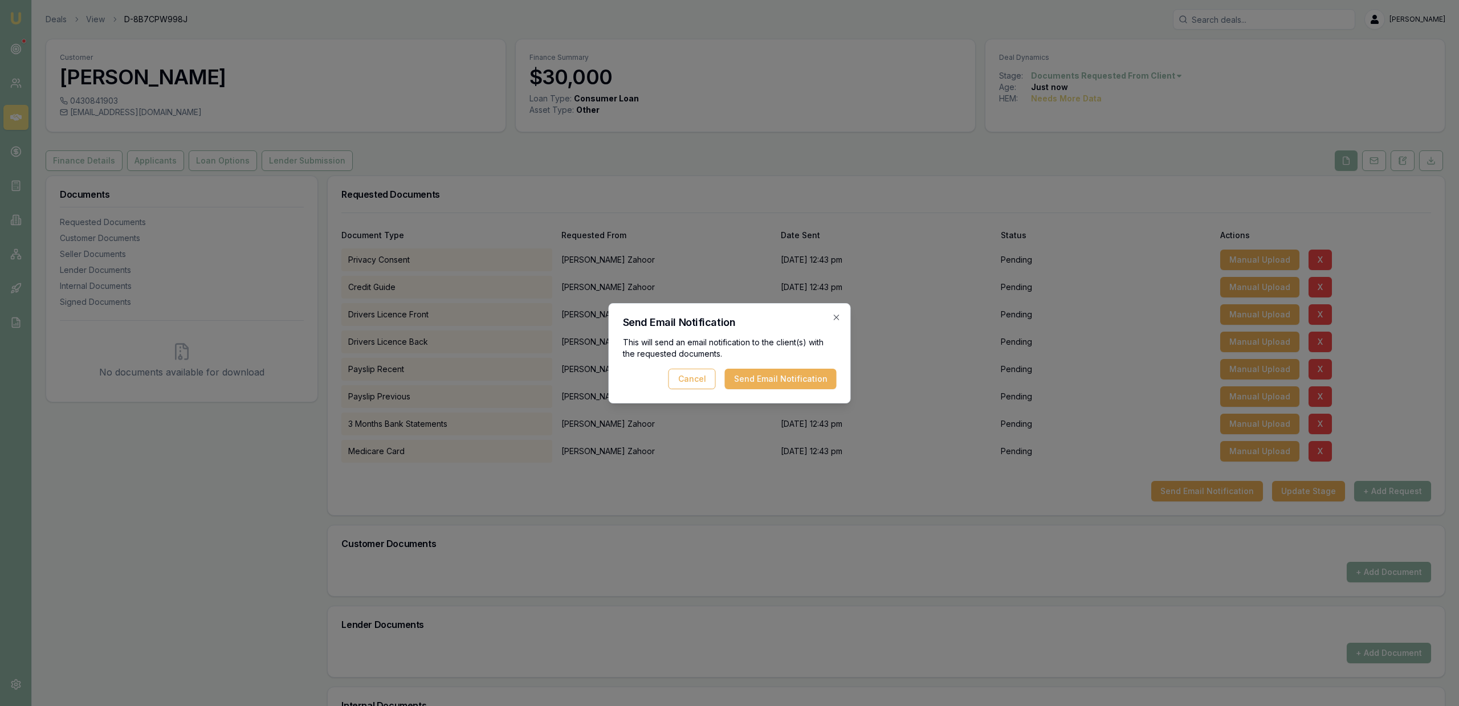
click at [778, 381] on button "Send Email Notification" at bounding box center [781, 379] width 112 height 21
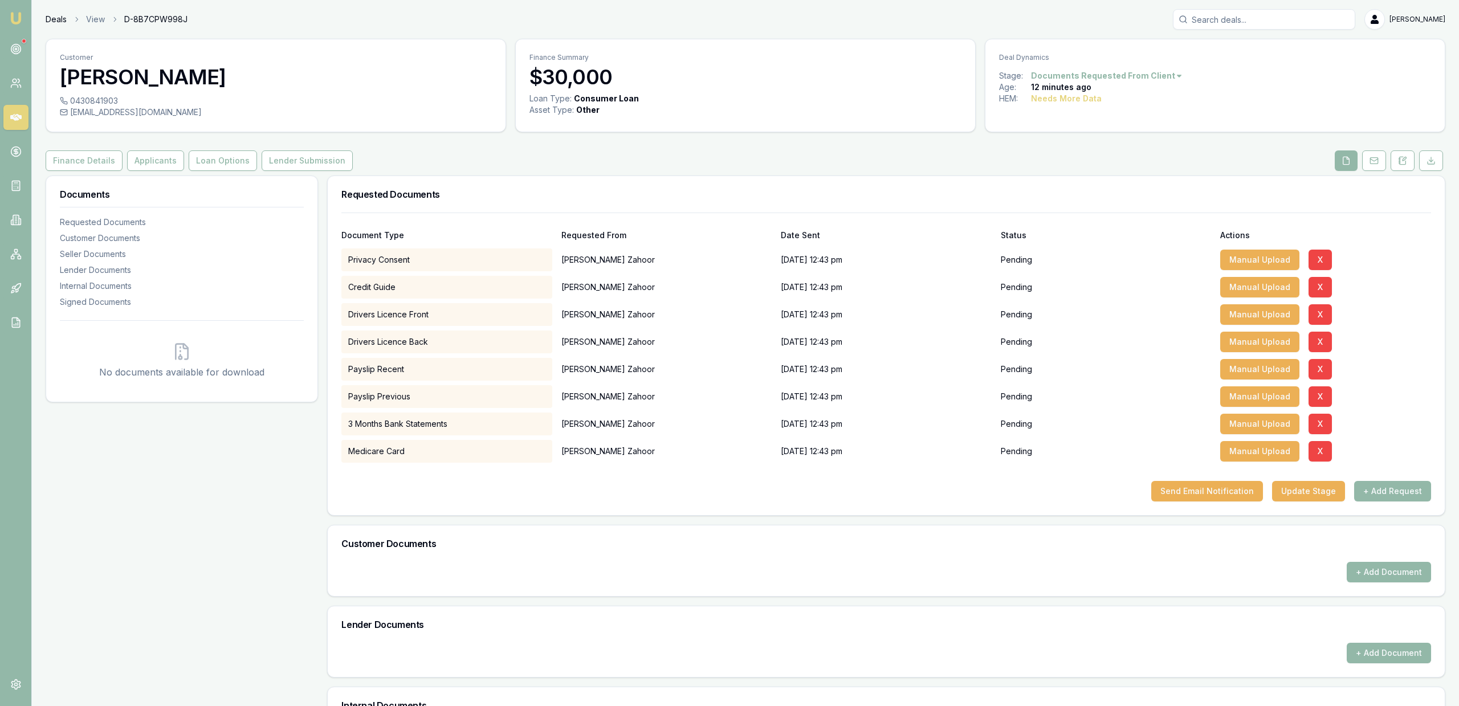
click at [64, 22] on link "Deals" at bounding box center [56, 19] width 21 height 11
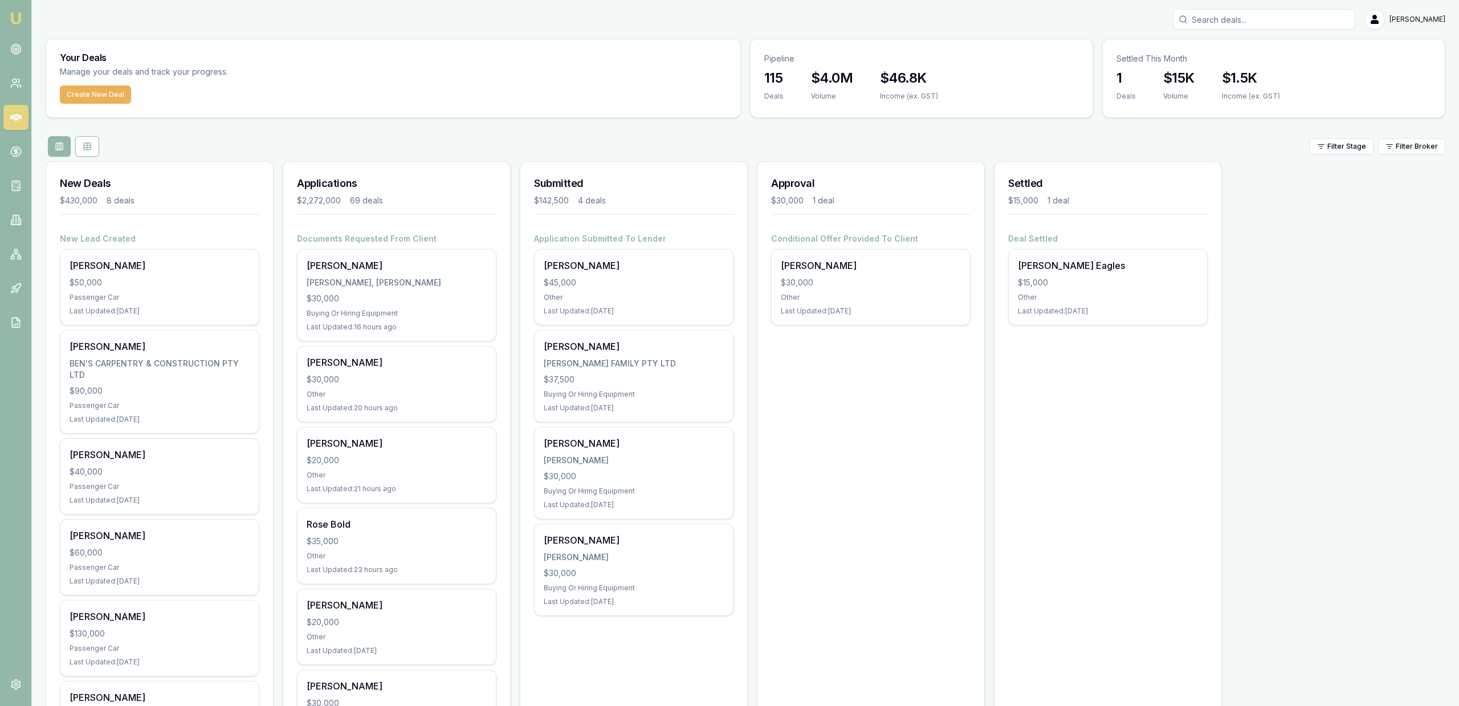
click at [211, 146] on div "Filter Stage Filter Broker" at bounding box center [745, 146] width 1399 height 21
click at [907, 312] on div "Last Updated: 2 days ago" at bounding box center [871, 311] width 180 height 9
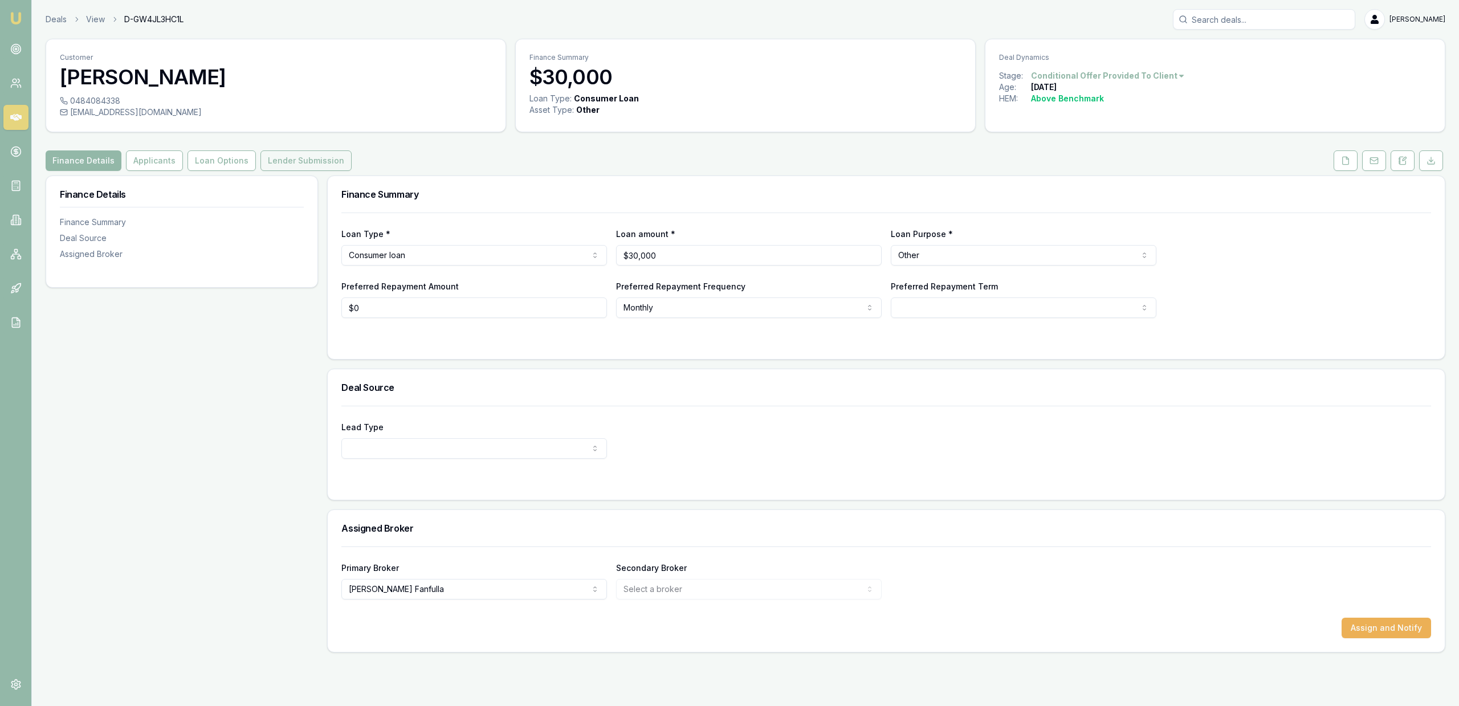
click at [262, 165] on button "Lender Submission" at bounding box center [305, 160] width 91 height 21
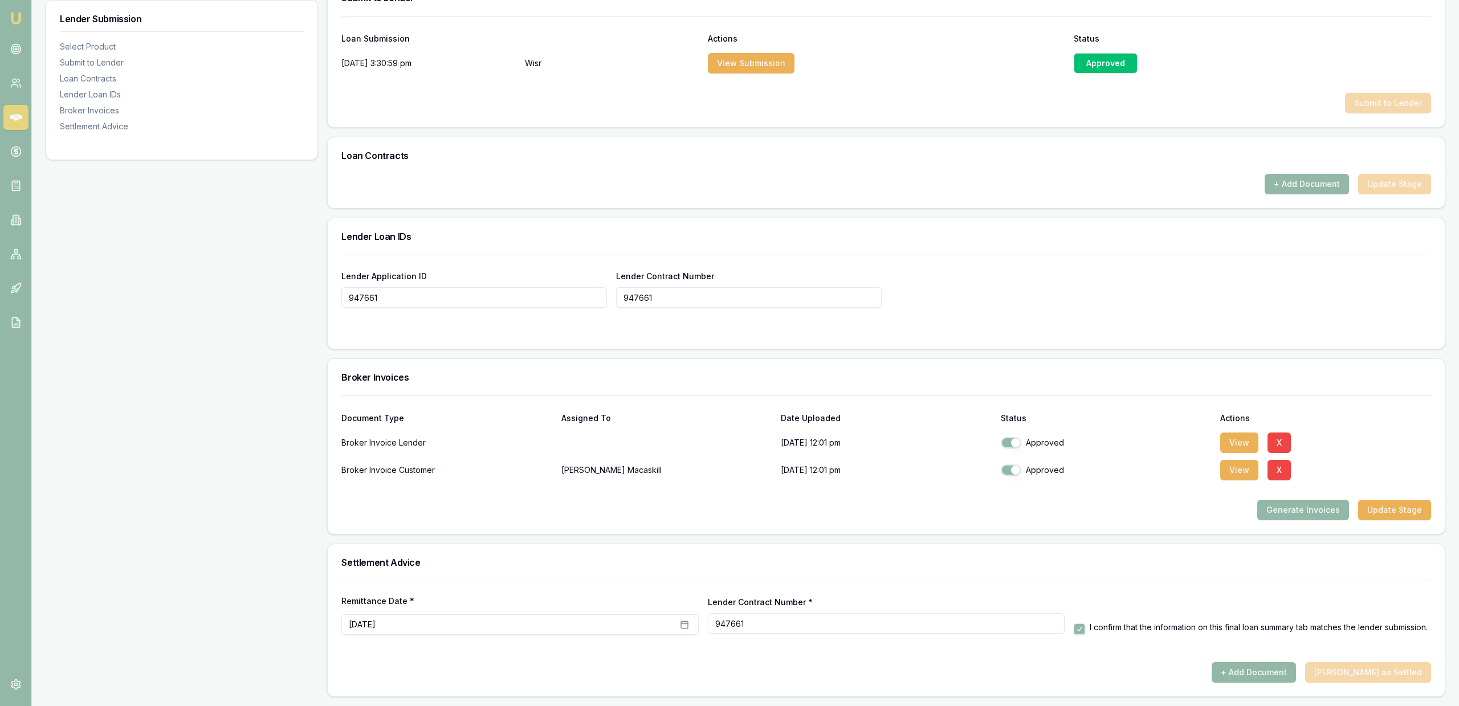
scroll to position [370, 0]
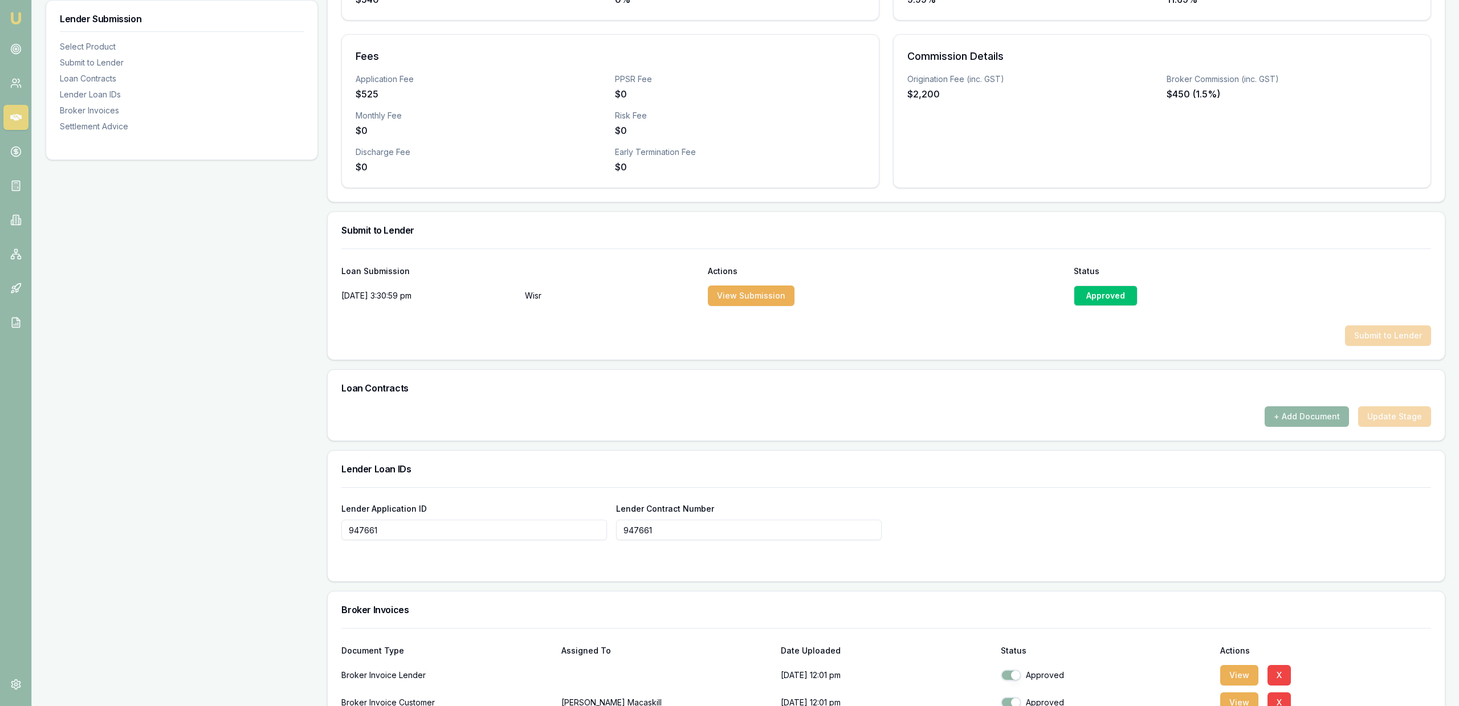
click at [1309, 419] on button "+ Add Document" at bounding box center [1306, 416] width 84 height 21
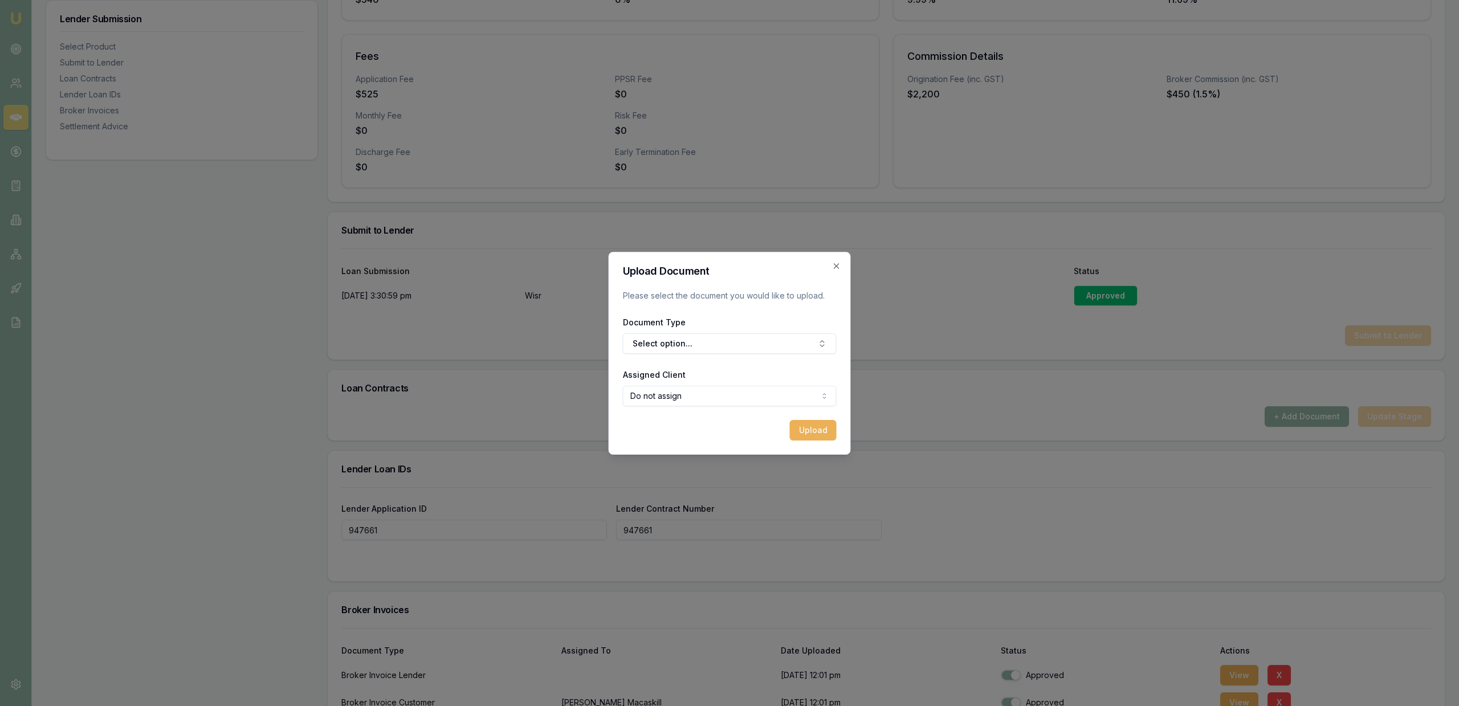
click at [619, 332] on div "Upload Document Please select the document you would like to upload. Document T…" at bounding box center [730, 353] width 242 height 203
click at [642, 341] on button "Select option..." at bounding box center [730, 343] width 214 height 21
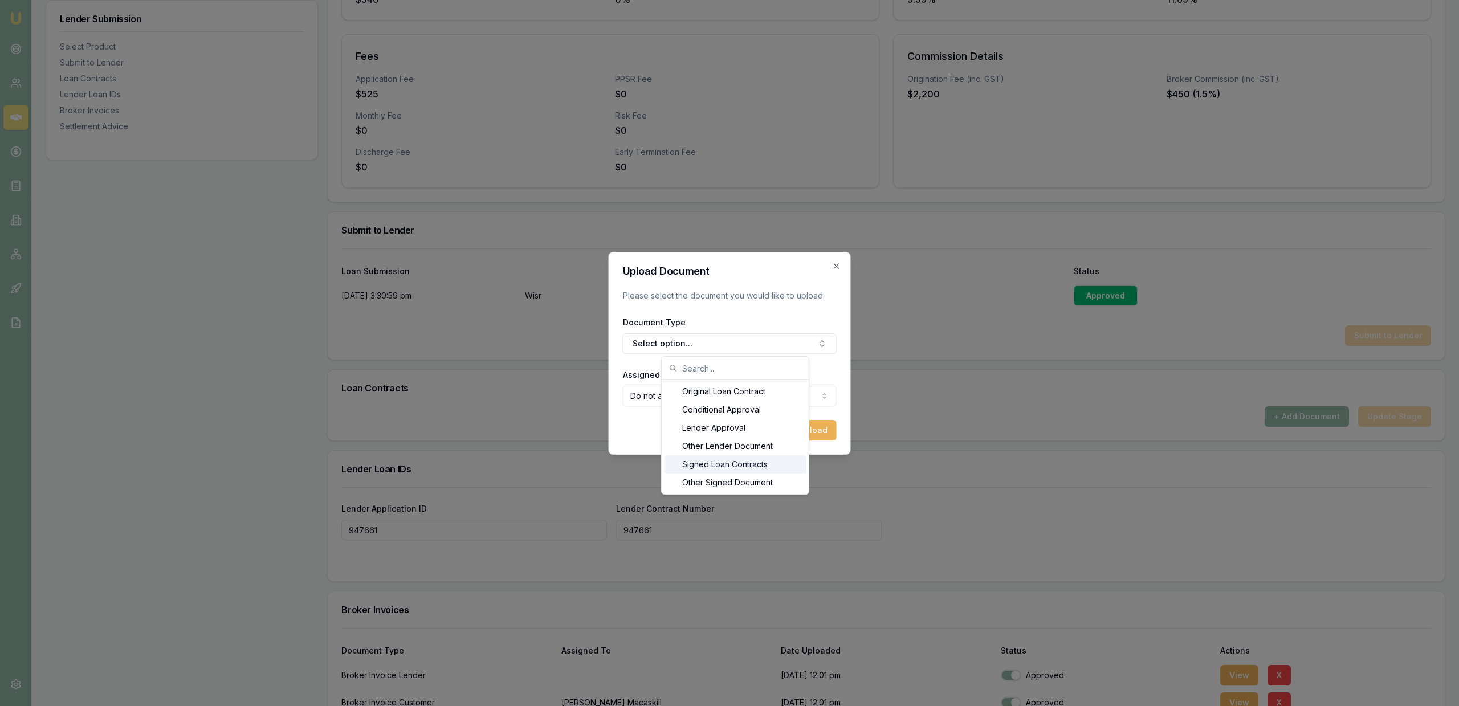
click at [765, 459] on div "Signed Loan Contracts" at bounding box center [735, 464] width 142 height 18
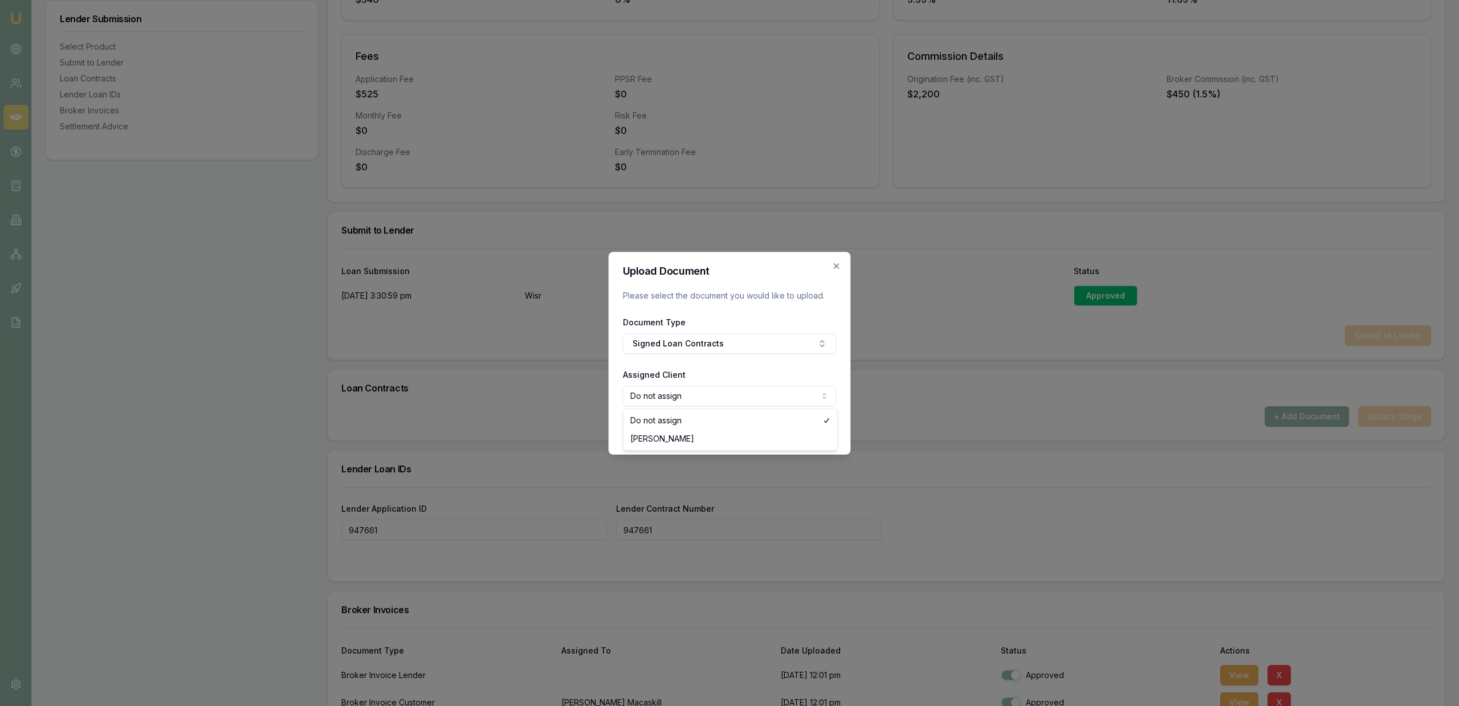
select select "U-KXQBC5UM65"
click at [838, 429] on div "Upload Document Please select the document you would like to upload. Document T…" at bounding box center [730, 353] width 242 height 203
click at [820, 430] on button "Upload" at bounding box center [813, 430] width 47 height 21
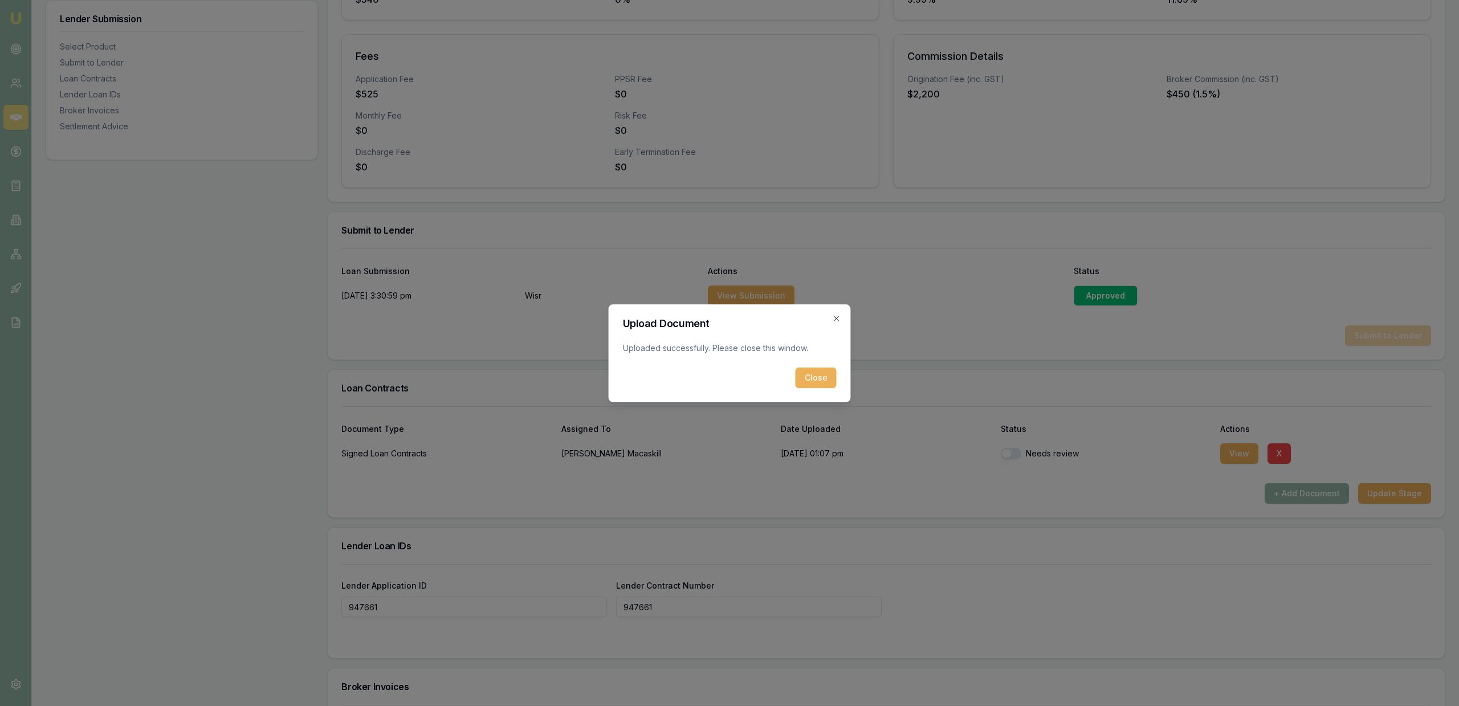
click at [822, 383] on button "Close" at bounding box center [815, 378] width 41 height 21
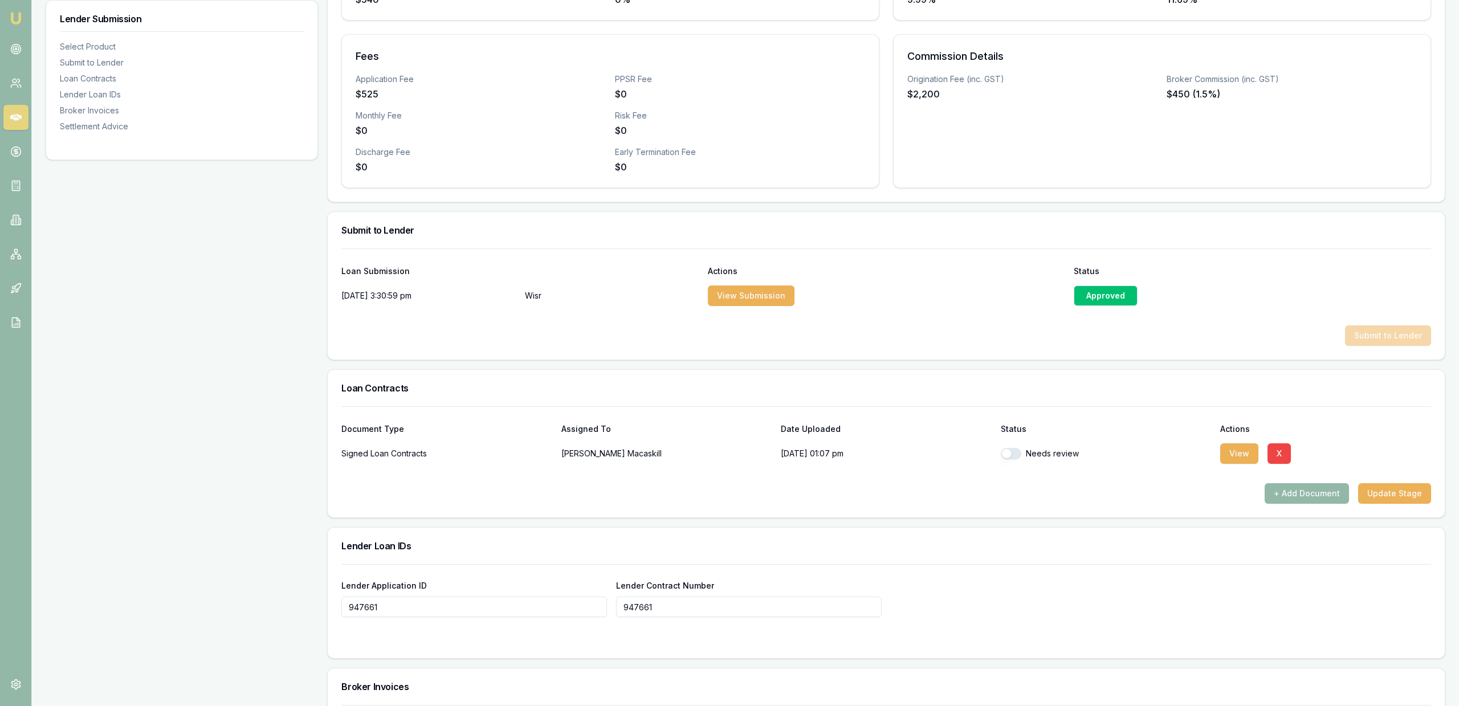
click at [1024, 460] on div "Needs review" at bounding box center [1106, 453] width 211 height 23
click at [1014, 459] on div "Needs review" at bounding box center [1106, 453] width 211 height 23
click at [1010, 457] on button "button" at bounding box center [1011, 453] width 21 height 11
checkbox input "true"
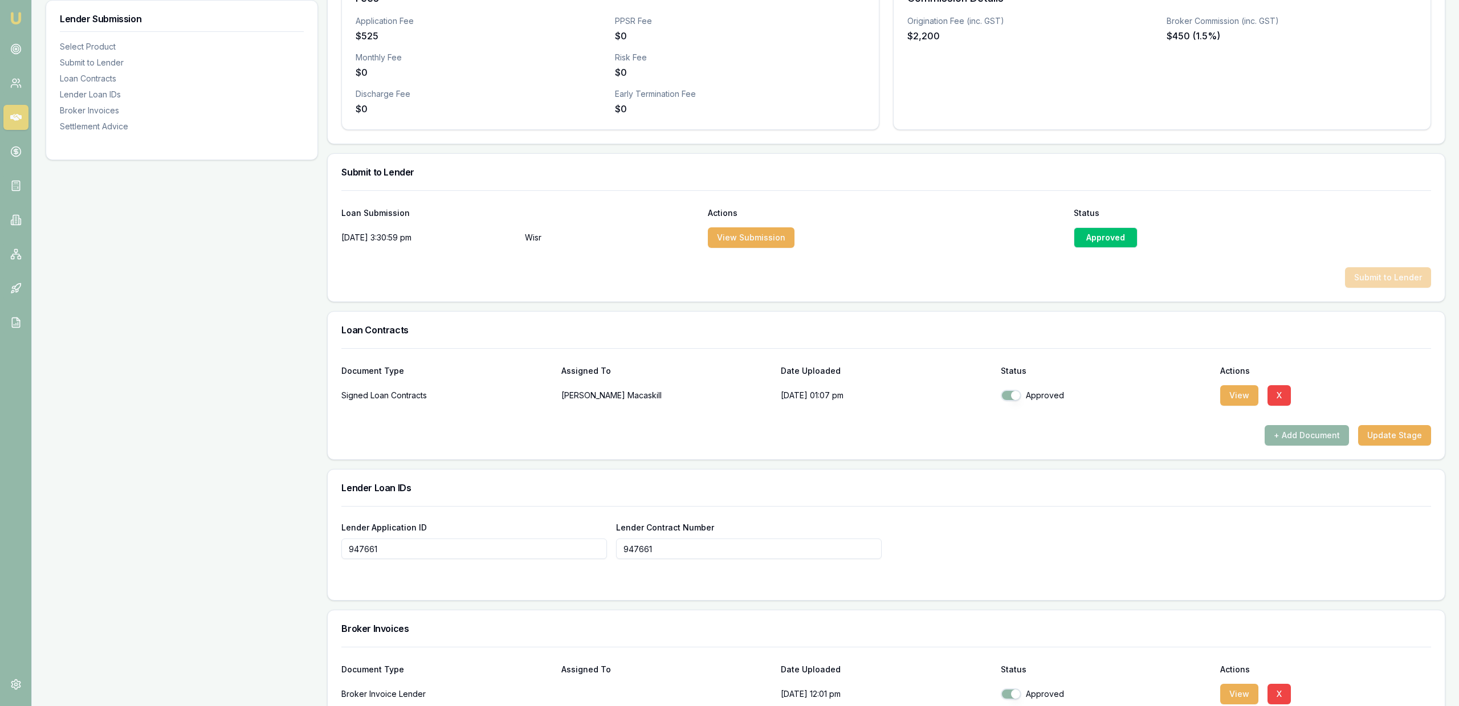
scroll to position [680, 0]
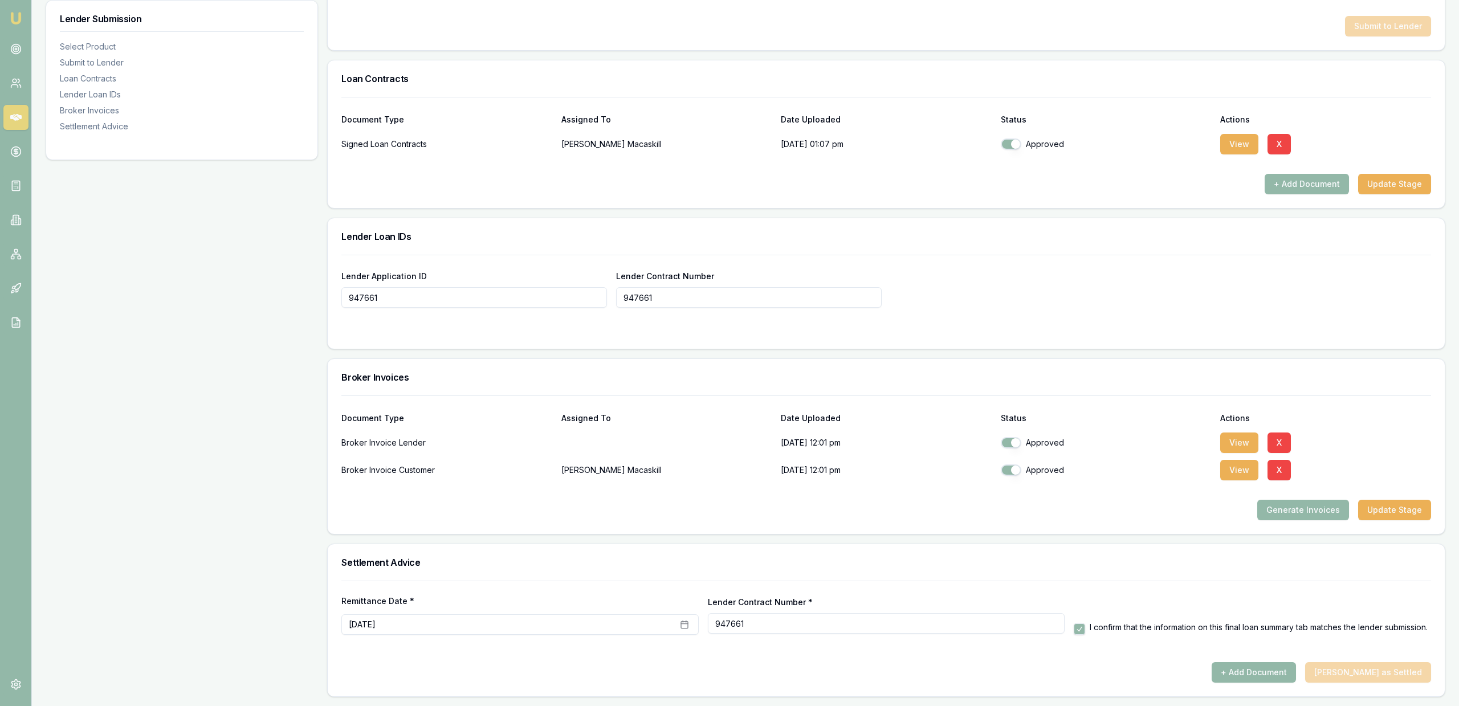
click at [1278, 586] on div "Remittance Date * October 10th, 2025 Lender Contract Number * 947661 I confirm …" at bounding box center [885, 608] width 1089 height 54
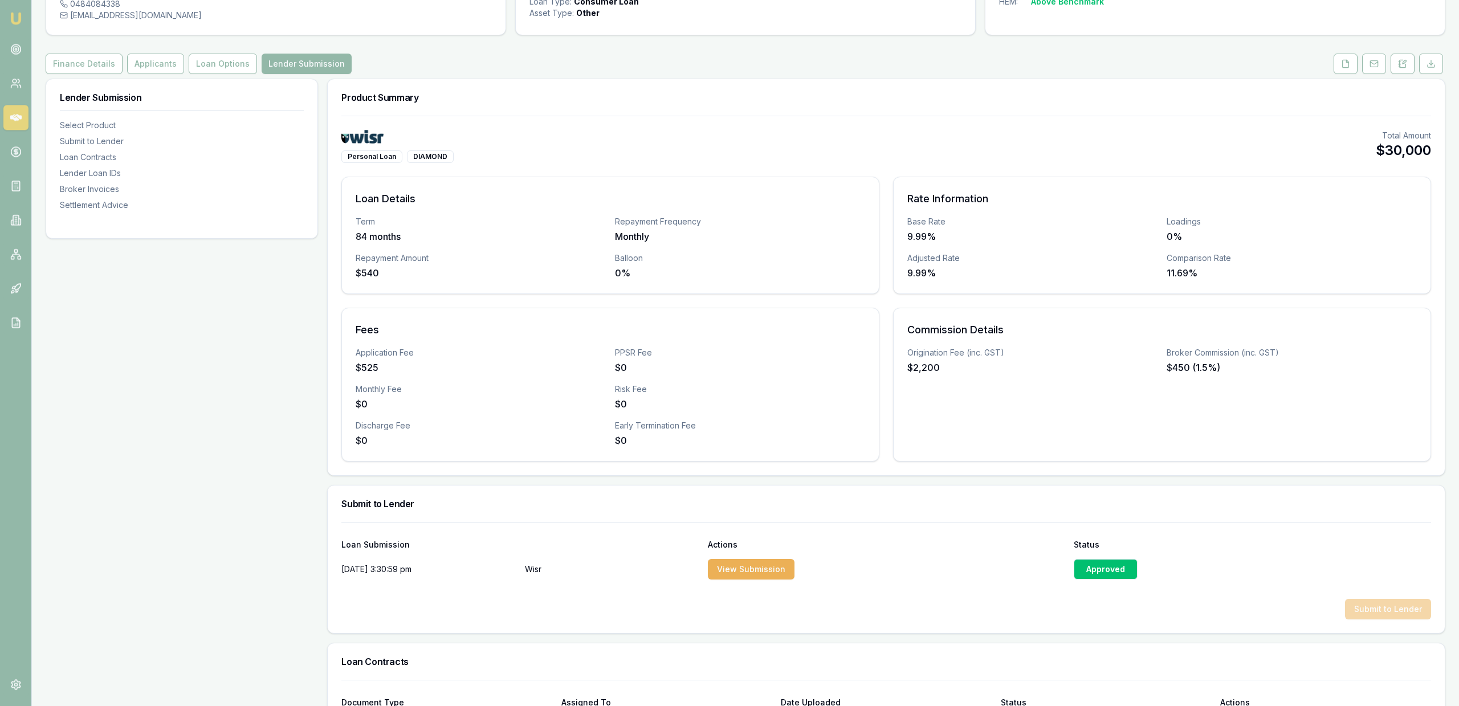
scroll to position [40, 0]
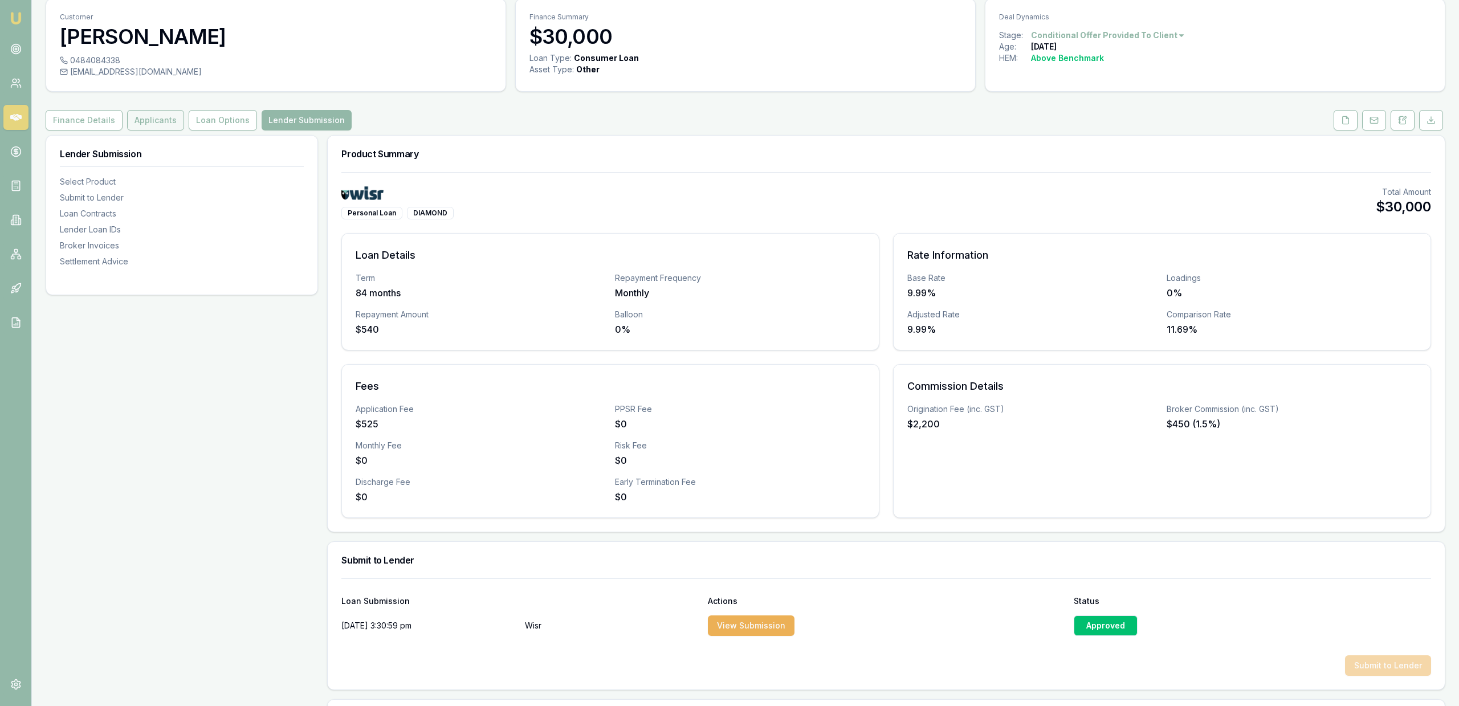
click at [177, 123] on button "Applicants" at bounding box center [155, 120] width 57 height 21
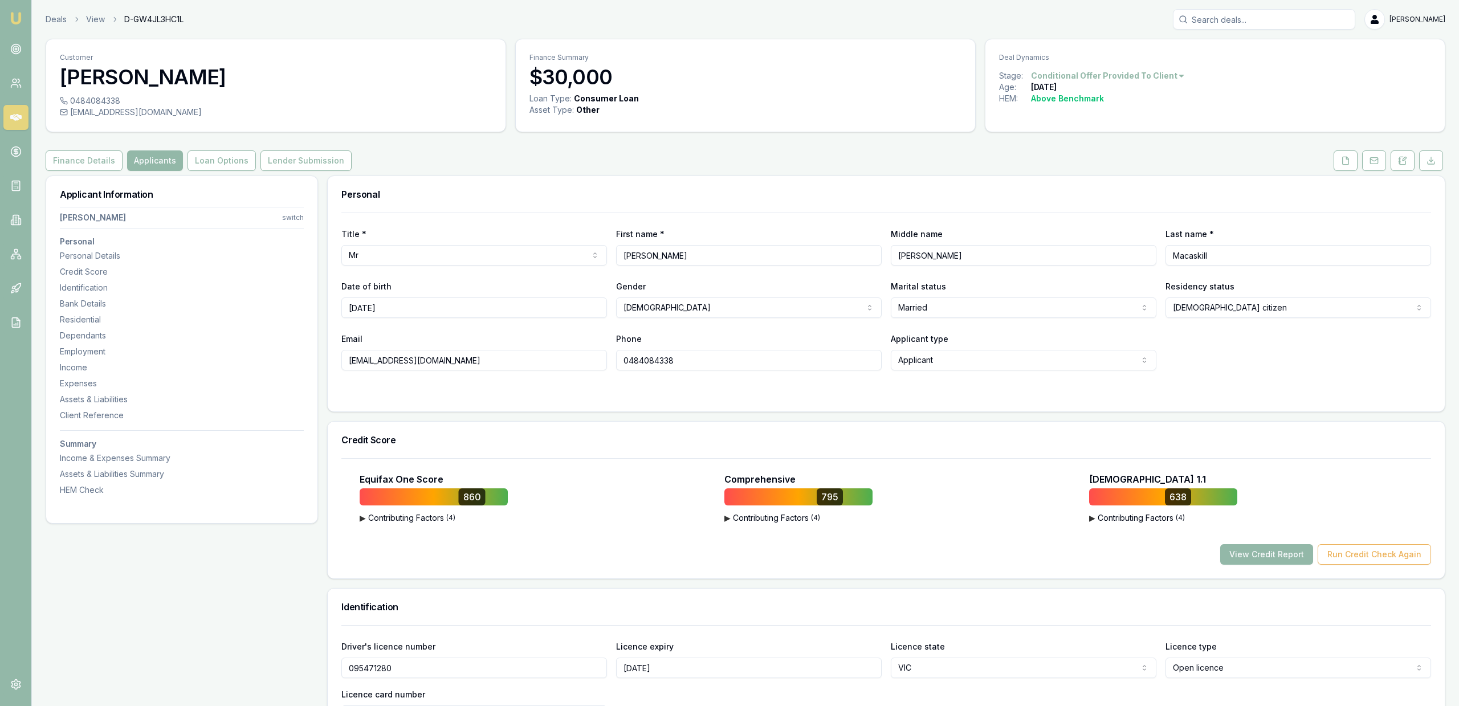
drag, startPoint x: 681, startPoint y: 459, endPoint x: 564, endPoint y: 117, distance: 361.6
click at [287, 168] on button "Lender Submission" at bounding box center [305, 160] width 91 height 21
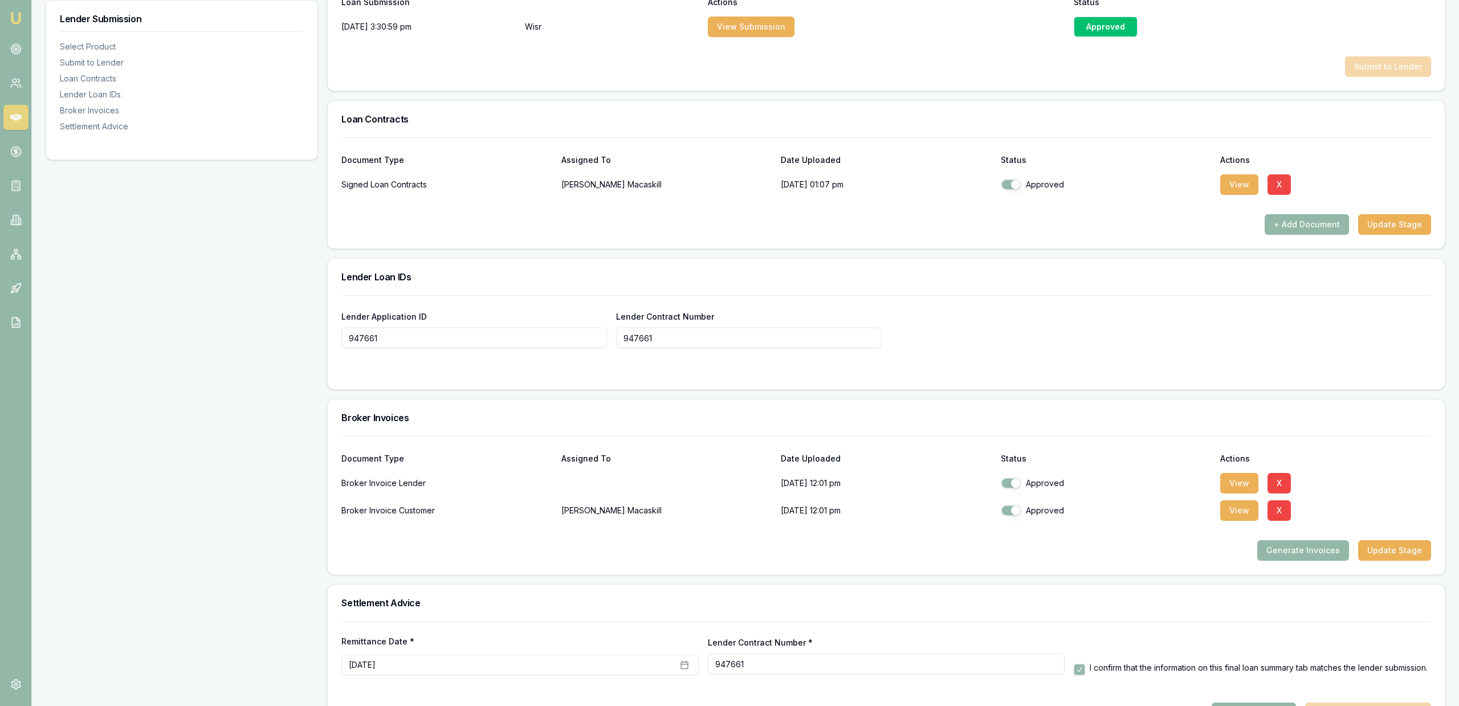
scroll to position [680, 0]
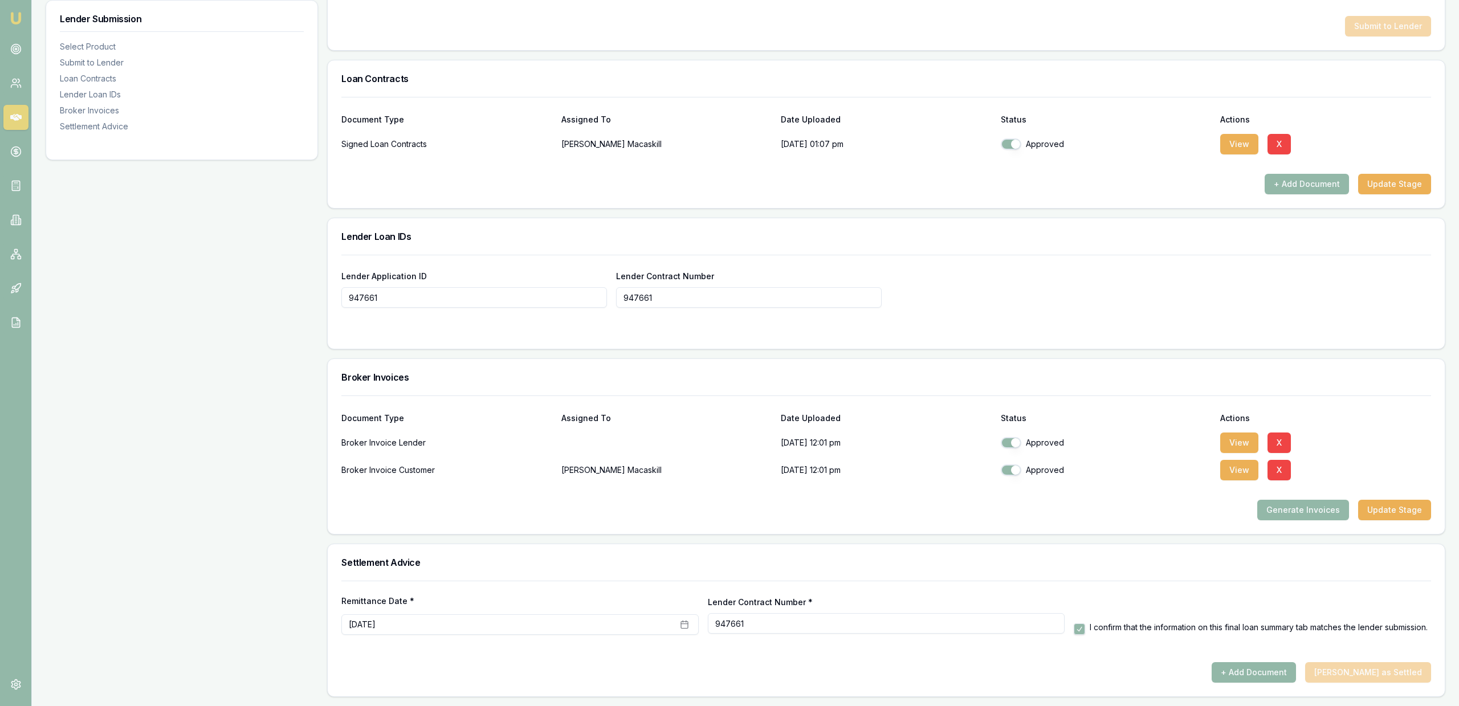
click at [688, 562] on h3 "Settlement Advice" at bounding box center [885, 562] width 1089 height 9
click at [799, 624] on input "947661" at bounding box center [886, 623] width 357 height 21
drag, startPoint x: 770, startPoint y: 565, endPoint x: 770, endPoint y: 558, distance: 6.3
click at [770, 560] on h3 "Settlement Advice" at bounding box center [885, 562] width 1089 height 9
click at [734, 285] on div "Lender Contract Number 947661" at bounding box center [749, 288] width 266 height 39
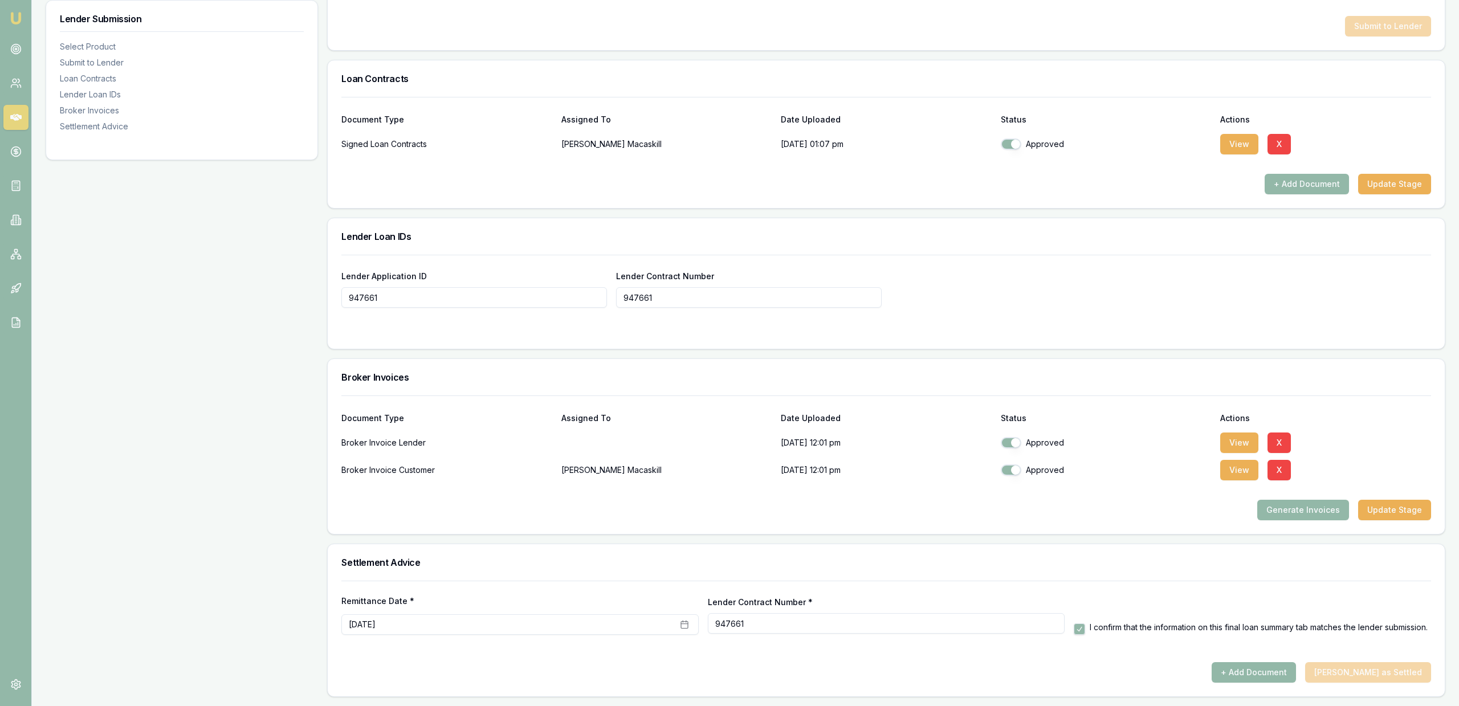
click at [537, 338] on div "Lender Application ID 947661 Lender Contract Number 947661" at bounding box center [886, 302] width 1117 height 94
click at [765, 530] on div "Document Type Assigned To Date Uploaded Status Actions Broker Invoice Lender 10…" at bounding box center [886, 464] width 1117 height 138
click at [497, 633] on button "October 10th, 2025" at bounding box center [519, 624] width 357 height 21
click at [451, 530] on button "10" at bounding box center [449, 527] width 18 height 18
click at [525, 571] on div "Settlement Advice" at bounding box center [886, 562] width 1117 height 36
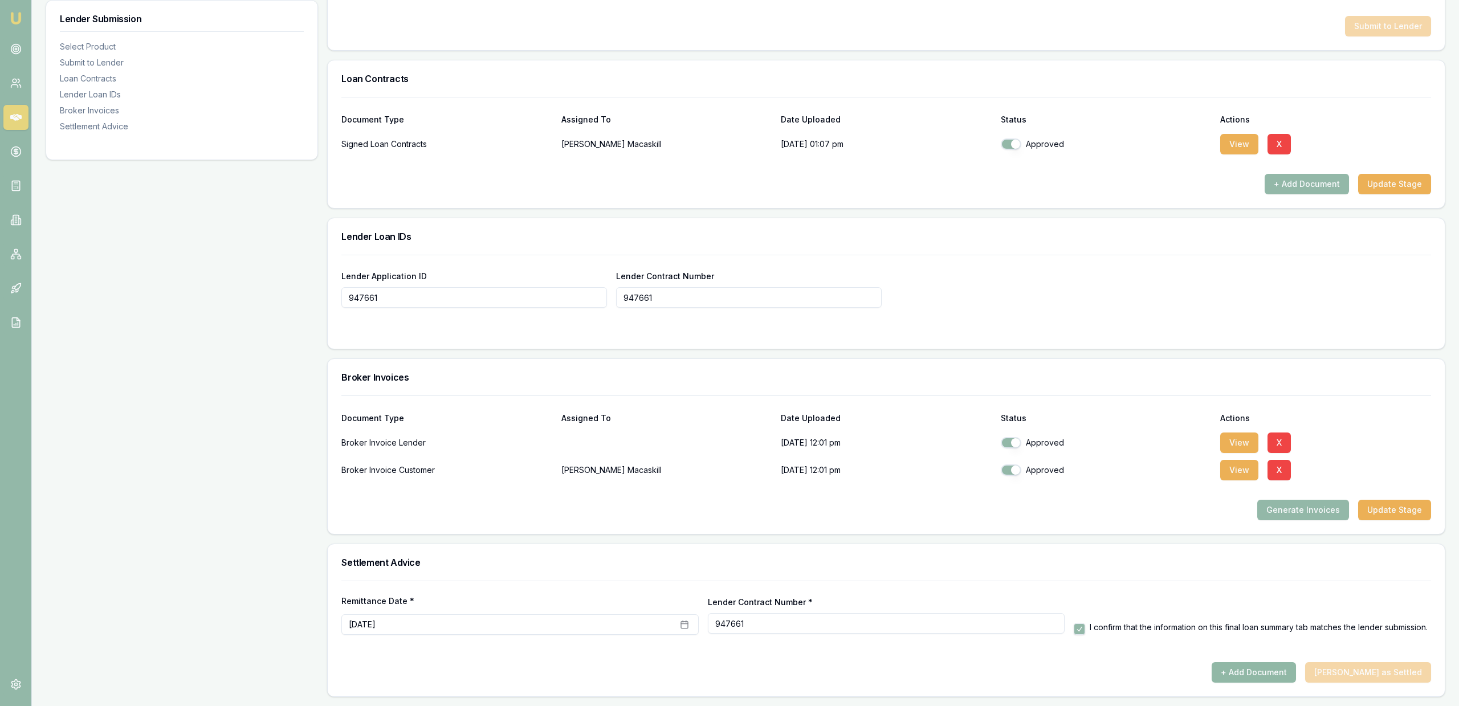
click at [1303, 663] on div "Remittance Date * October 10th, 2025 Lender Contract Number * 947661 I confirm …" at bounding box center [885, 632] width 1089 height 102
click at [1296, 668] on button "+ Add Document" at bounding box center [1253, 672] width 84 height 21
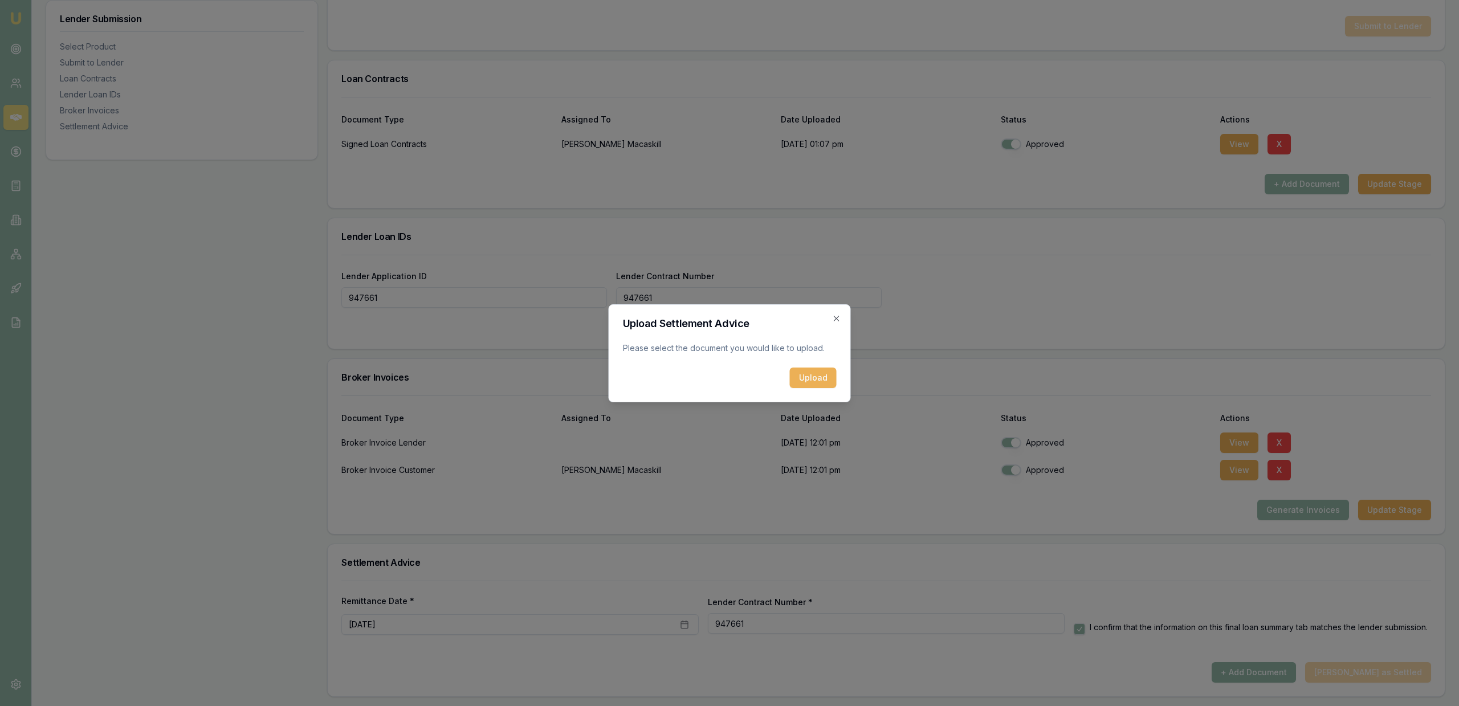
click at [816, 384] on button "Upload" at bounding box center [813, 378] width 47 height 21
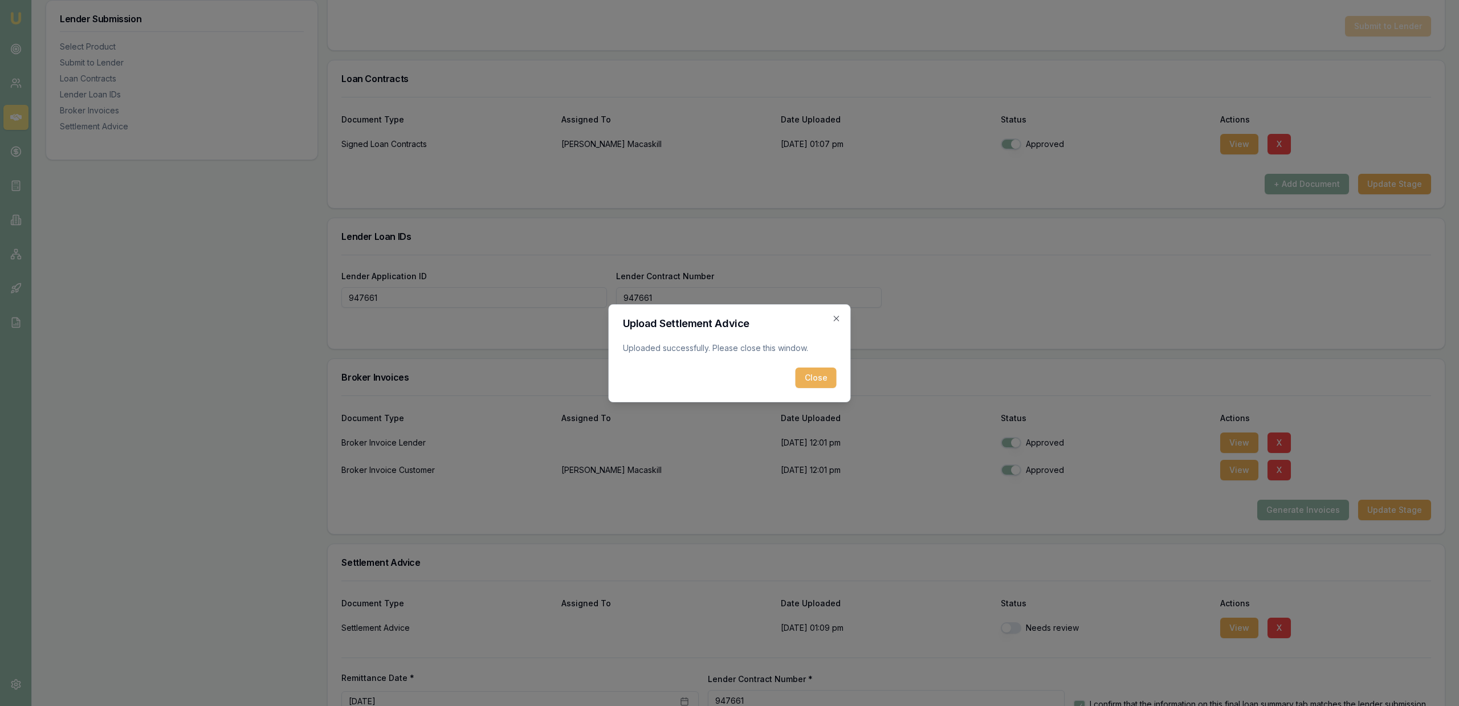
click at [795, 385] on div "Close" at bounding box center [730, 378] width 214 height 21
drag, startPoint x: 805, startPoint y: 381, endPoint x: 822, endPoint y: 411, distance: 34.9
click at [806, 381] on button "Close" at bounding box center [815, 378] width 41 height 21
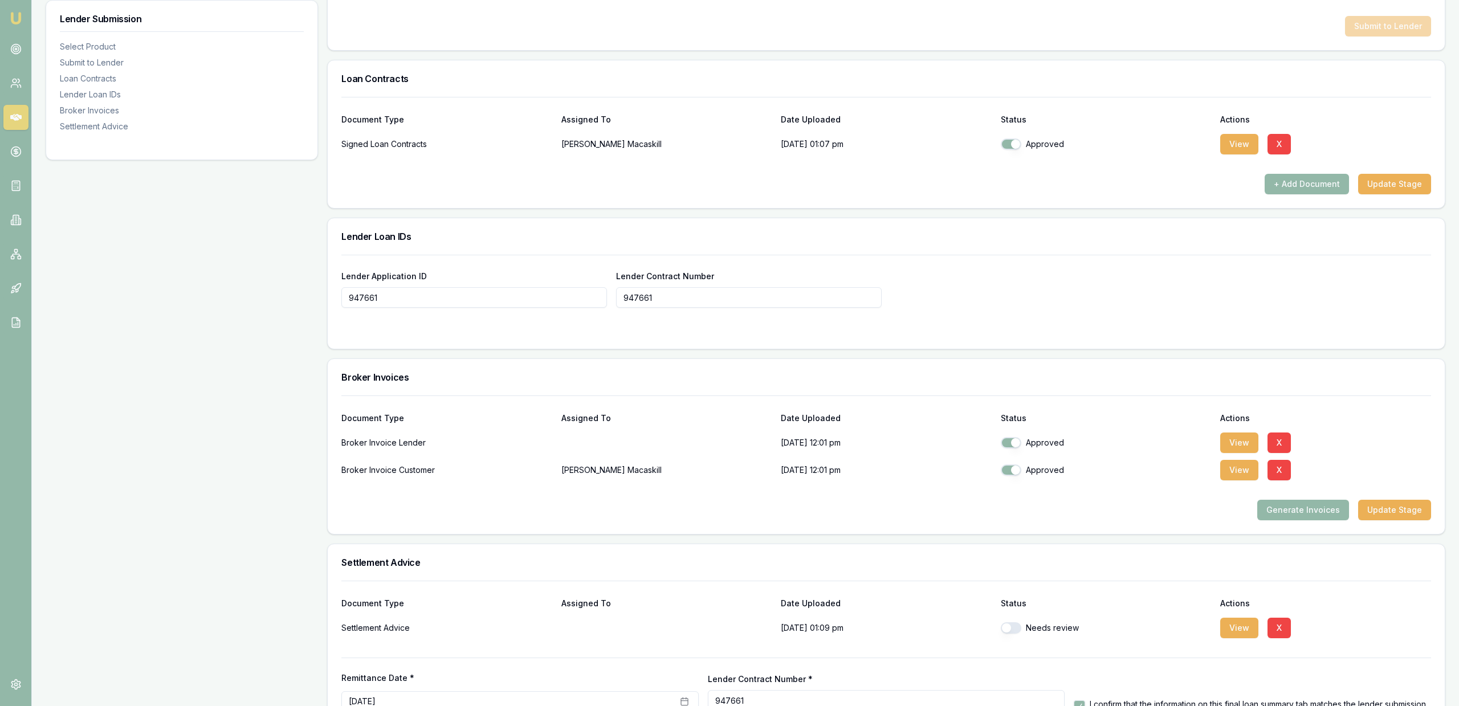
scroll to position [757, 0]
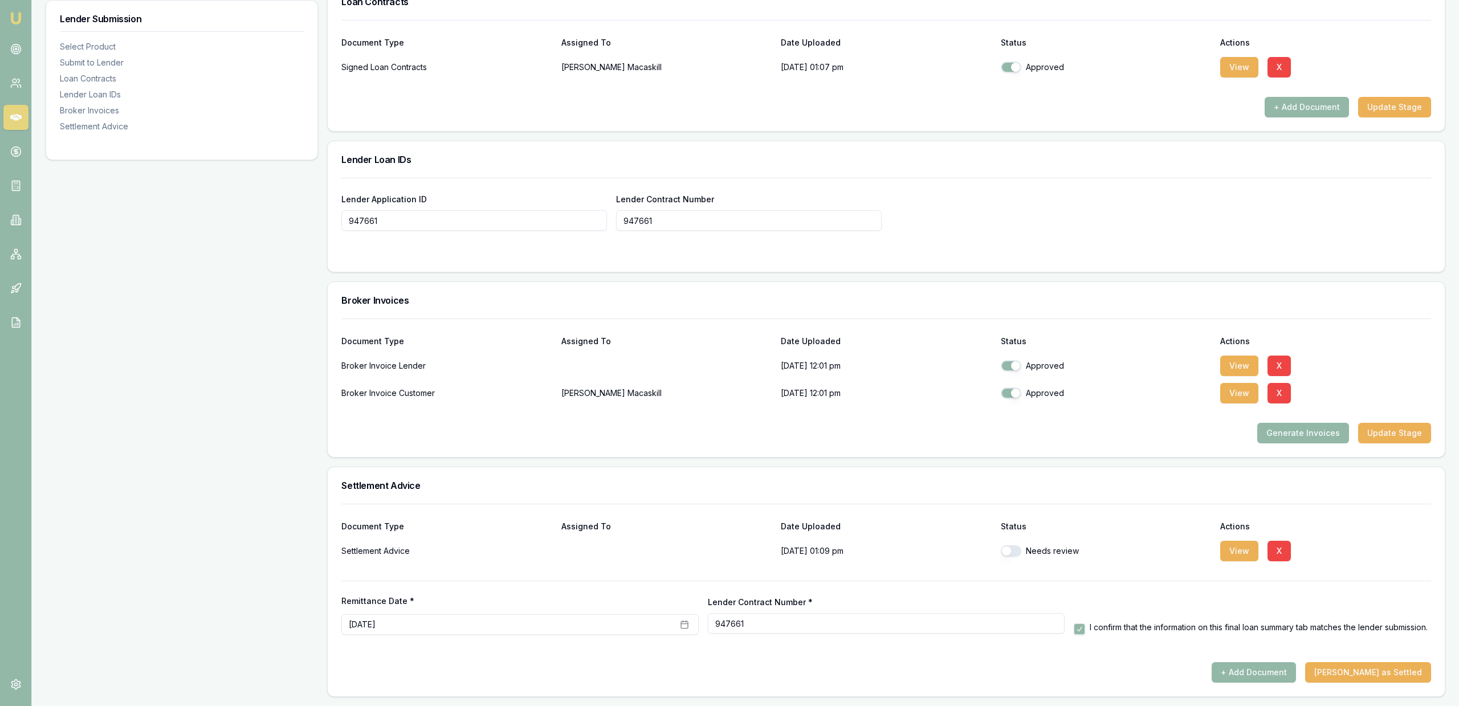
click at [1009, 549] on button "button" at bounding box center [1011, 550] width 21 height 11
checkbox input "true"
click at [990, 598] on div "Lender Contract Number * 947661" at bounding box center [886, 614] width 357 height 39
click at [1428, 673] on button "Mark Deal as Settled" at bounding box center [1368, 672] width 126 height 21
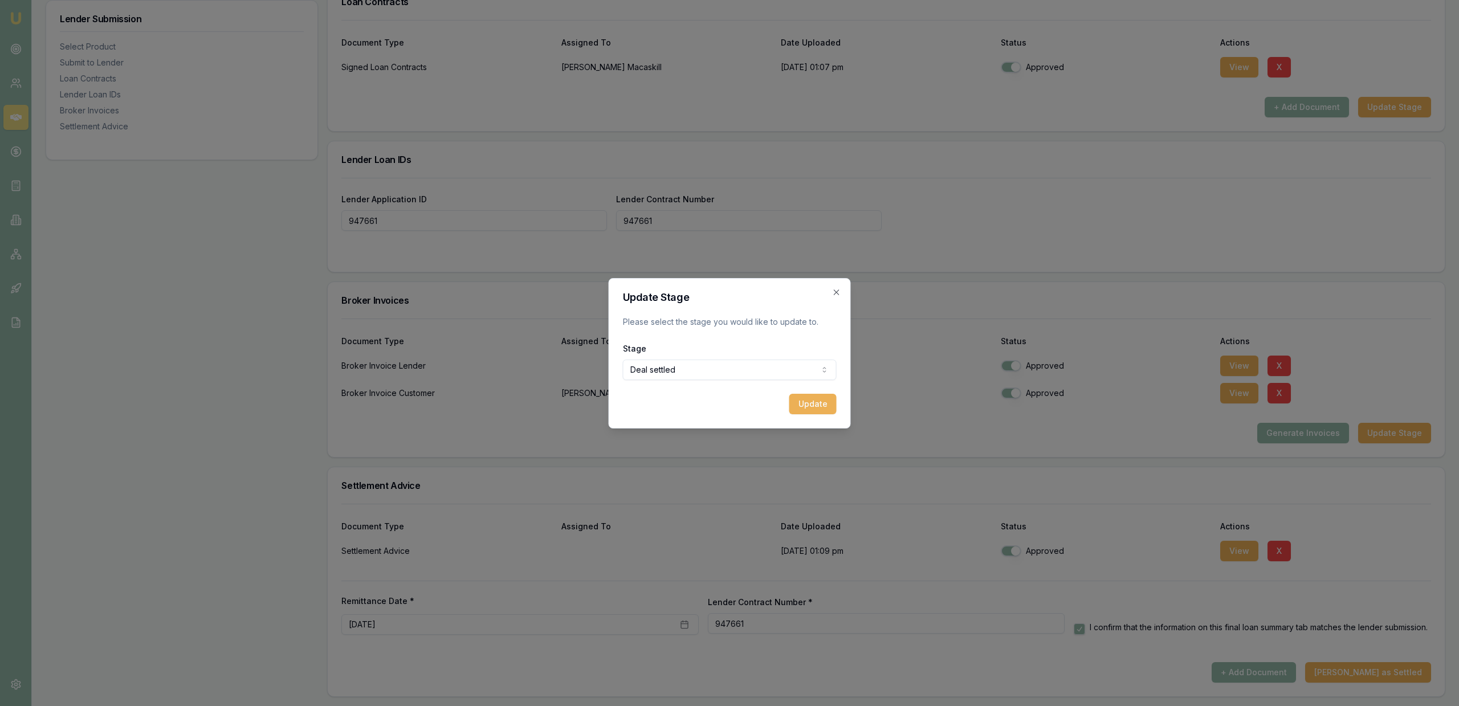
click at [812, 399] on button "Update" at bounding box center [812, 404] width 47 height 21
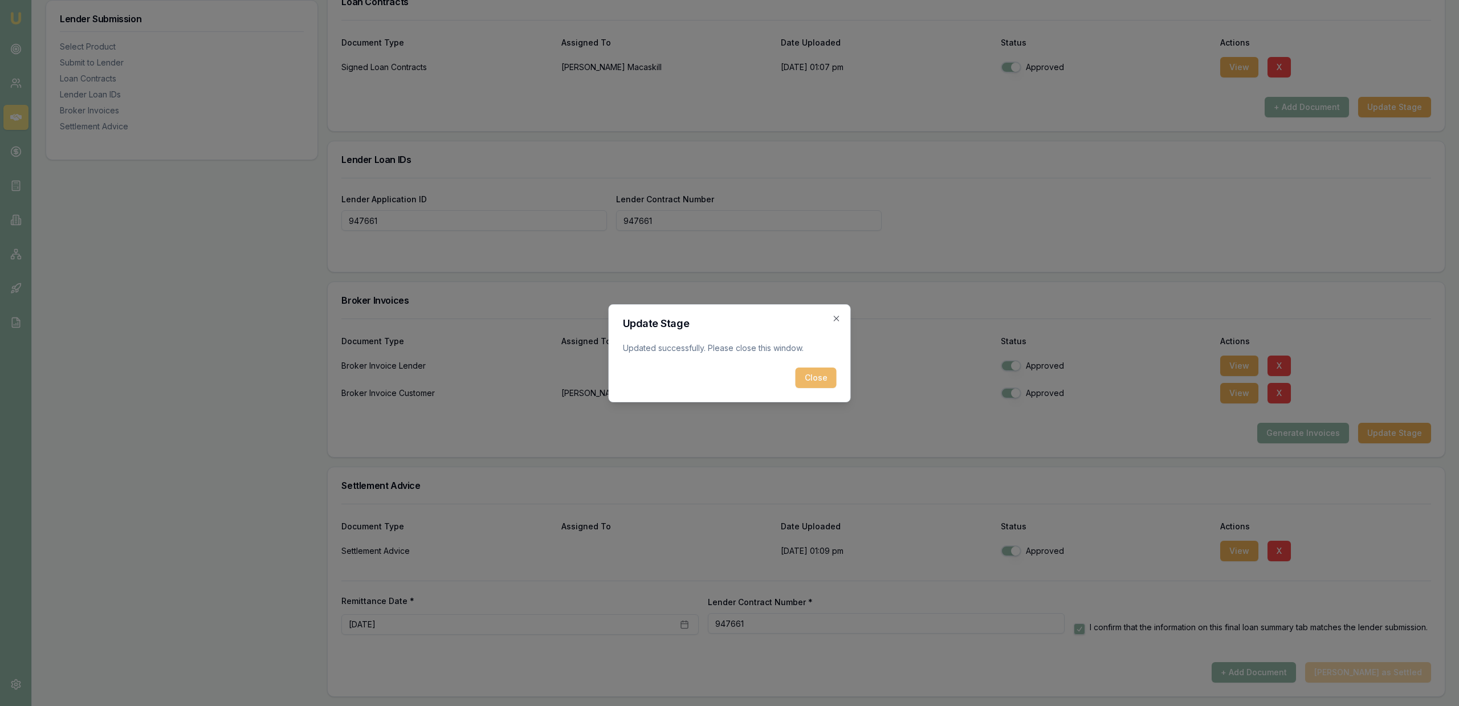
click at [822, 382] on button "Close" at bounding box center [815, 378] width 41 height 21
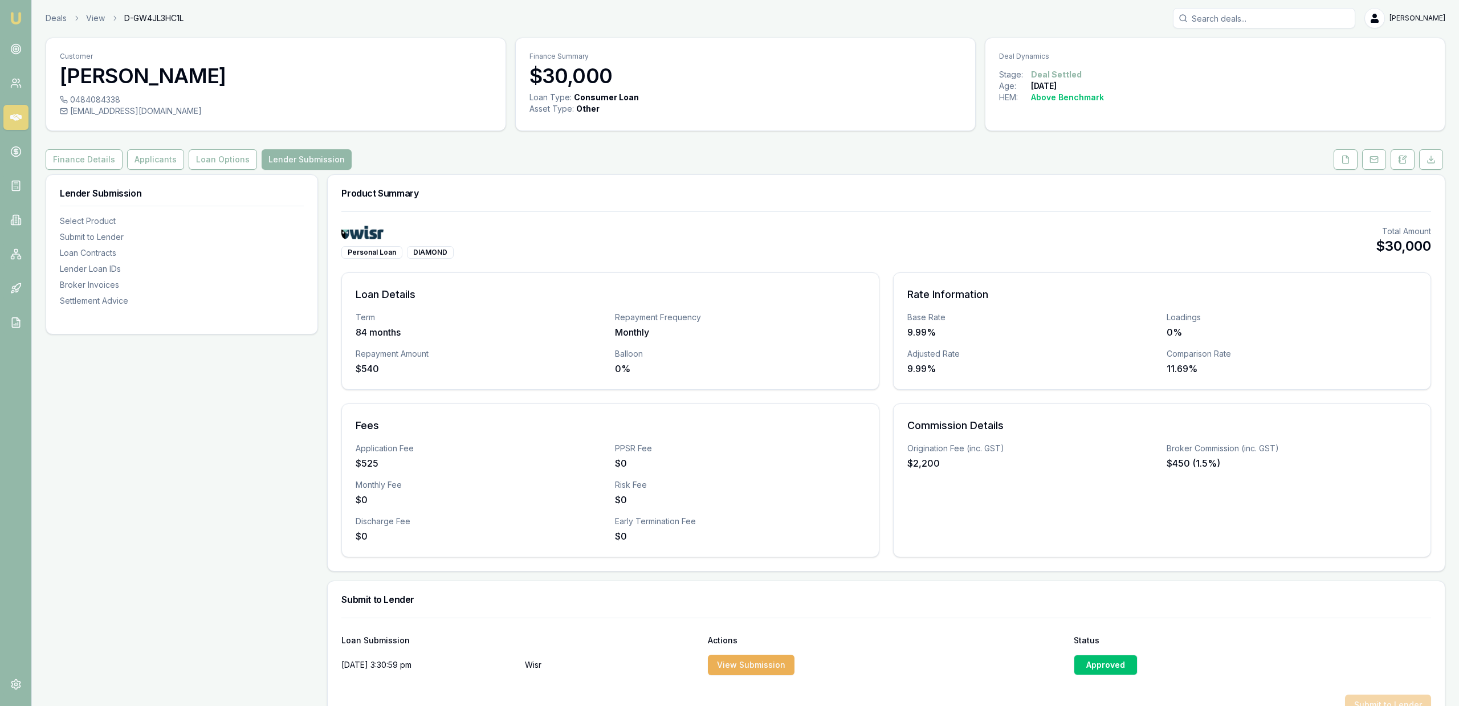
scroll to position [0, 0]
click at [186, 157] on link "Loan Options" at bounding box center [222, 160] width 73 height 21
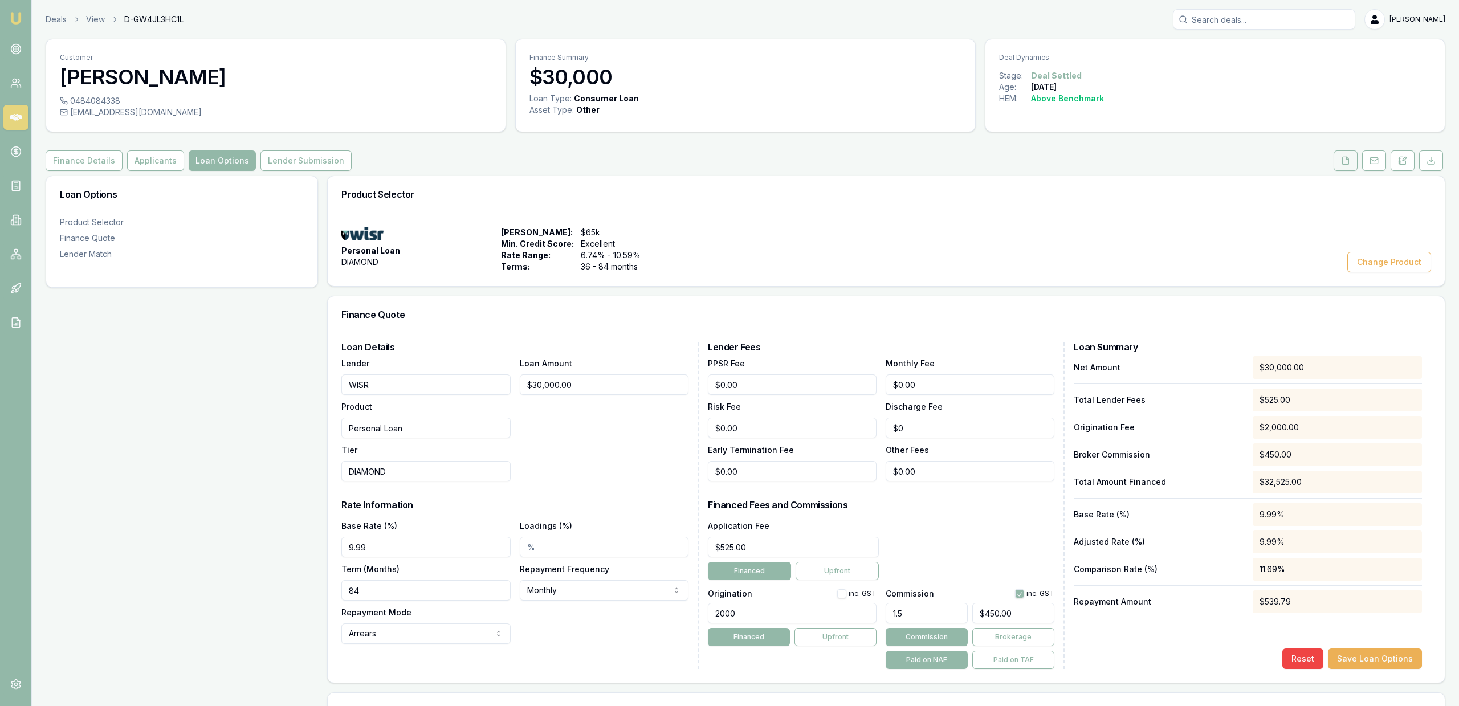
click at [1341, 165] on icon at bounding box center [1345, 160] width 9 height 9
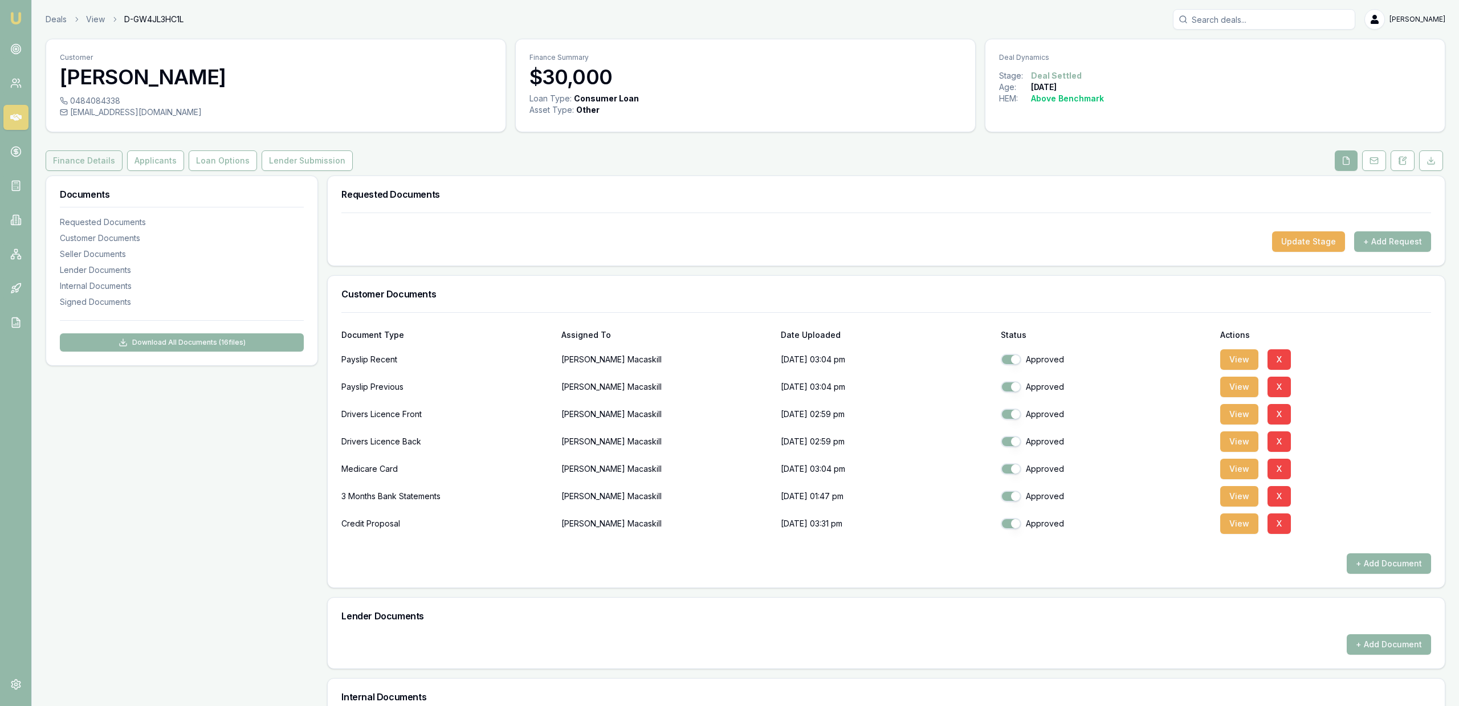
click at [69, 160] on button "Finance Details" at bounding box center [84, 160] width 77 height 21
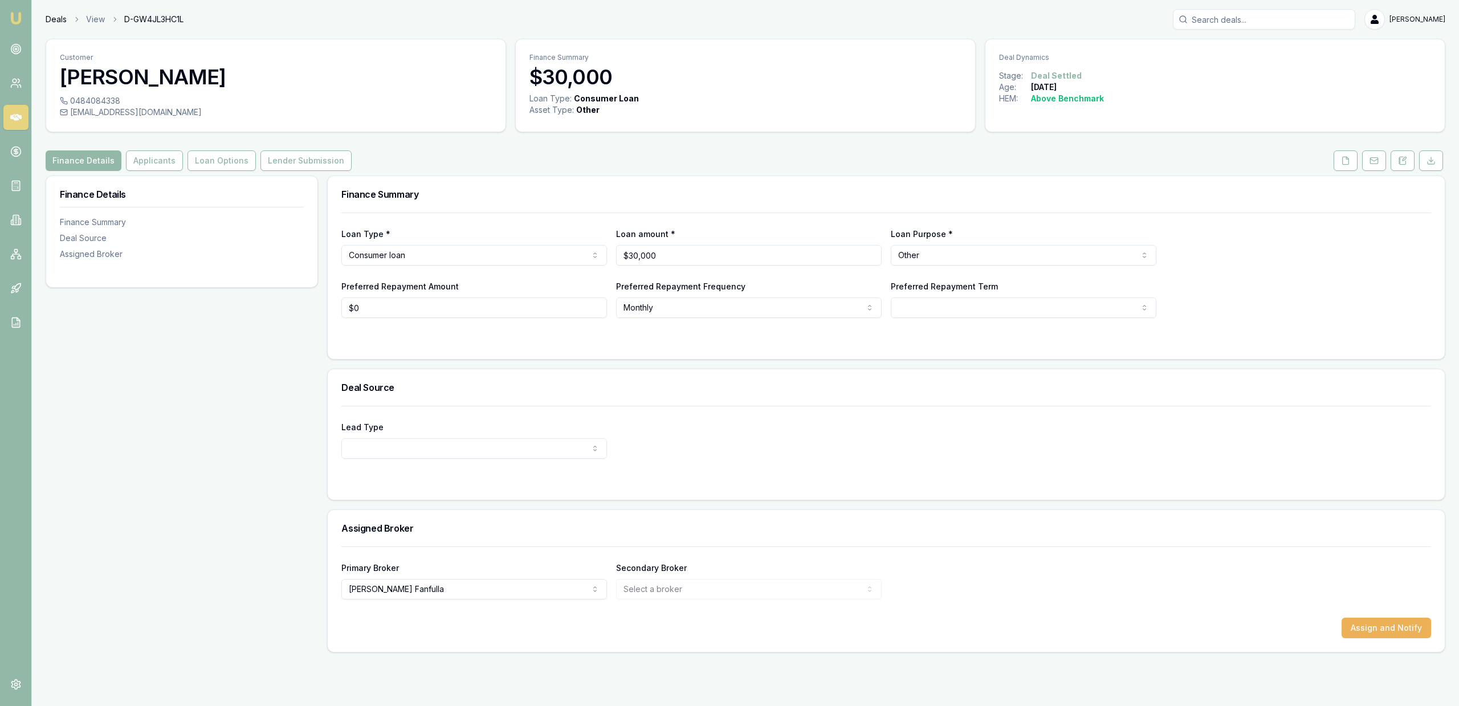
click at [56, 17] on link "Deals" at bounding box center [56, 19] width 21 height 11
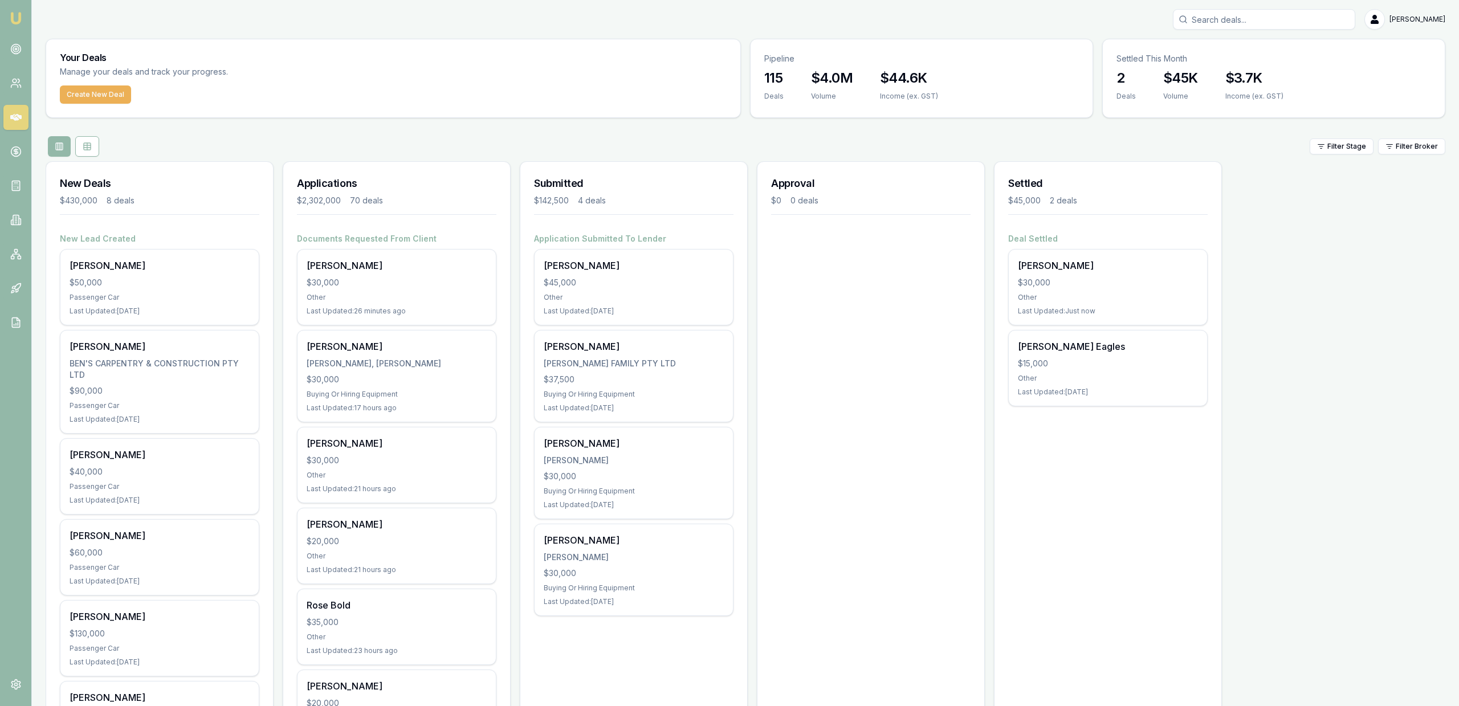
click at [477, 399] on div "[PERSON_NAME], [PERSON_NAME] $30,000 Buying Or Hiring Equipment Last Updated: 1…" at bounding box center [396, 375] width 198 height 91
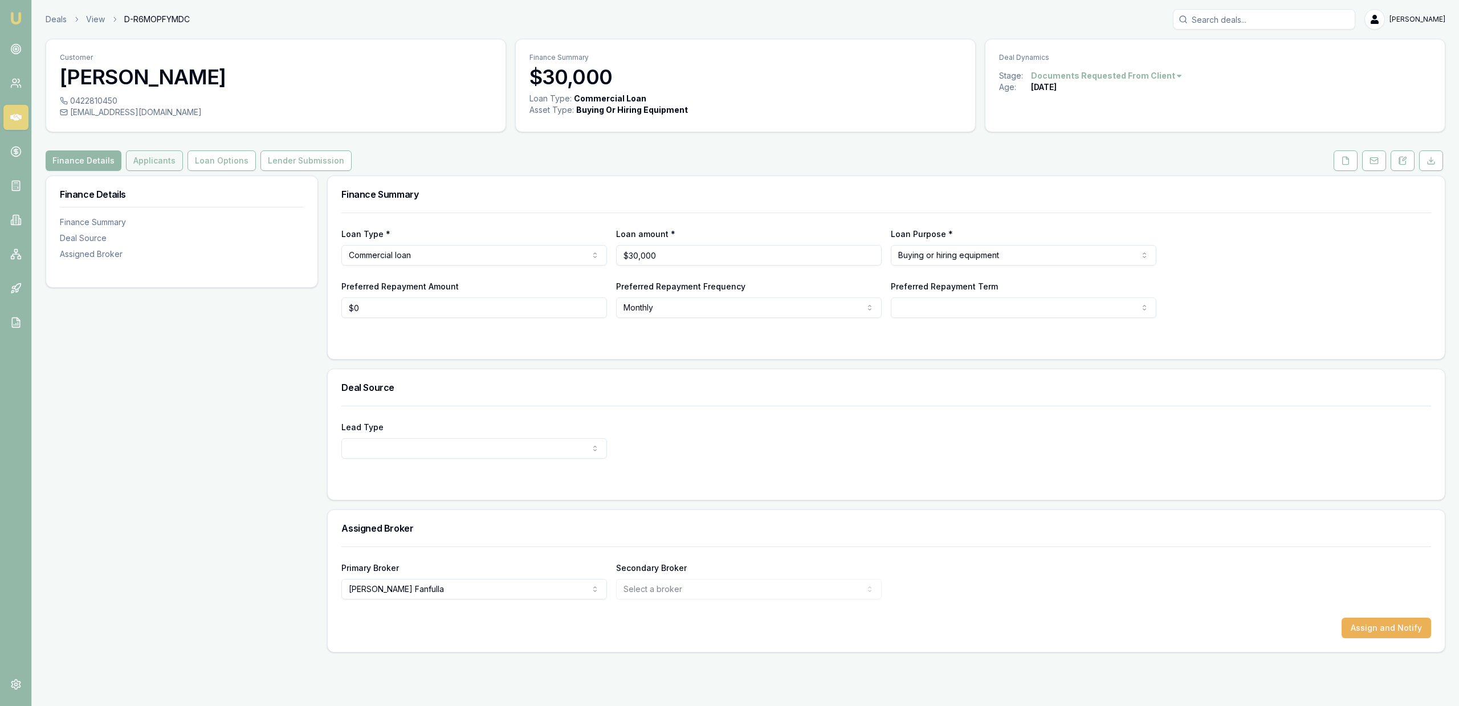
click at [164, 169] on button "Applicants" at bounding box center [154, 160] width 57 height 21
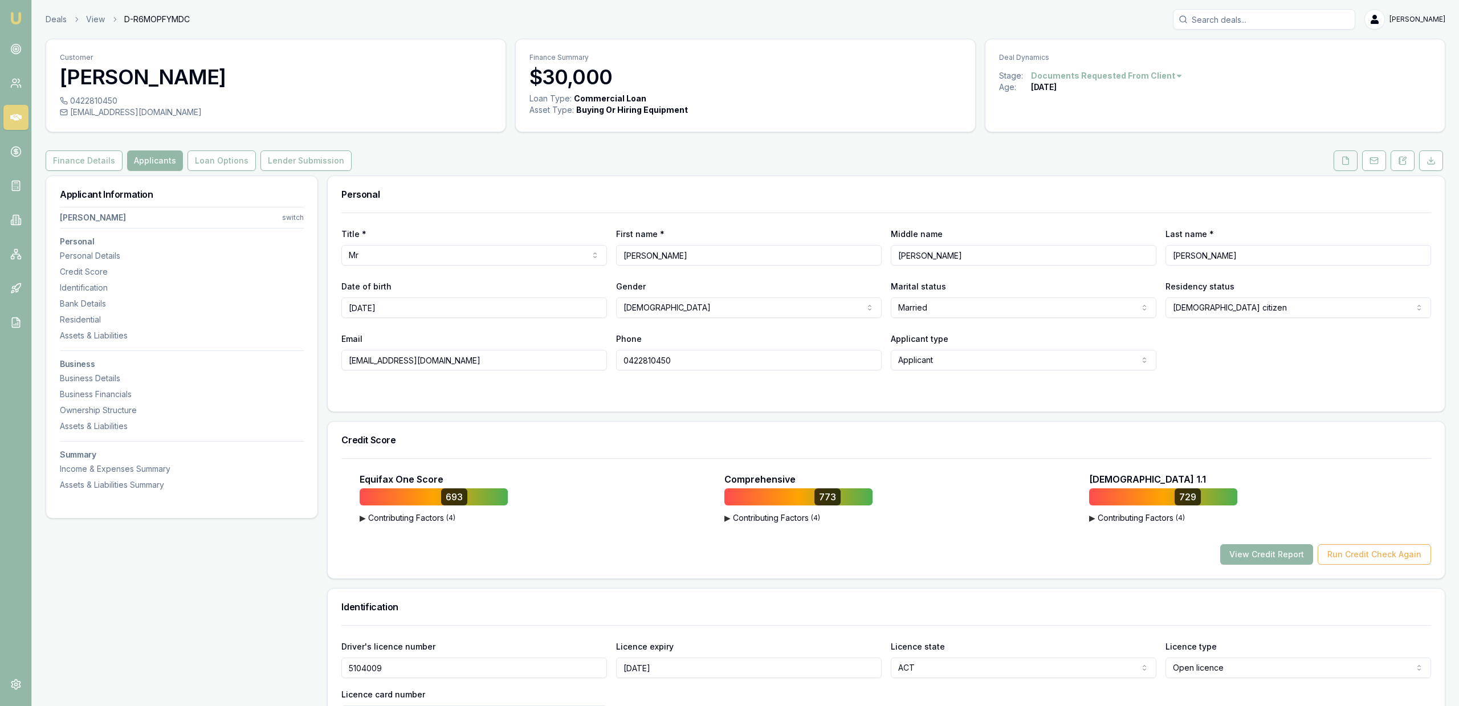
click at [1350, 161] on button at bounding box center [1345, 160] width 24 height 21
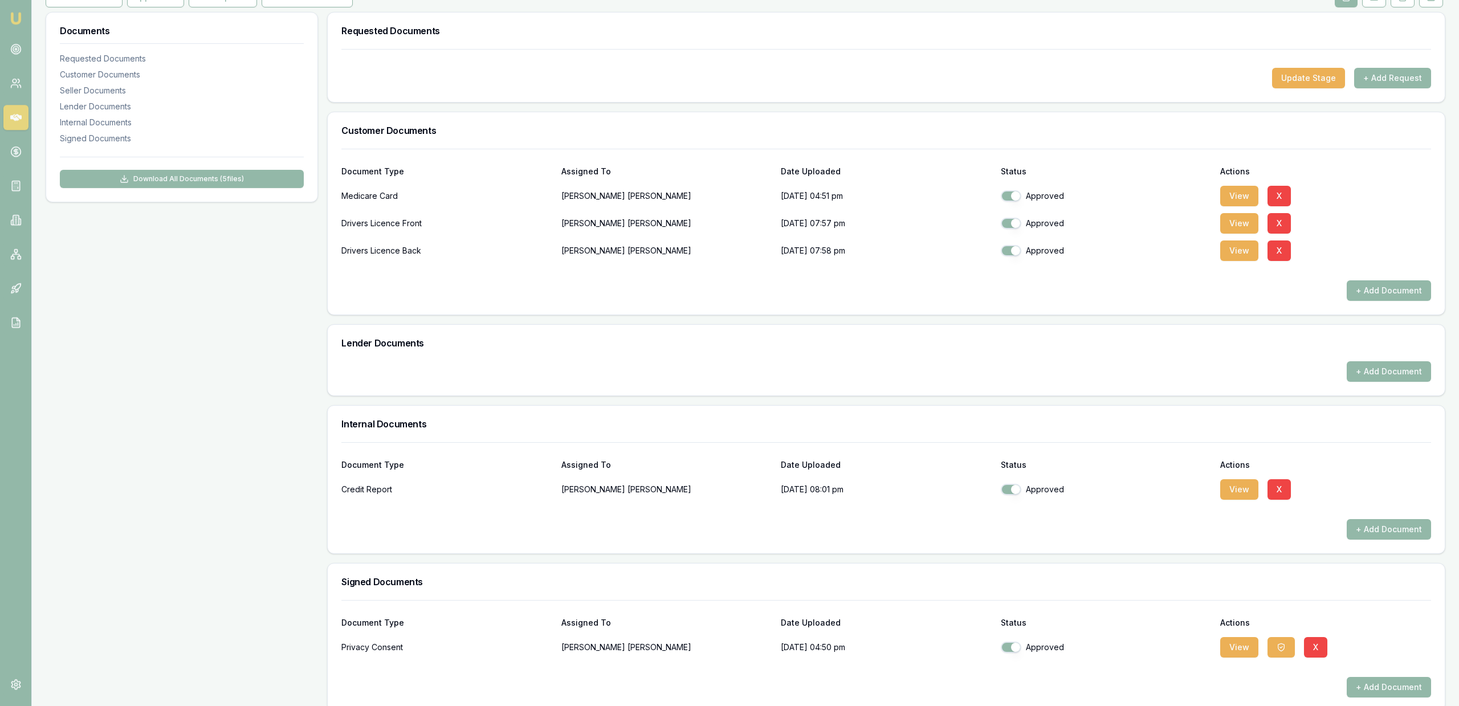
scroll to position [174, 0]
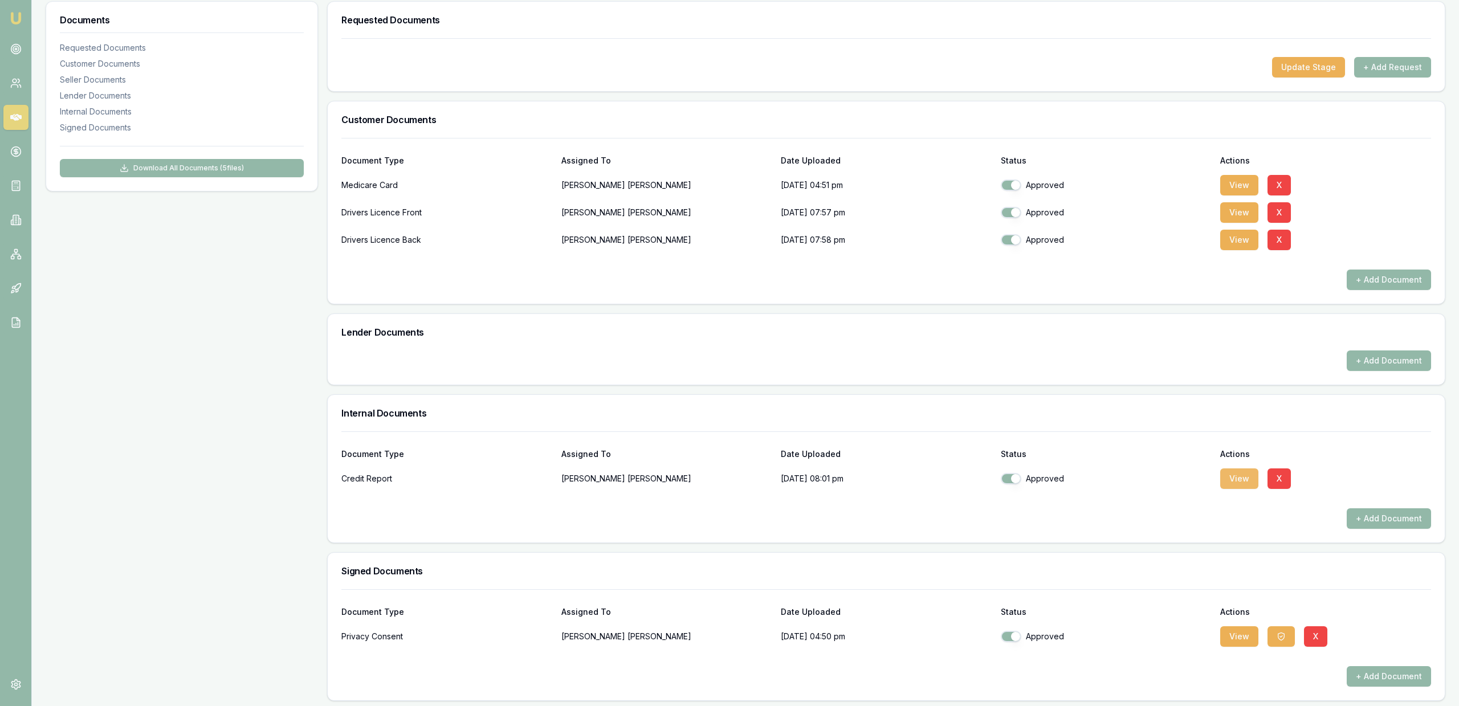
click at [1227, 478] on button "View" at bounding box center [1239, 478] width 38 height 21
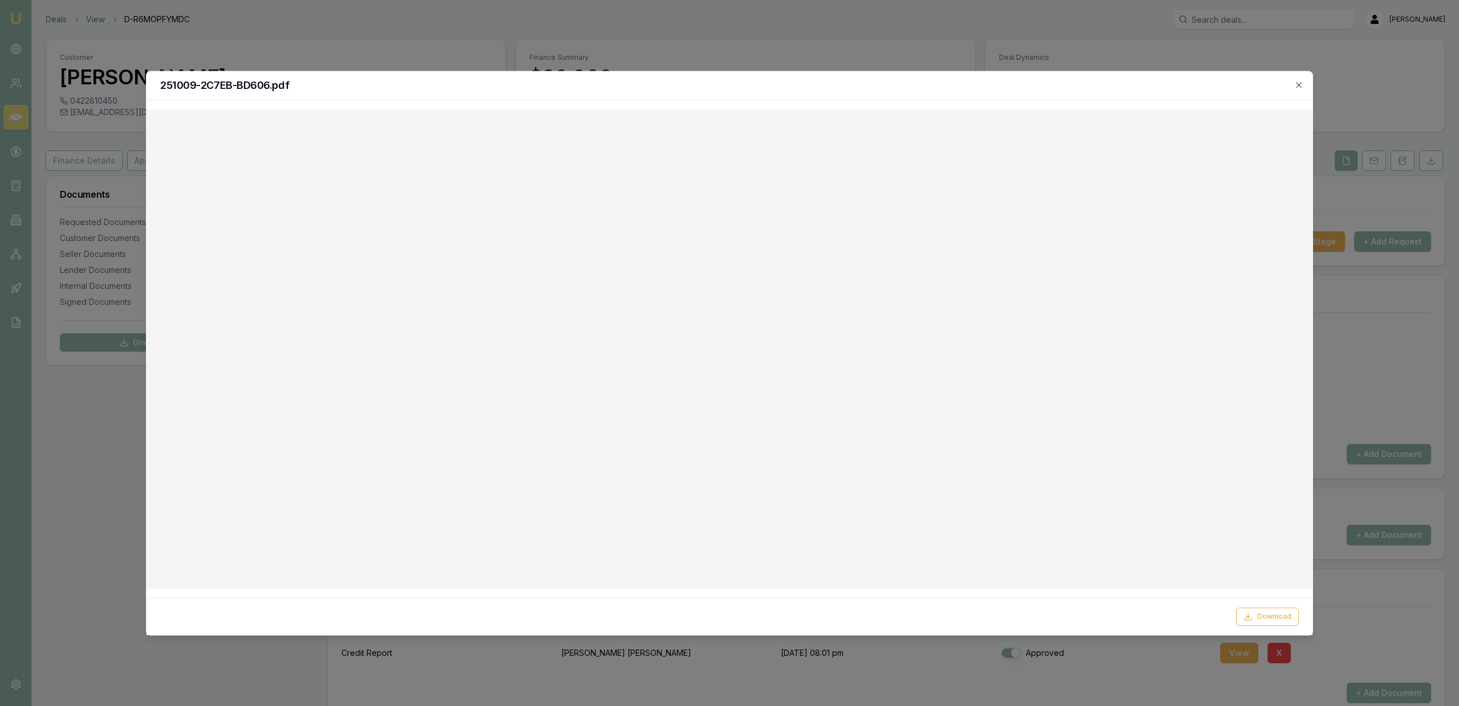
click at [572, 63] on div at bounding box center [729, 353] width 1459 height 706
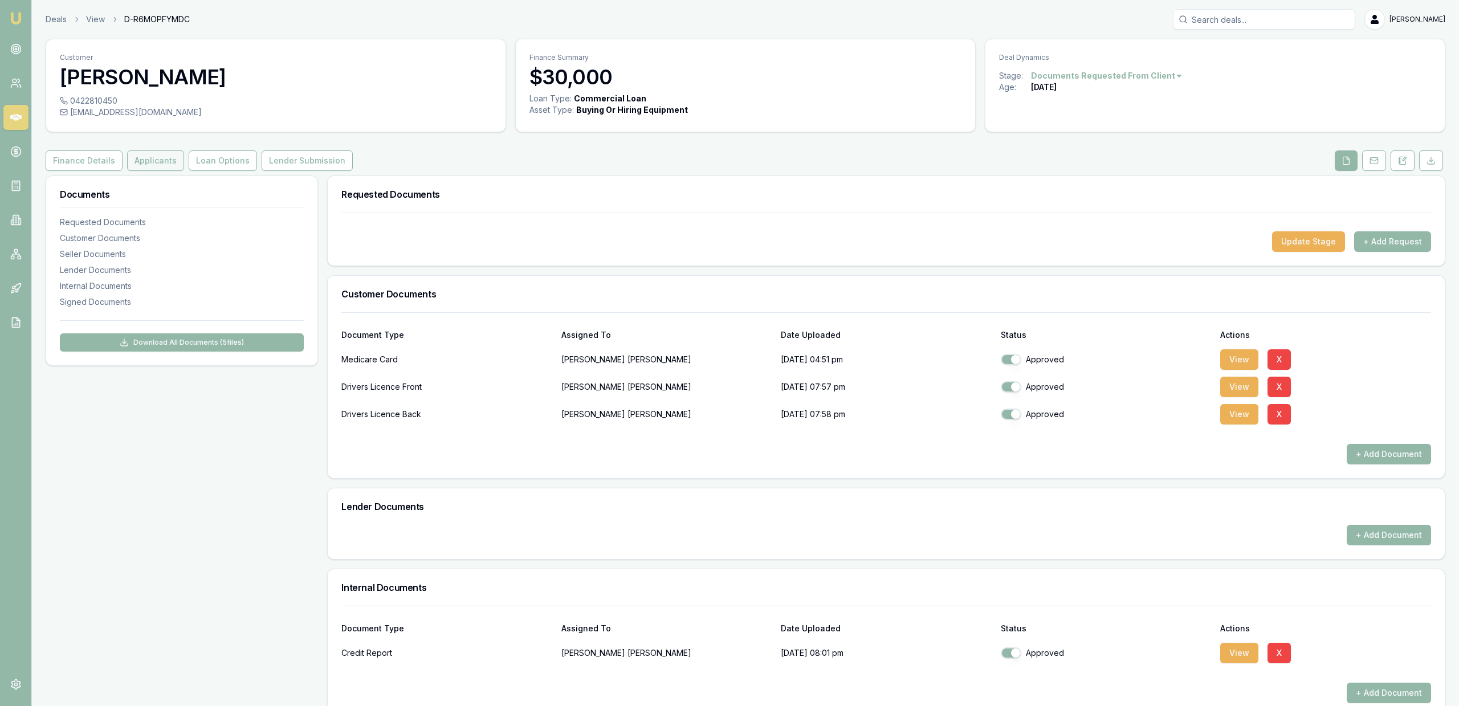
click at [151, 160] on button "Applicants" at bounding box center [155, 160] width 57 height 21
